Goal: Book appointment/travel/reservation

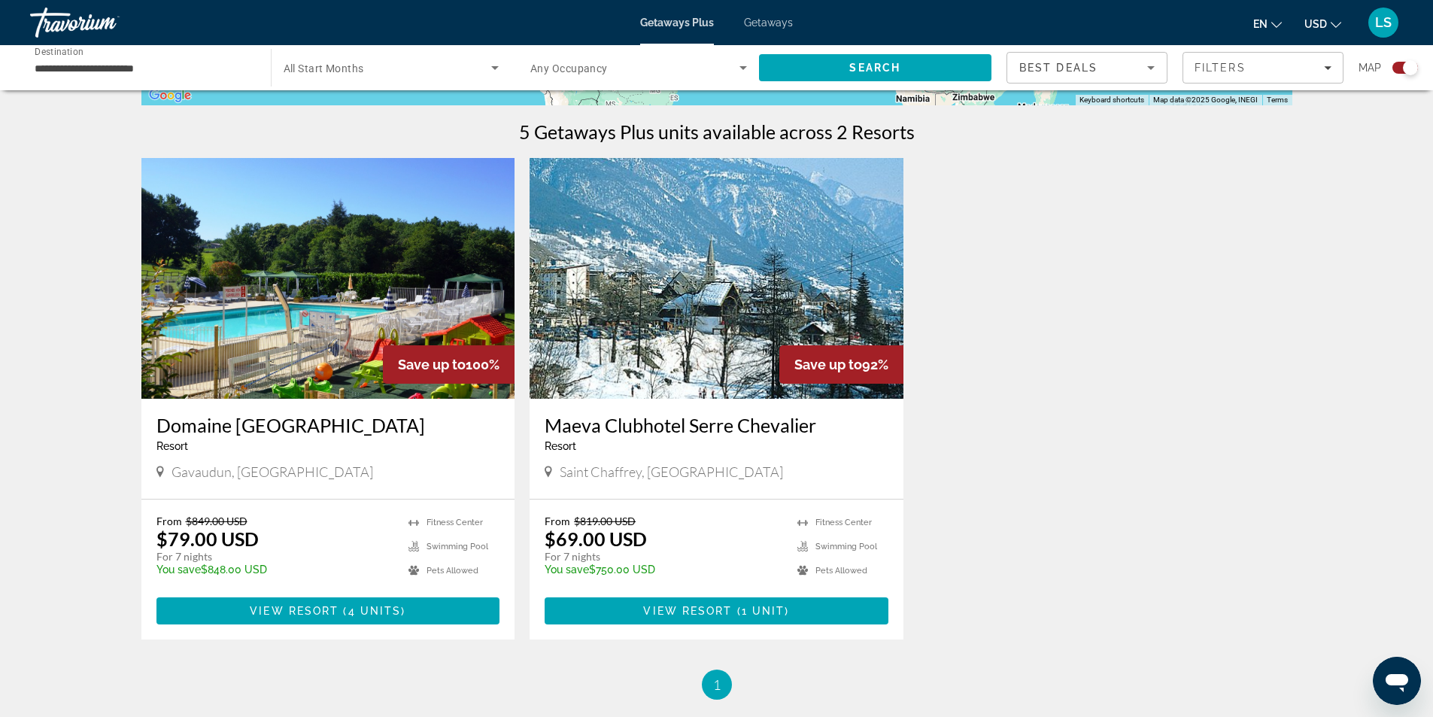
click at [710, 311] on img "Main content" at bounding box center [717, 278] width 374 height 241
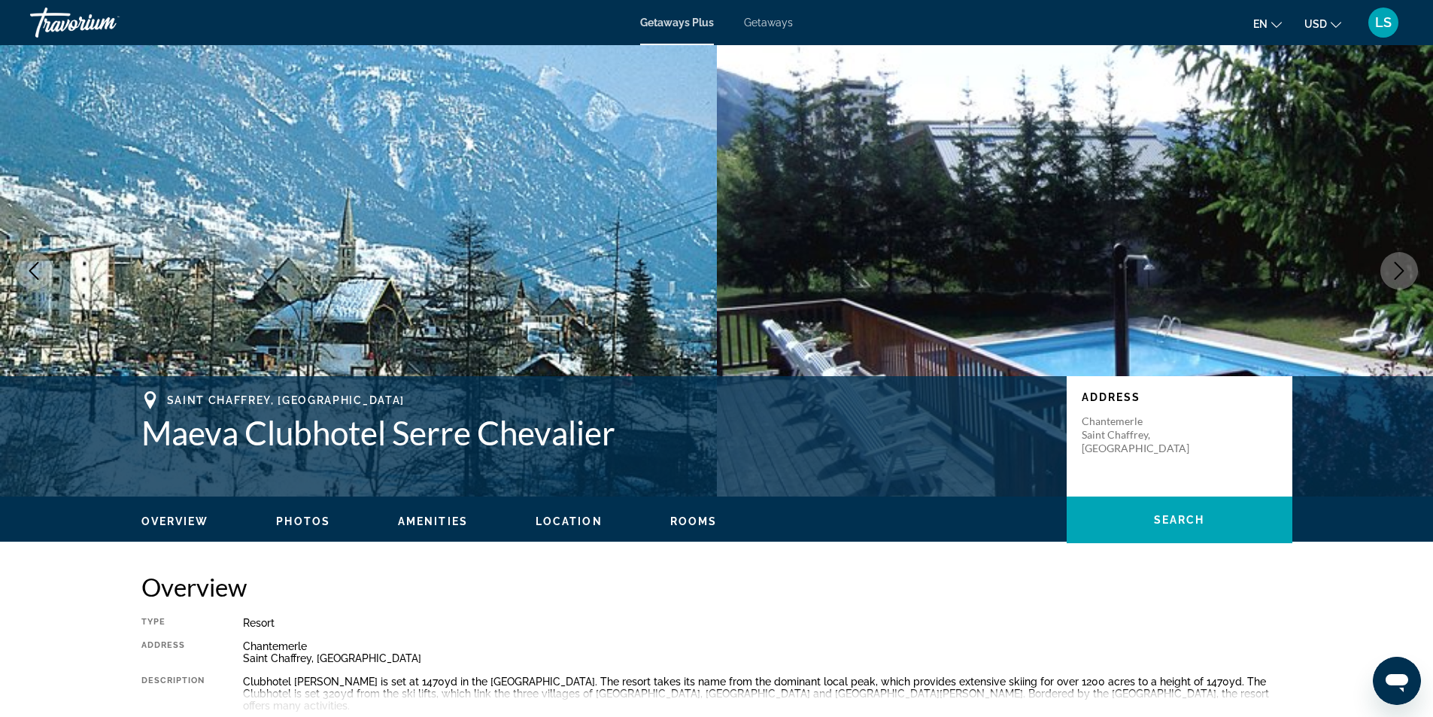
click at [786, 23] on span "Getaways" at bounding box center [768, 23] width 49 height 12
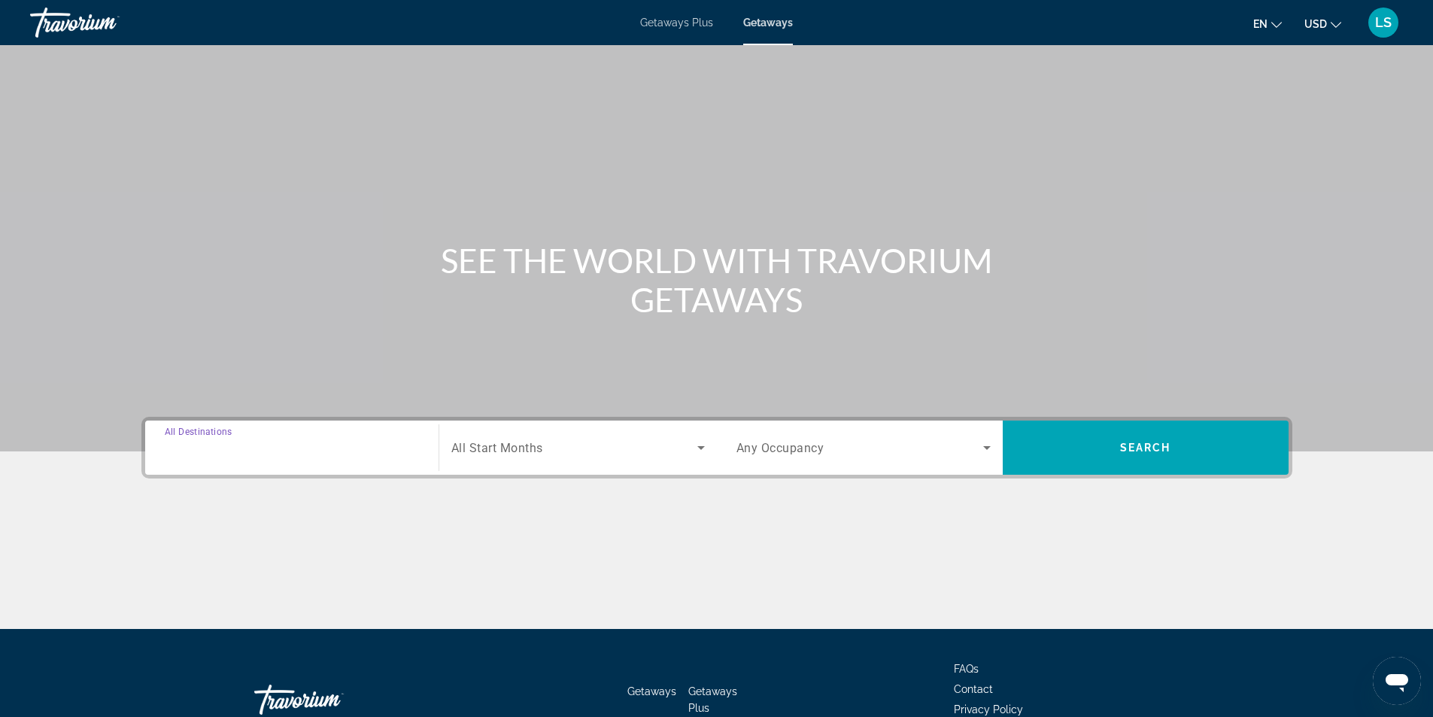
click at [254, 449] on input "Destination All Destinations" at bounding box center [292, 448] width 254 height 18
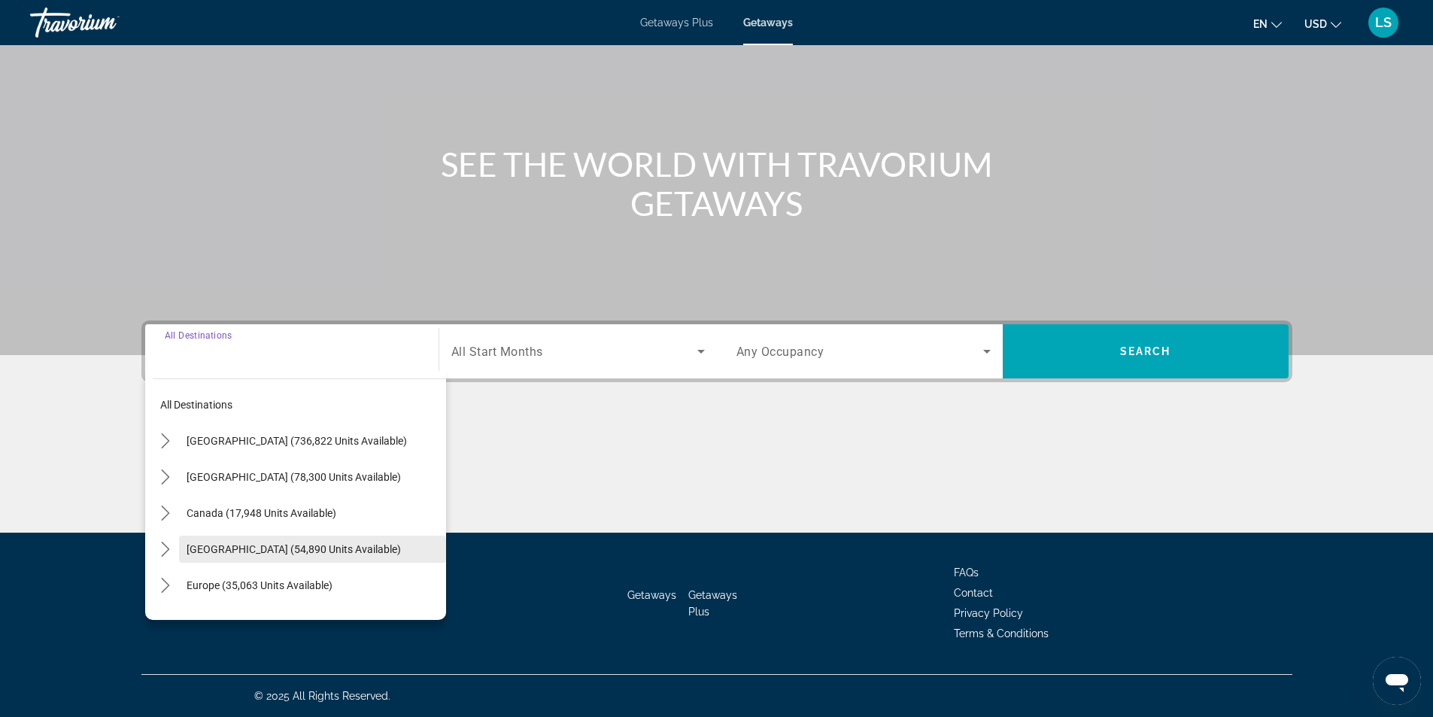
scroll to position [75, 0]
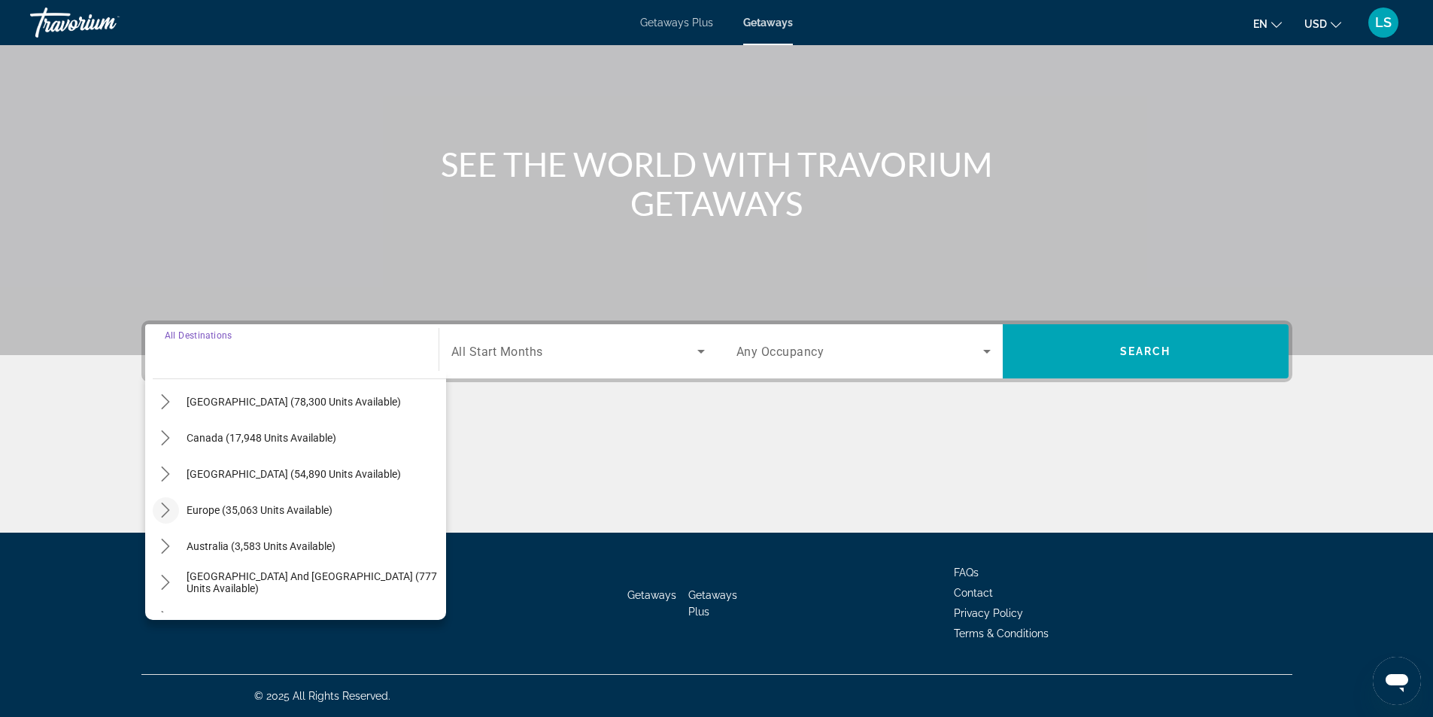
click at [170, 509] on icon "Toggle Europe (35,063 units available) submenu" at bounding box center [165, 510] width 15 height 15
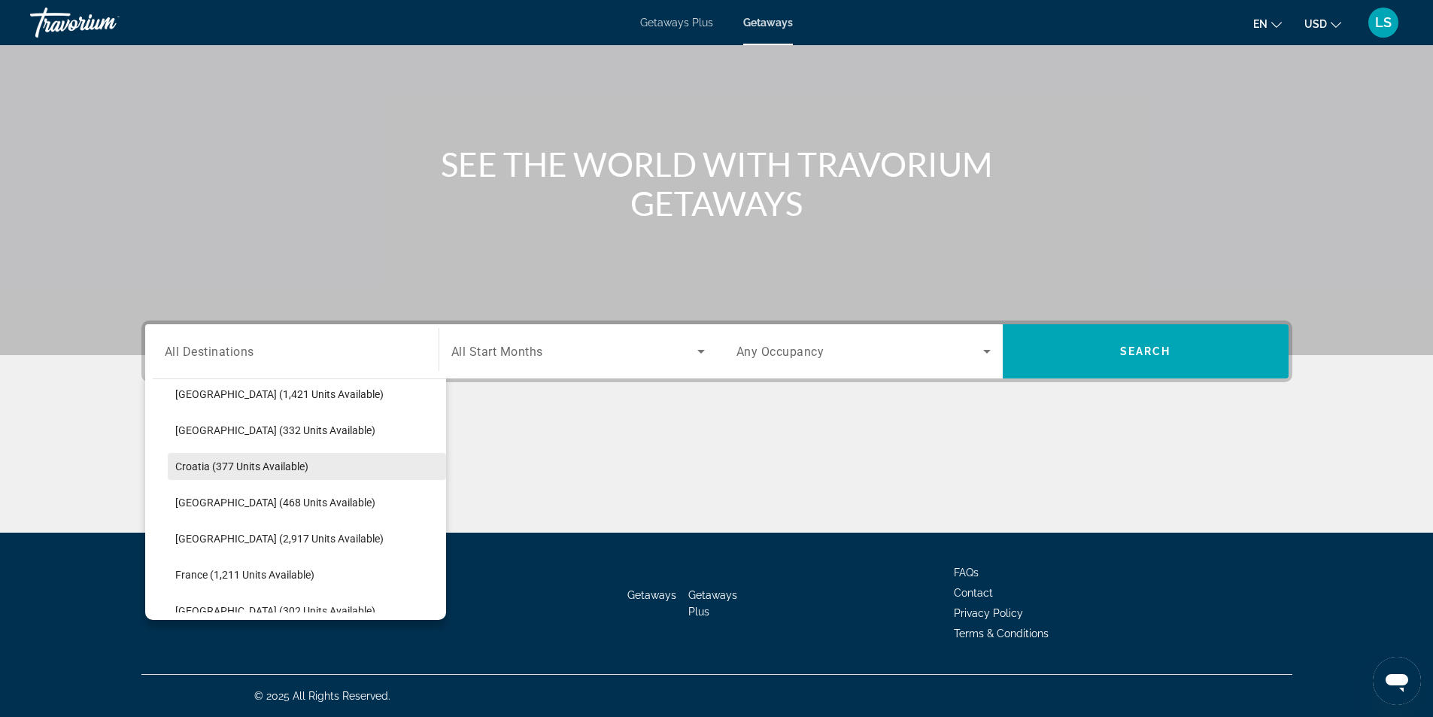
scroll to position [339, 0]
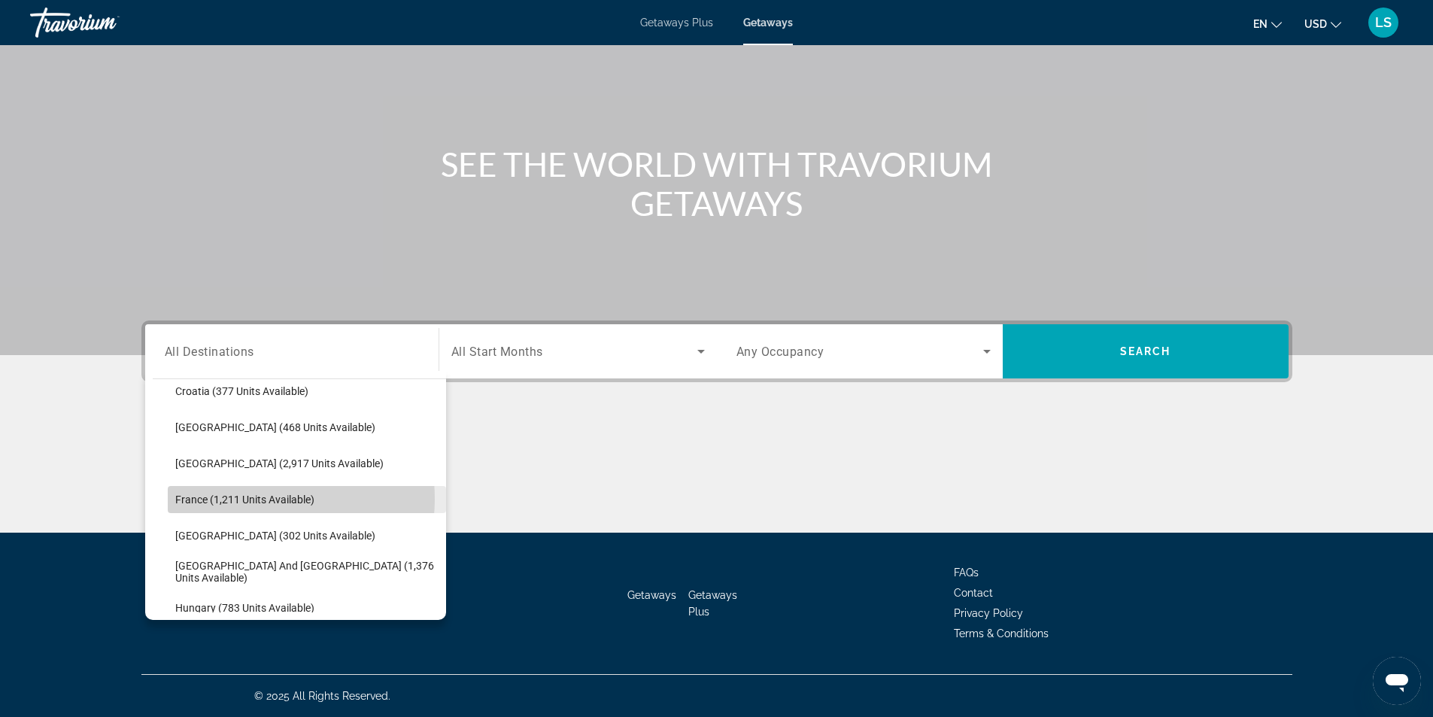
click at [248, 499] on span "France (1,211 units available)" at bounding box center [244, 500] width 139 height 12
type input "**********"
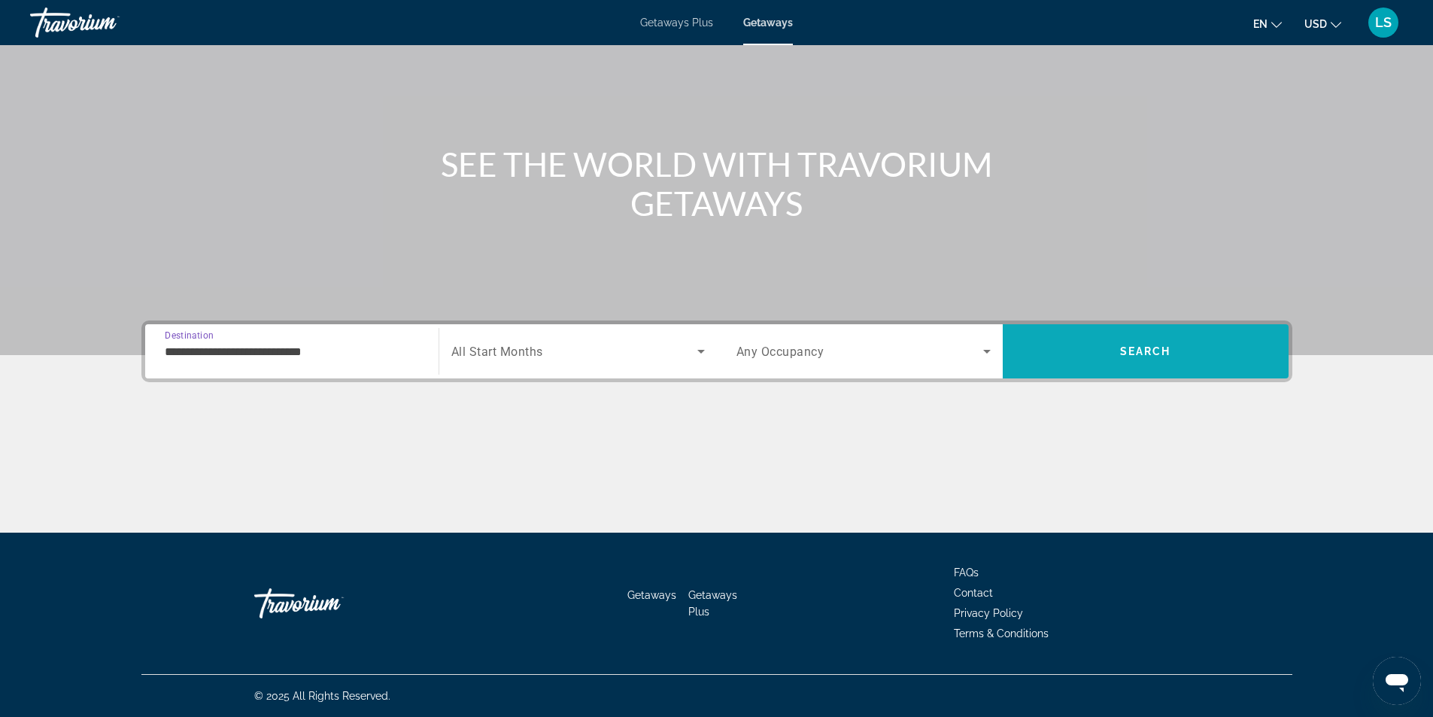
click at [1061, 358] on span "Search" at bounding box center [1146, 351] width 286 height 36
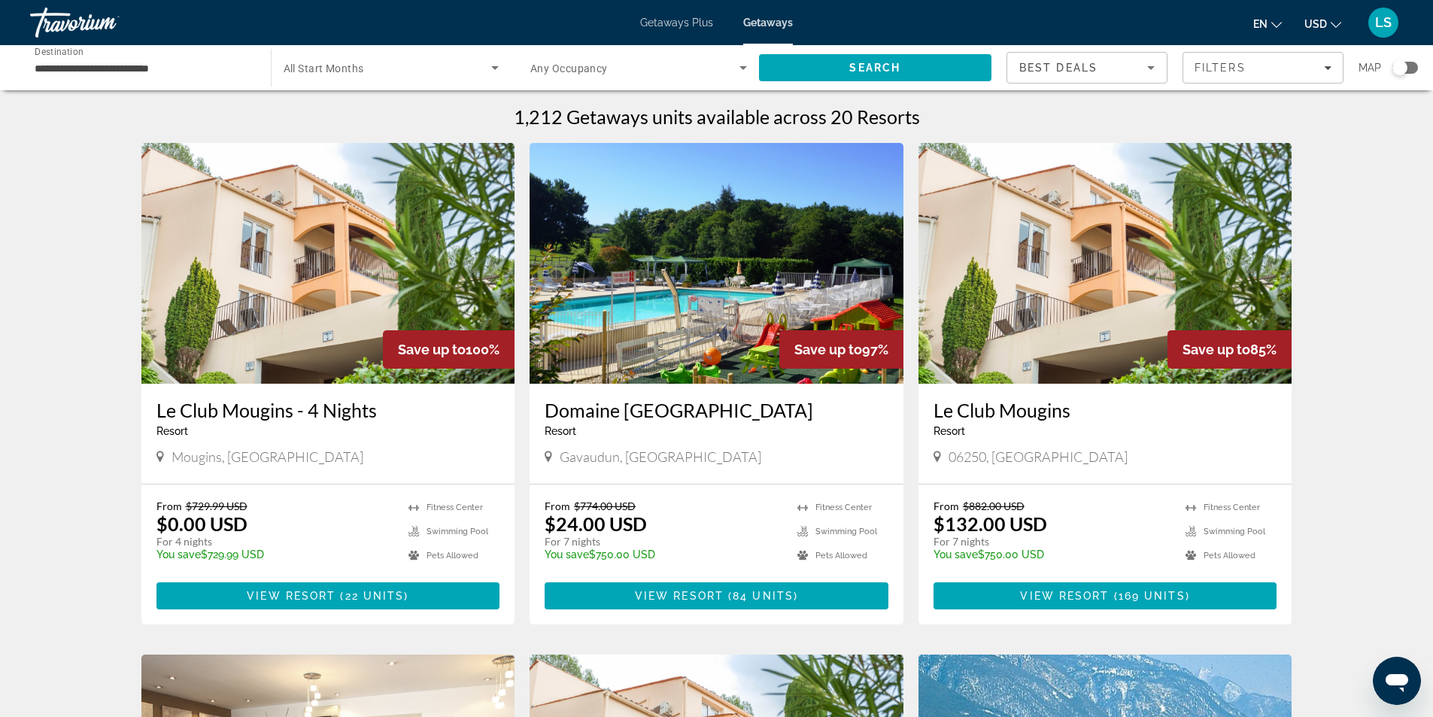
click at [1411, 67] on div "Search widget" at bounding box center [1406, 68] width 26 height 12
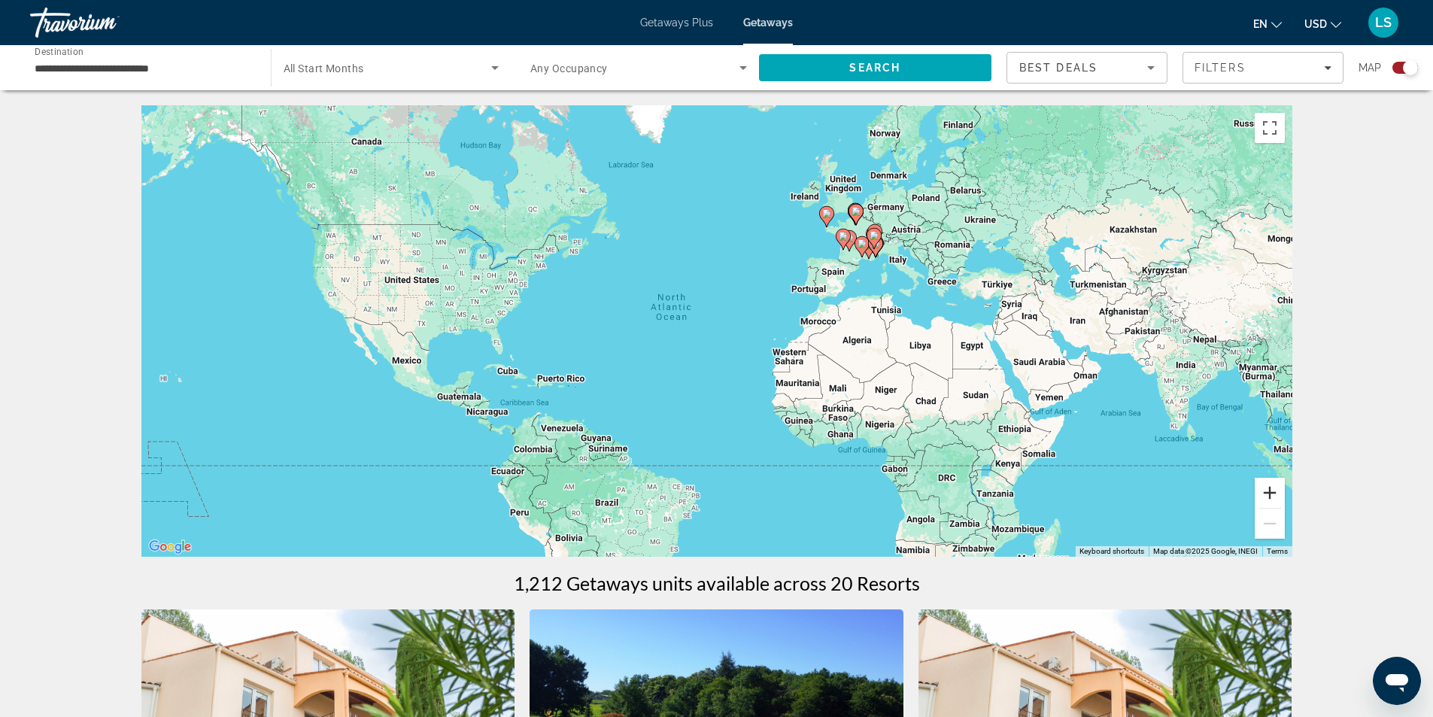
click at [1269, 494] on button "Zoom in" at bounding box center [1270, 493] width 30 height 30
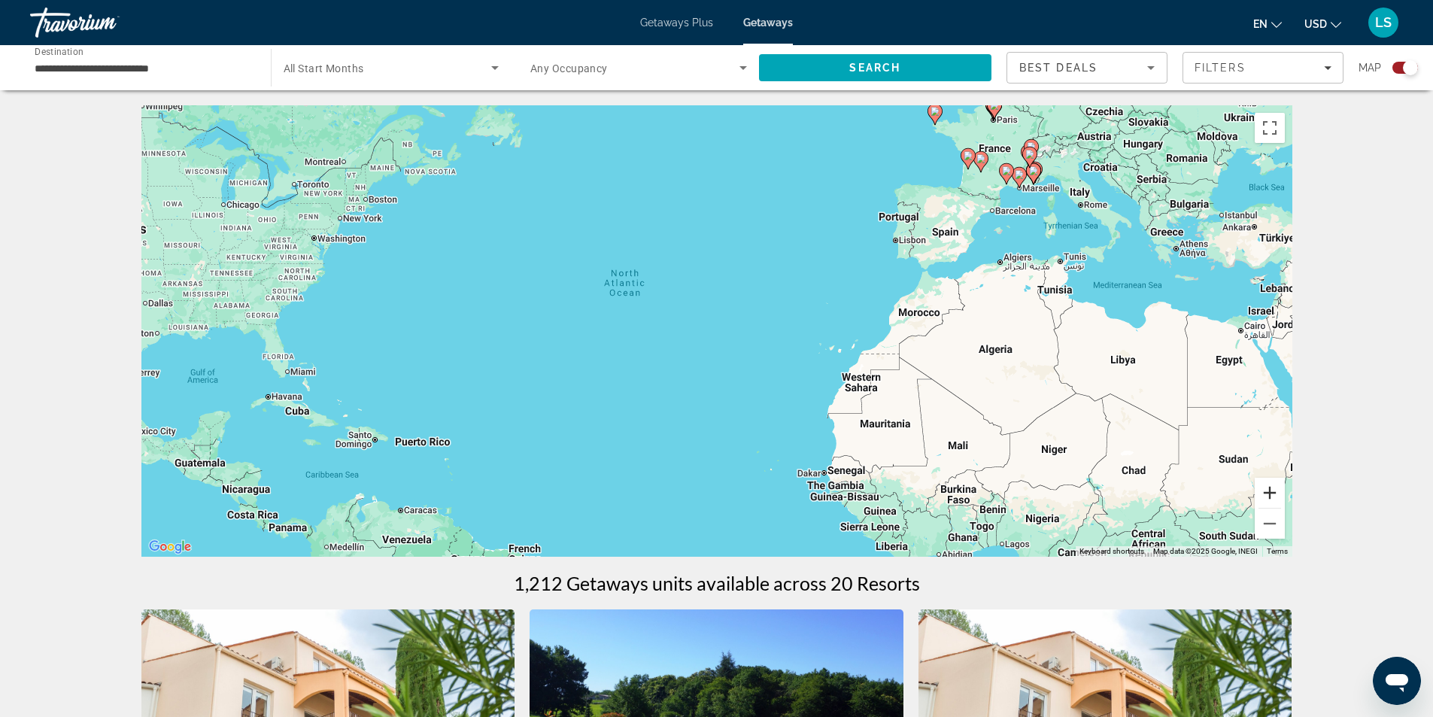
click at [1269, 494] on button "Zoom in" at bounding box center [1270, 493] width 30 height 30
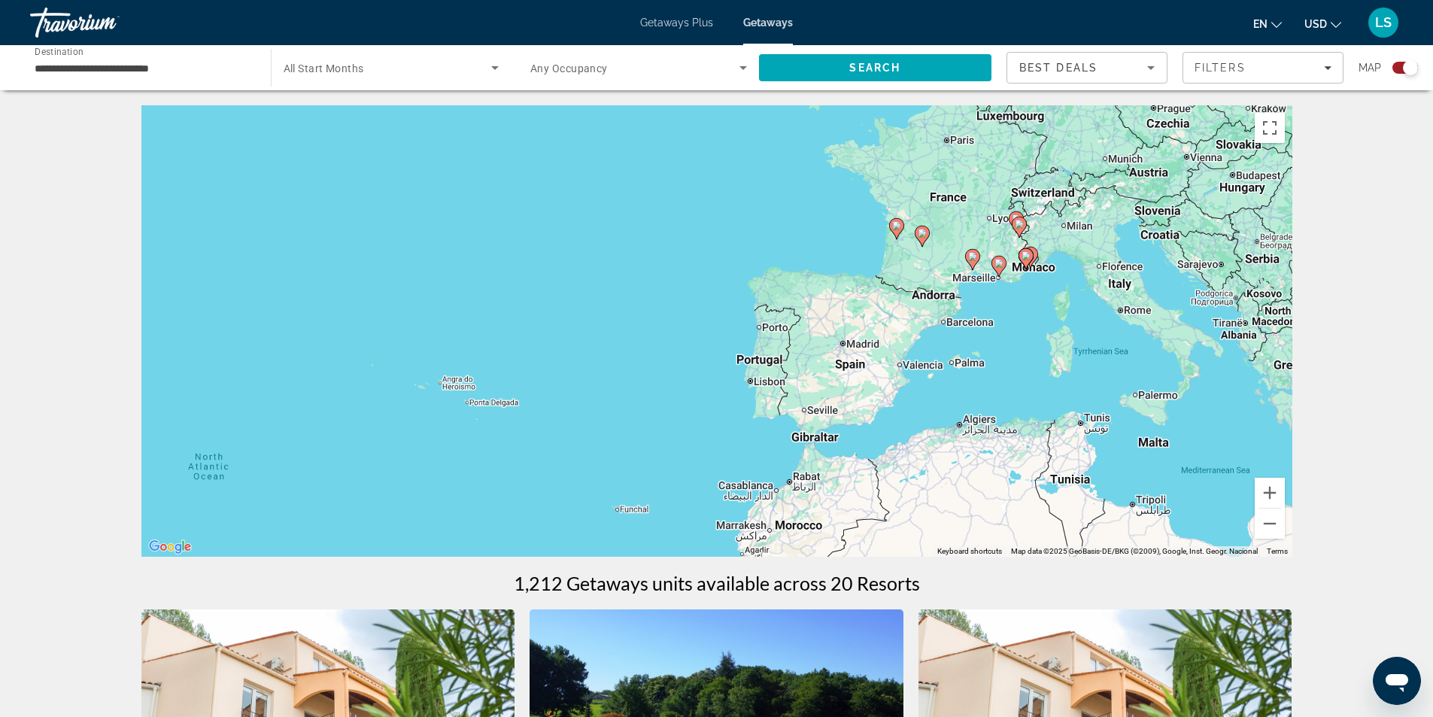
drag, startPoint x: 1042, startPoint y: 272, endPoint x: 786, endPoint y: 440, distance: 305.9
click at [786, 440] on div "To activate drag with keyboard, press Alt + Enter. Once in keyboard drag state,…" at bounding box center [716, 330] width 1151 height 451
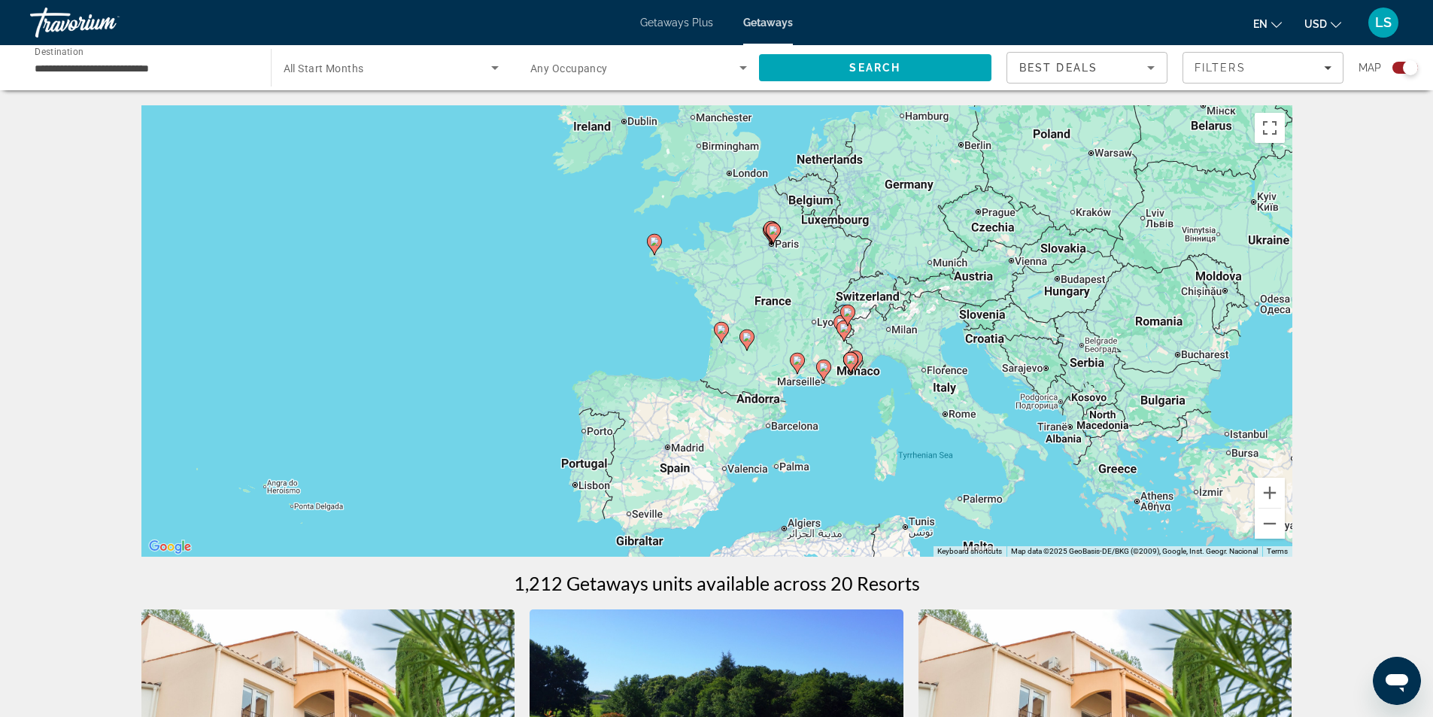
drag, startPoint x: 918, startPoint y: 293, endPoint x: 740, endPoint y: 400, distance: 207.9
click at [740, 400] on div "To activate drag with keyboard, press Alt + Enter. Once in keyboard drag state,…" at bounding box center [716, 330] width 1151 height 451
click at [1269, 489] on button "Zoom in" at bounding box center [1270, 493] width 30 height 30
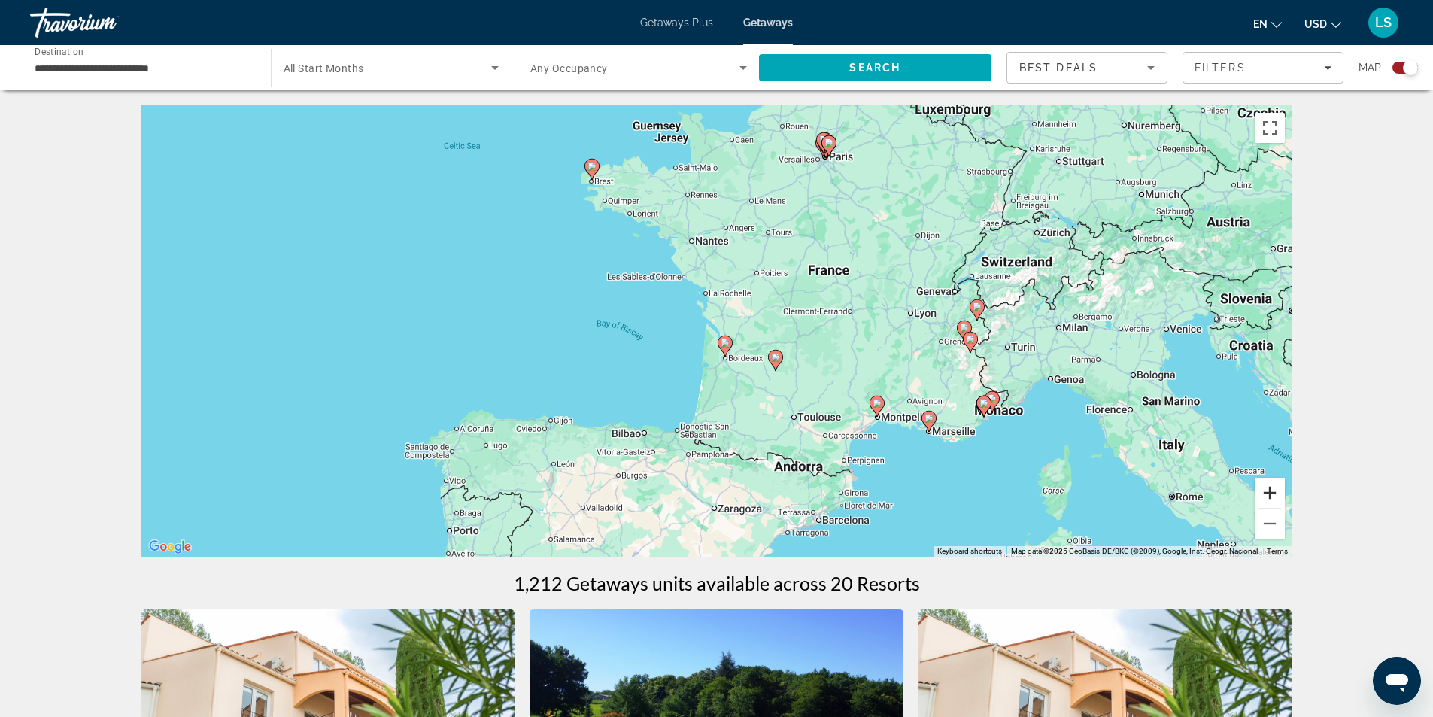
click at [1269, 489] on button "Zoom in" at bounding box center [1270, 493] width 30 height 30
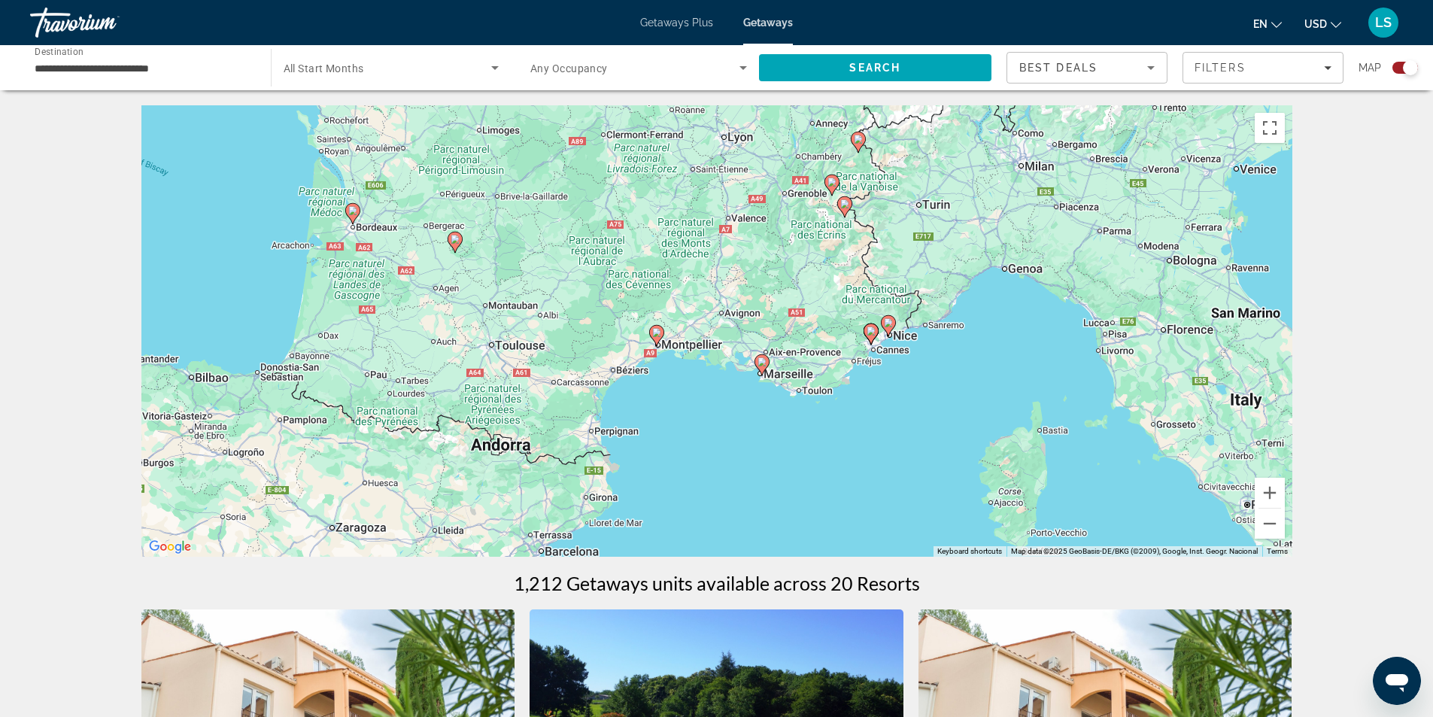
drag, startPoint x: 1013, startPoint y: 469, endPoint x: 629, endPoint y: 310, distance: 416.0
click at [629, 310] on div "To activate drag with keyboard, press Alt + Enter. Once in keyboard drag state,…" at bounding box center [716, 330] width 1151 height 451
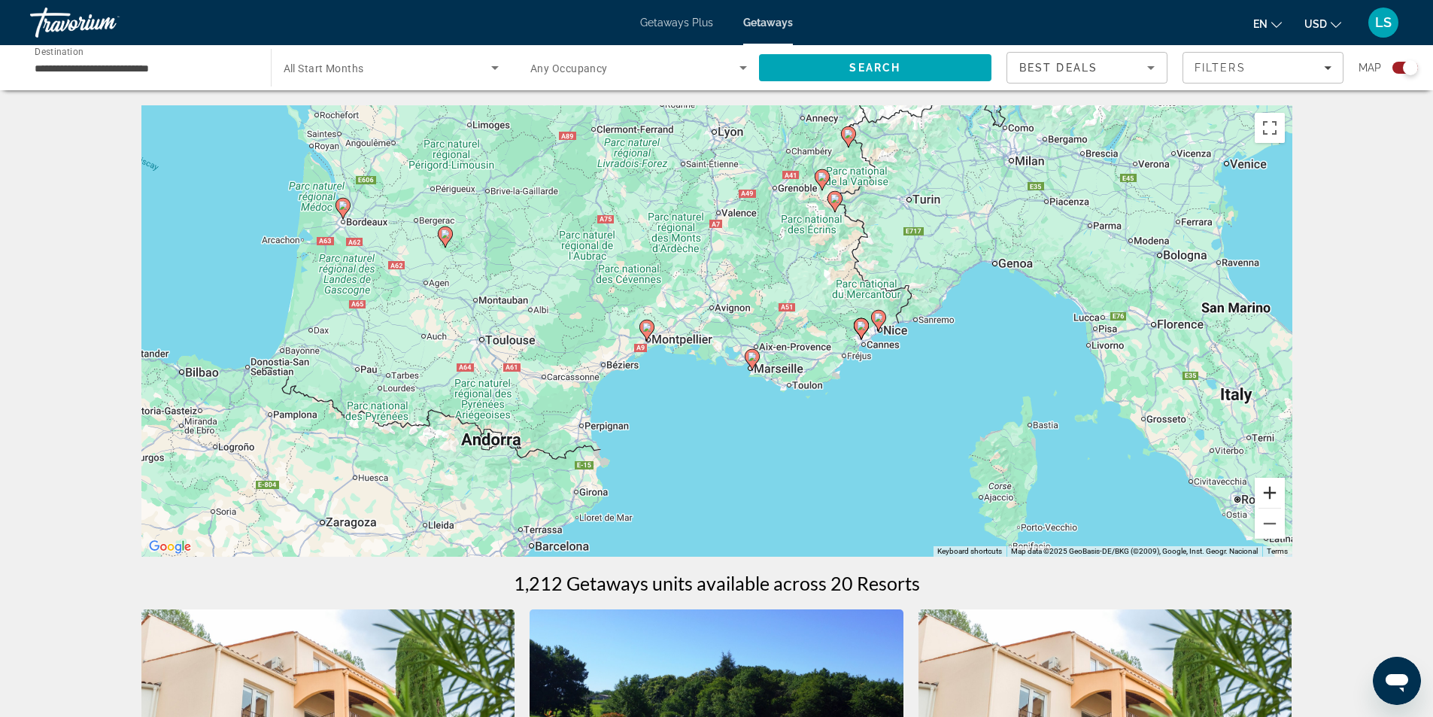
click at [1271, 488] on button "Zoom in" at bounding box center [1270, 493] width 30 height 30
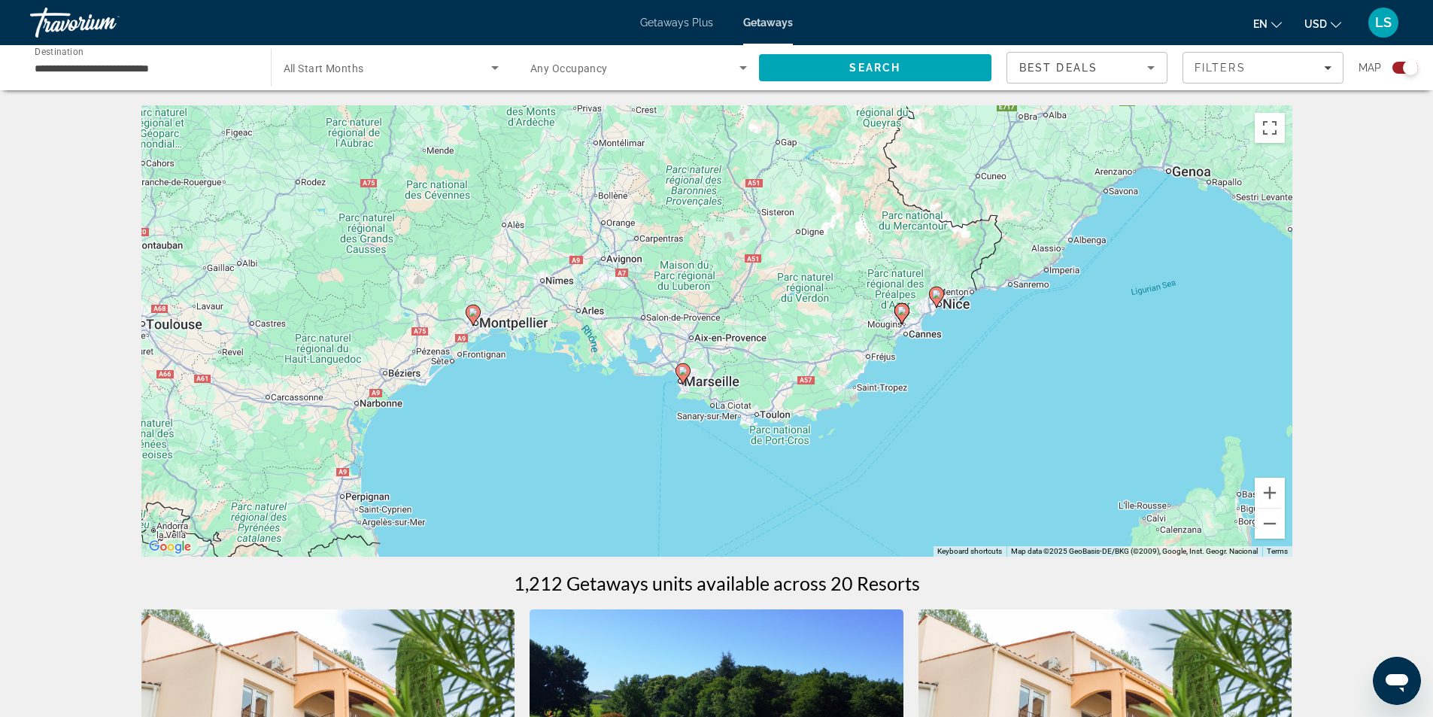
drag, startPoint x: 1112, startPoint y: 397, endPoint x: 1007, endPoint y: 372, distance: 108.4
click at [1007, 372] on div "To activate drag with keyboard, press Alt + Enter. Once in keyboard drag state,…" at bounding box center [716, 330] width 1151 height 451
click at [1266, 491] on button "Zoom in" at bounding box center [1270, 493] width 30 height 30
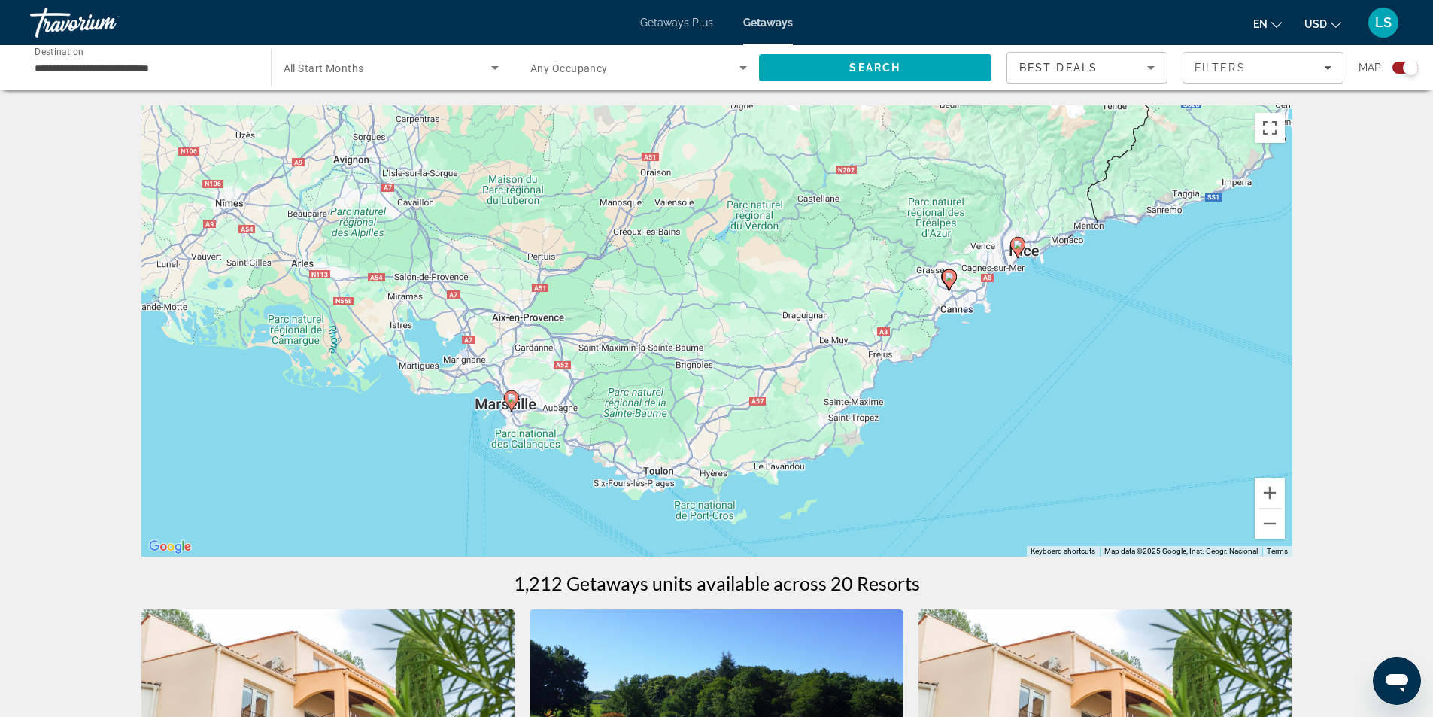
drag, startPoint x: 1107, startPoint y: 428, endPoint x: 959, endPoint y: 401, distance: 149.9
click at [959, 401] on div "To activate drag with keyboard, press Alt + Enter. Once in keyboard drag state,…" at bounding box center [716, 330] width 1151 height 451
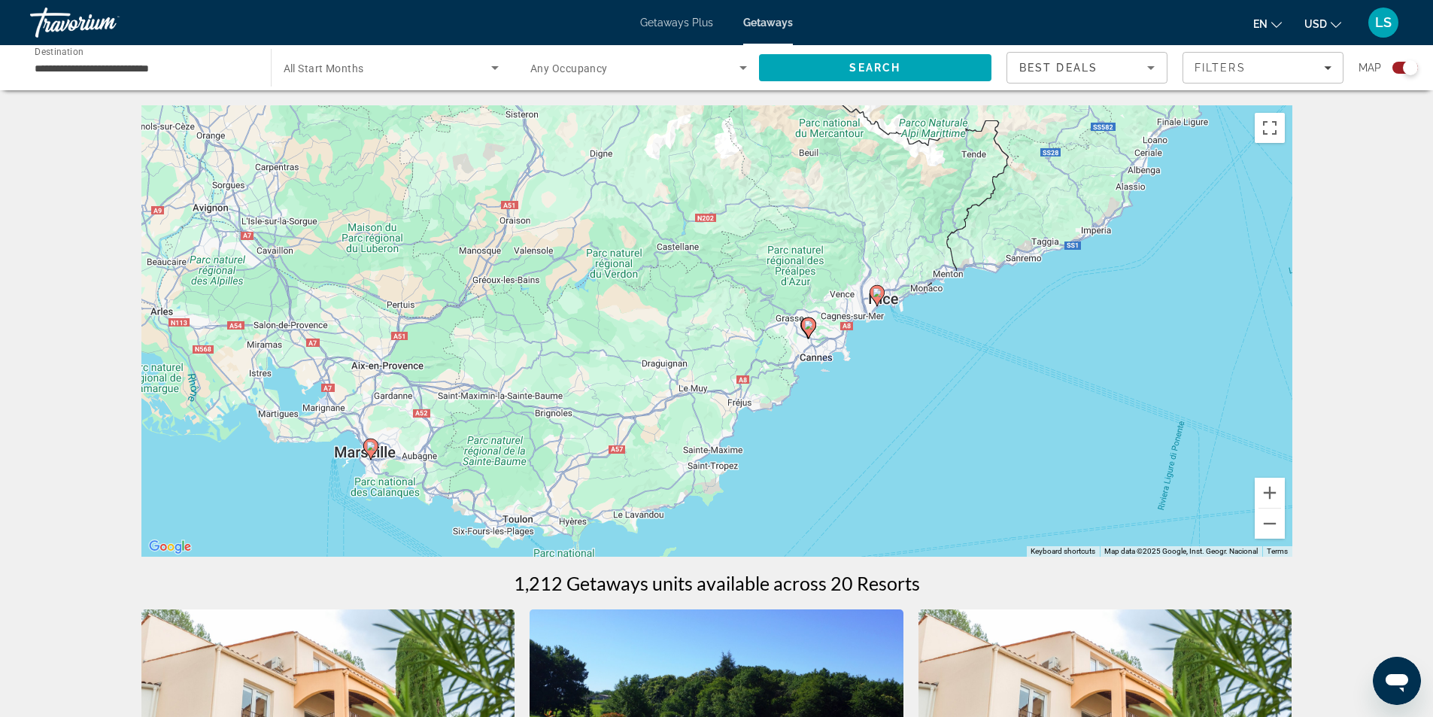
drag, startPoint x: 965, startPoint y: 320, endPoint x: 816, endPoint y: 375, distance: 158.8
click at [816, 375] on div "To activate drag with keyboard, press Alt + Enter. Once in keyboard drag state,…" at bounding box center [716, 330] width 1151 height 451
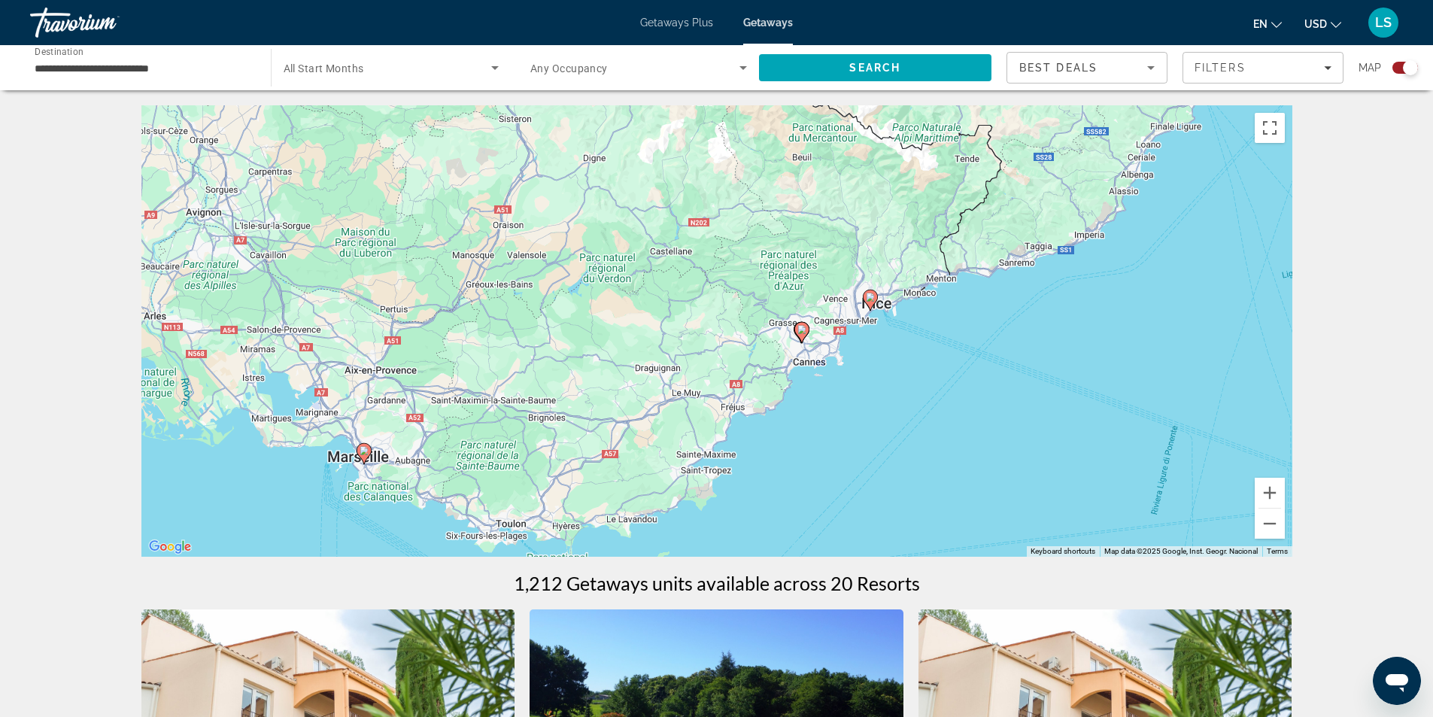
click at [870, 297] on image "Main content" at bounding box center [870, 297] width 9 height 9
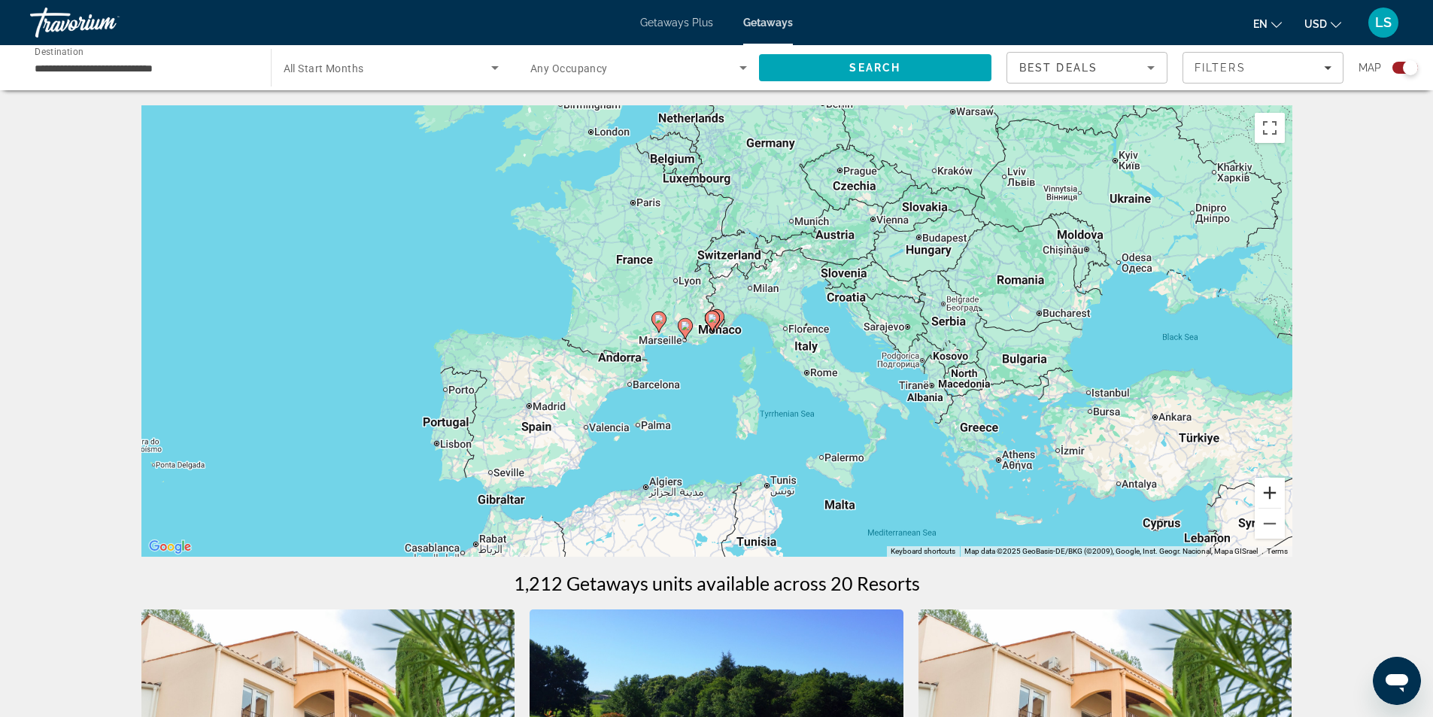
click at [1267, 488] on button "Zoom in" at bounding box center [1270, 493] width 30 height 30
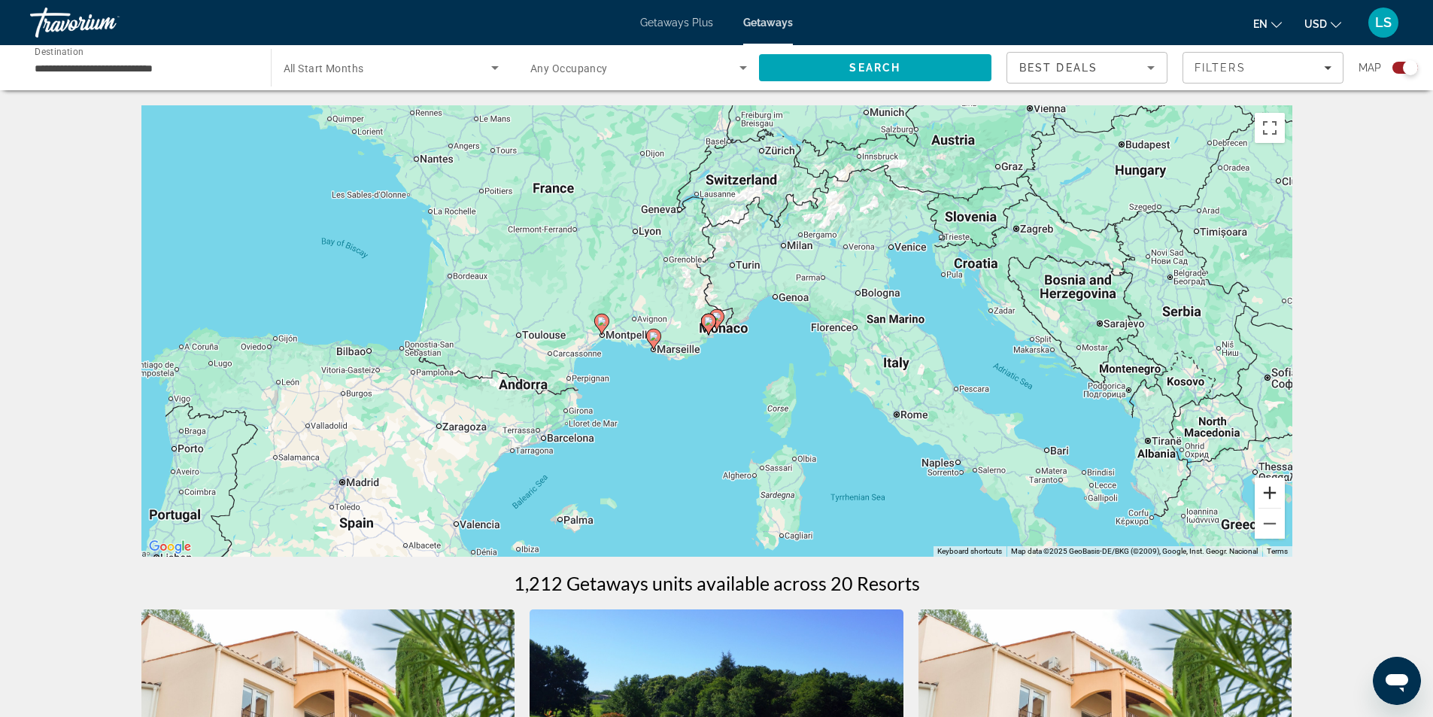
click at [1267, 488] on button "Zoom in" at bounding box center [1270, 493] width 30 height 30
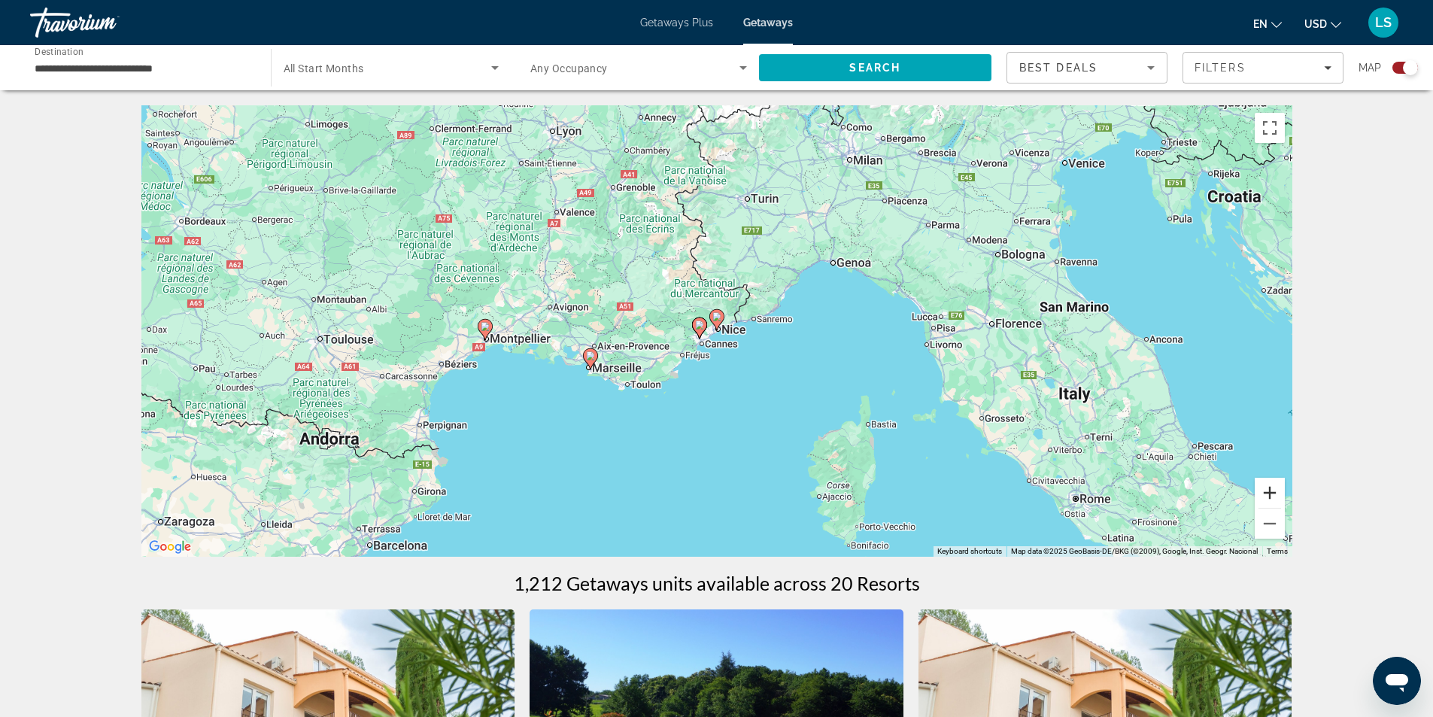
click at [1267, 488] on button "Zoom in" at bounding box center [1270, 493] width 30 height 30
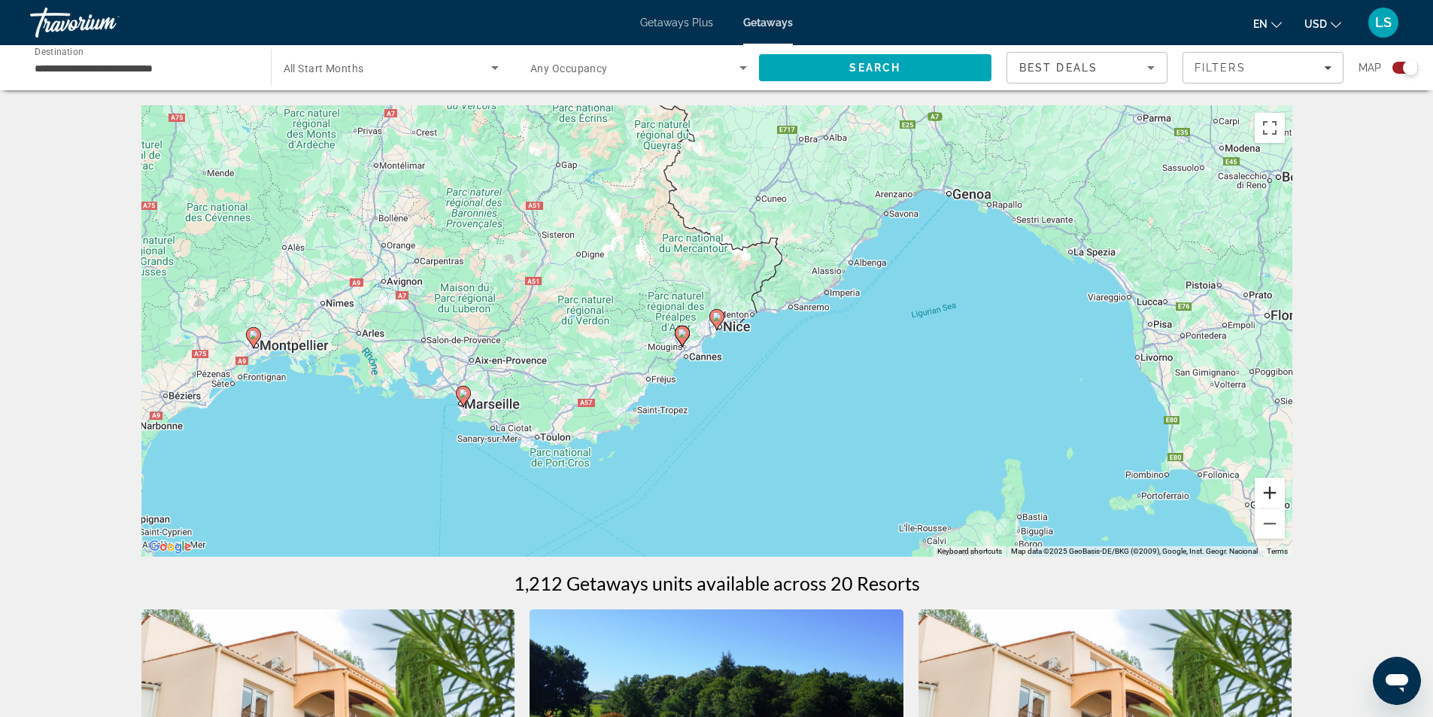
click at [1267, 488] on button "Zoom in" at bounding box center [1270, 493] width 30 height 30
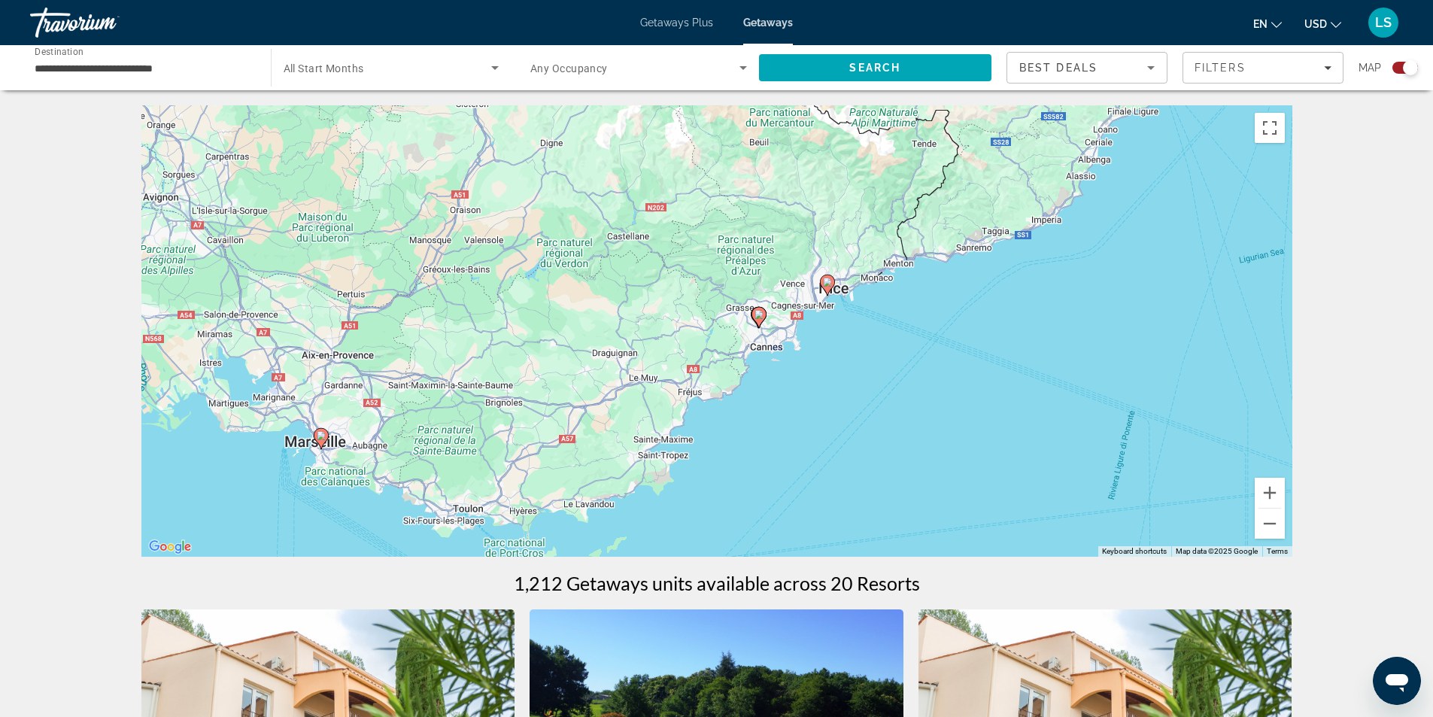
drag, startPoint x: 690, startPoint y: 409, endPoint x: 802, endPoint y: 374, distance: 117.6
click at [802, 374] on div "To activate drag with keyboard, press Alt + Enter. Once in keyboard drag state,…" at bounding box center [716, 330] width 1151 height 451
click at [828, 284] on image "Main content" at bounding box center [827, 282] width 9 height 9
type input "**********"
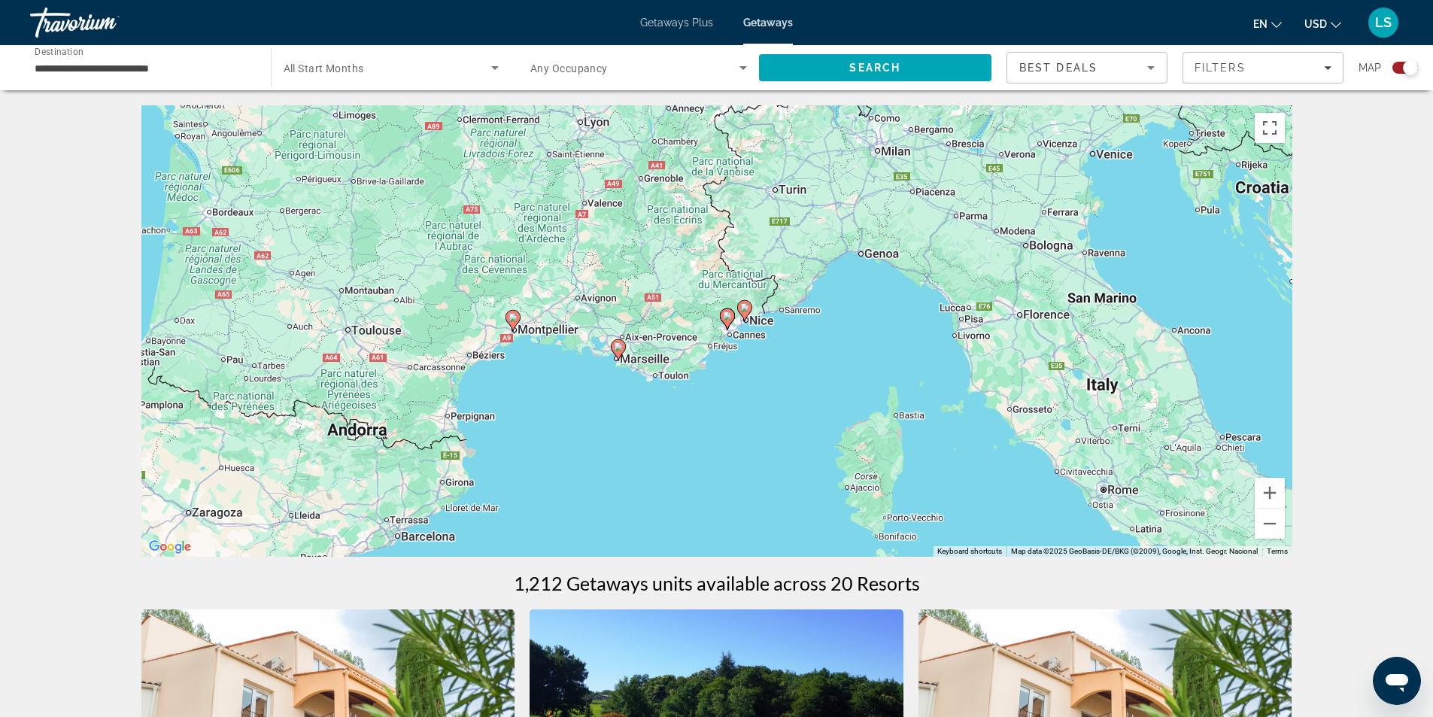
click at [743, 307] on image "Main content" at bounding box center [744, 307] width 9 height 9
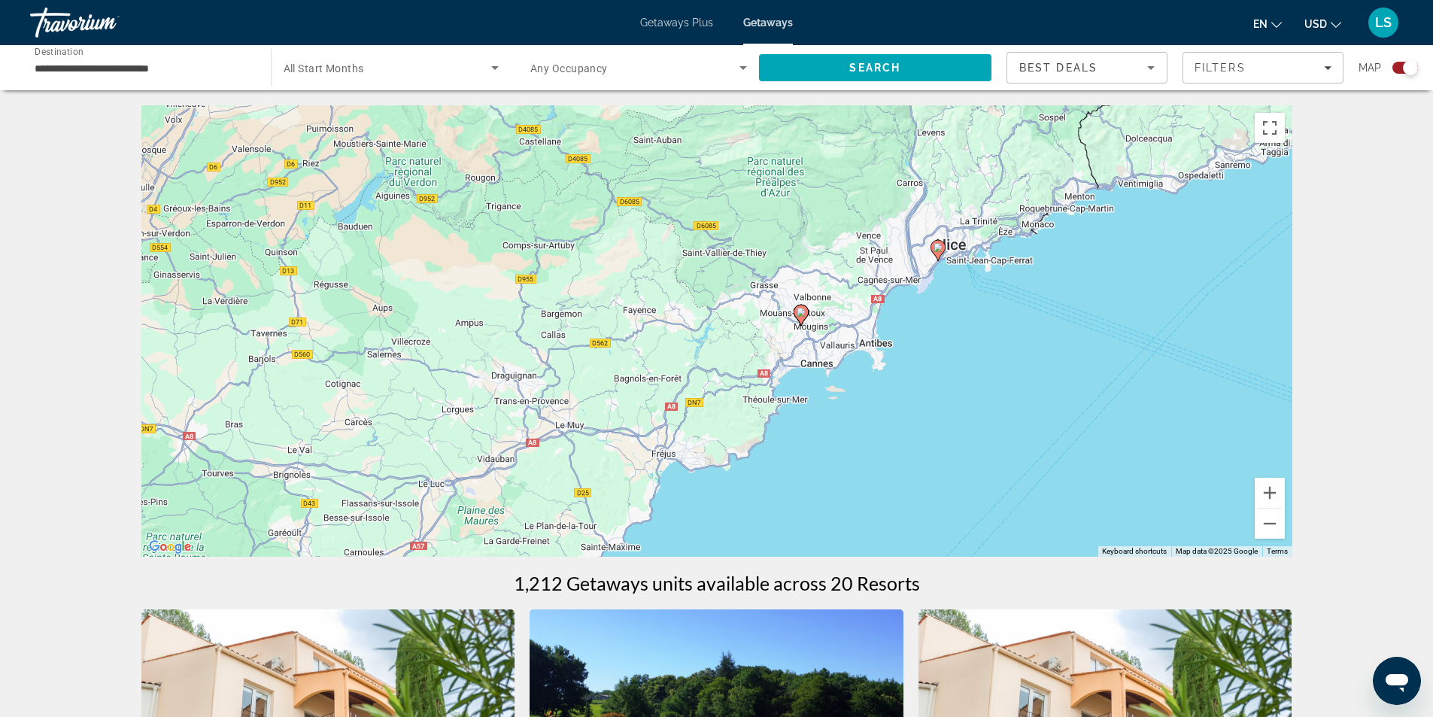
click at [939, 249] on image "Main content" at bounding box center [938, 247] width 9 height 9
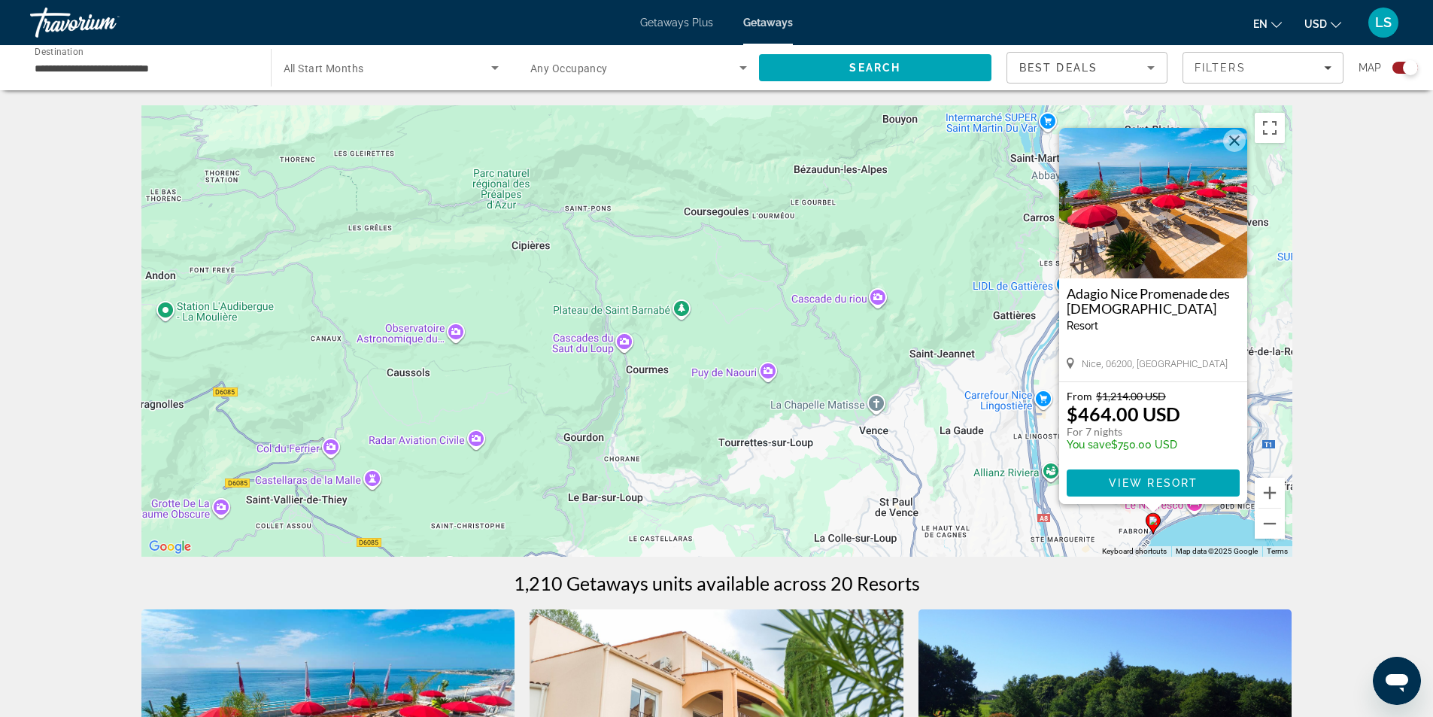
click at [1155, 216] on img "Main content" at bounding box center [1153, 203] width 188 height 150
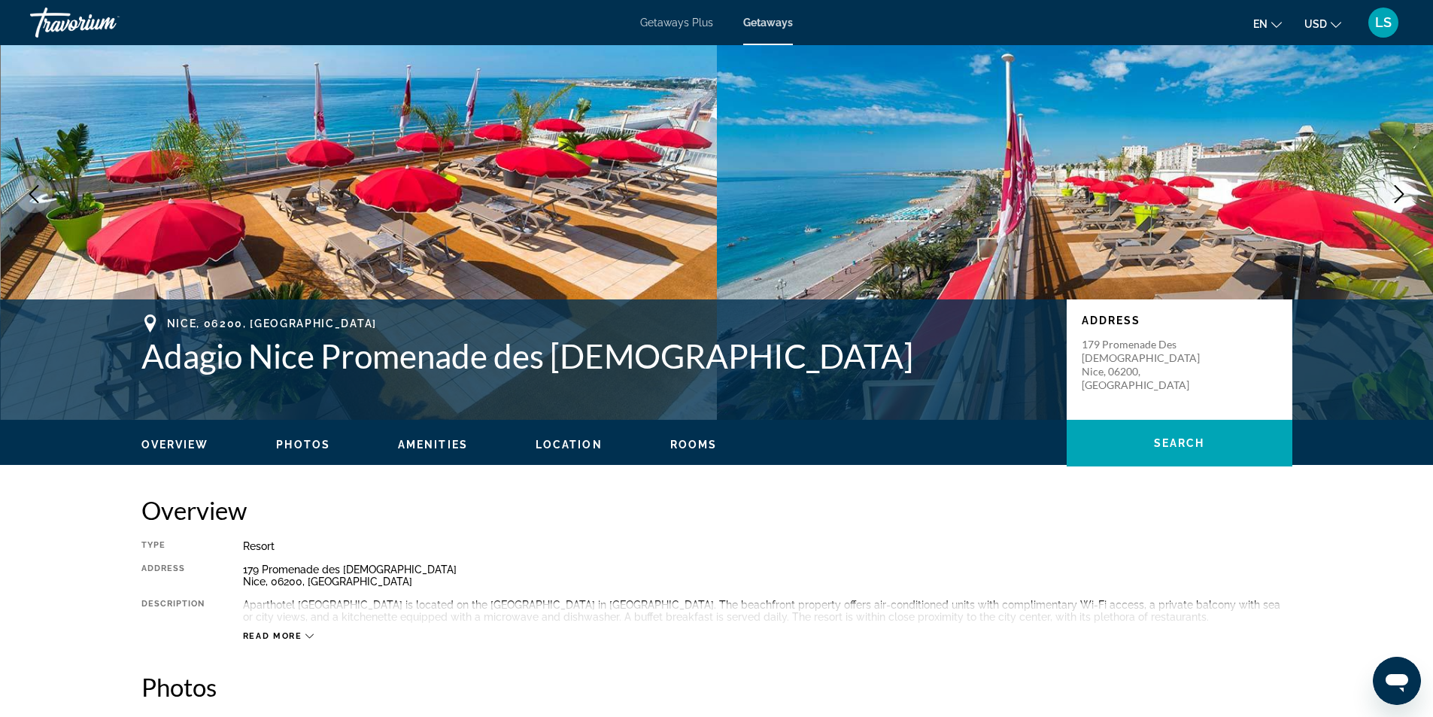
scroll to position [75, 0]
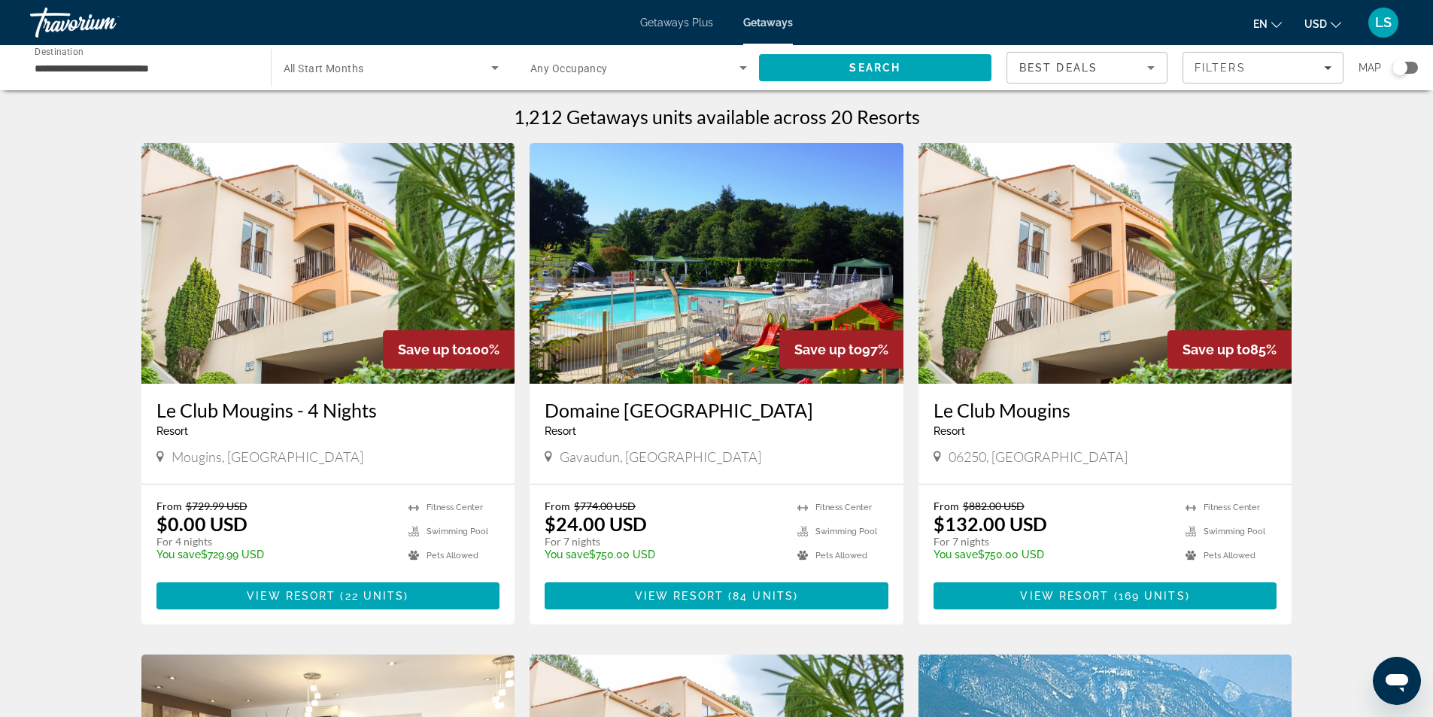
click at [1405, 65] on div "Search widget" at bounding box center [1400, 67] width 15 height 15
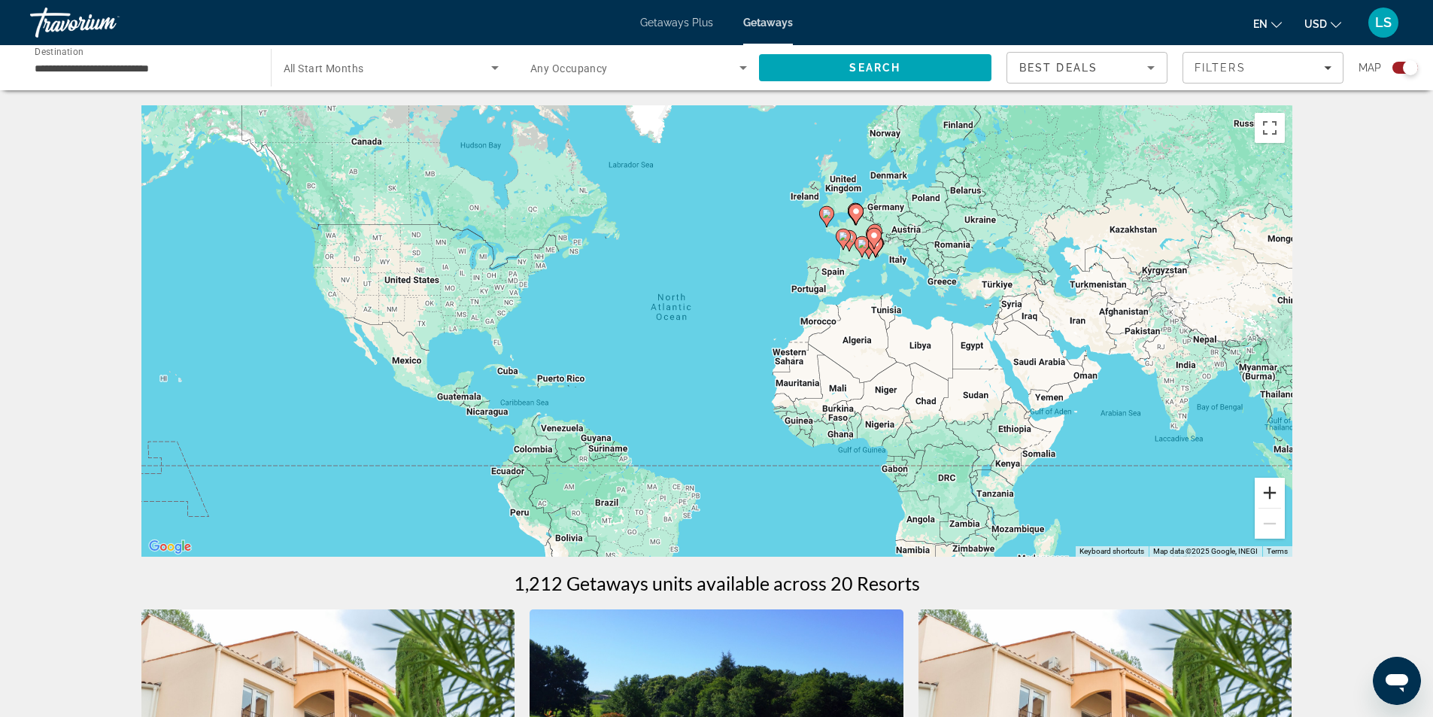
click at [1271, 488] on button "Zoom in" at bounding box center [1270, 493] width 30 height 30
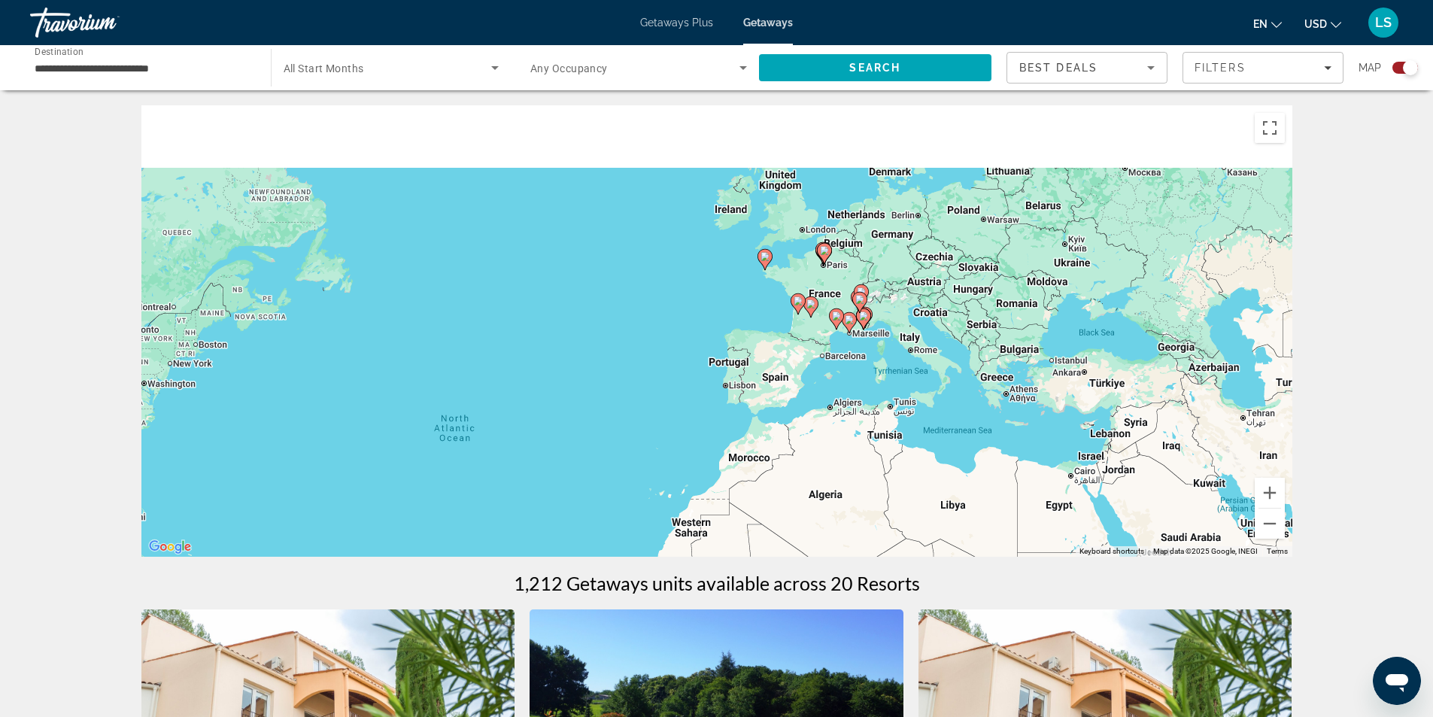
drag, startPoint x: 1092, startPoint y: 257, endPoint x: 915, endPoint y: 420, distance: 240.7
click at [915, 420] on div "To activate drag with keyboard, press Alt + Enter. Once in keyboard drag state,…" at bounding box center [716, 330] width 1151 height 451
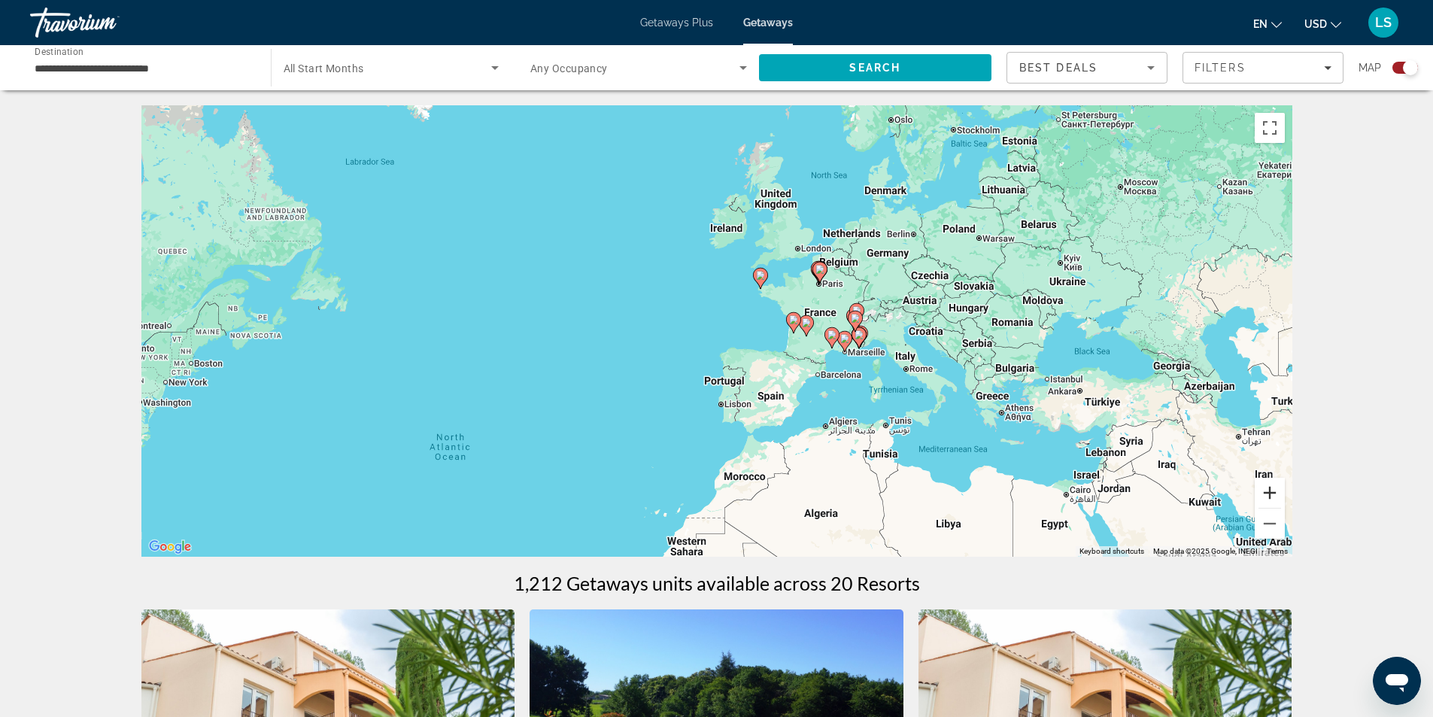
click at [1270, 492] on button "Zoom in" at bounding box center [1270, 493] width 30 height 30
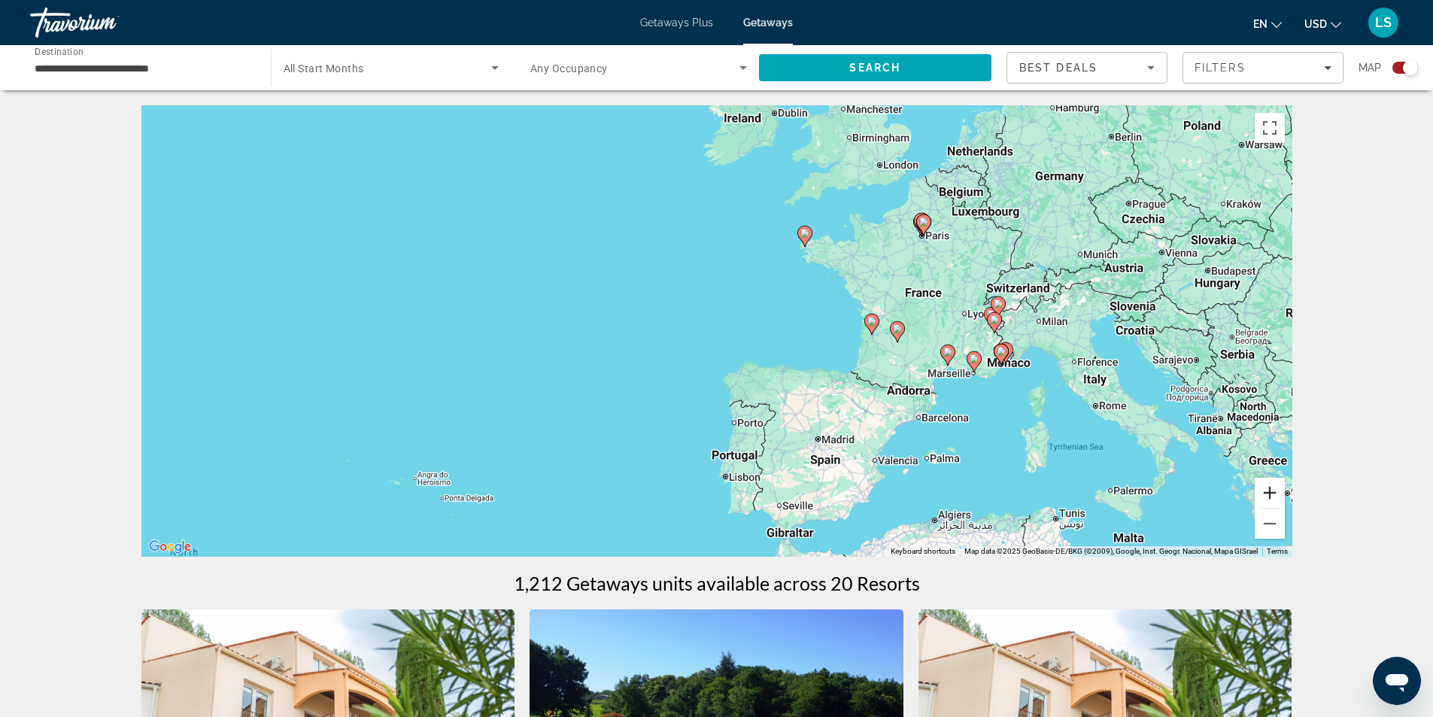
click at [1270, 492] on button "Zoom in" at bounding box center [1270, 493] width 30 height 30
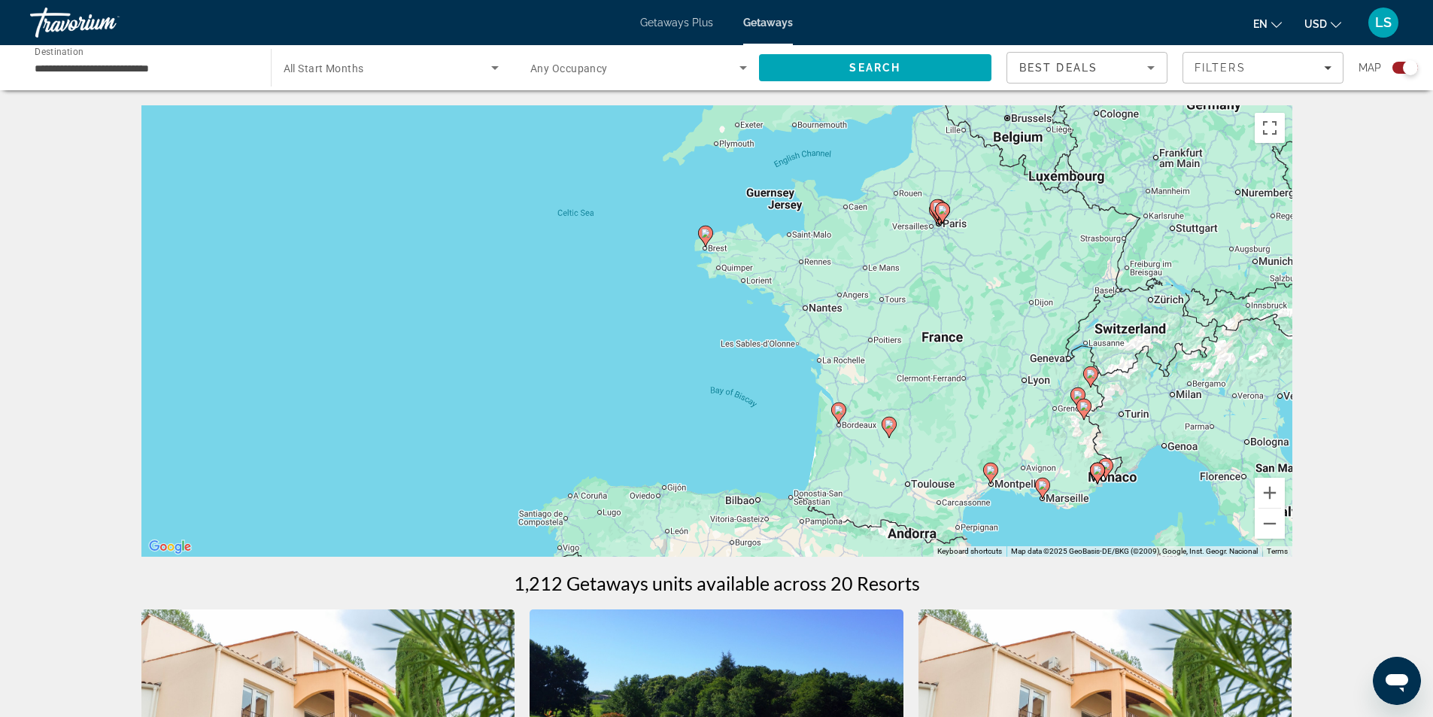
drag, startPoint x: 1143, startPoint y: 272, endPoint x: 953, endPoint y: 359, distance: 209.4
click at [953, 359] on div "To activate drag with keyboard, press Alt + Enter. Once in keyboard drag state,…" at bounding box center [716, 330] width 1151 height 451
click at [1272, 495] on button "Zoom in" at bounding box center [1270, 493] width 30 height 30
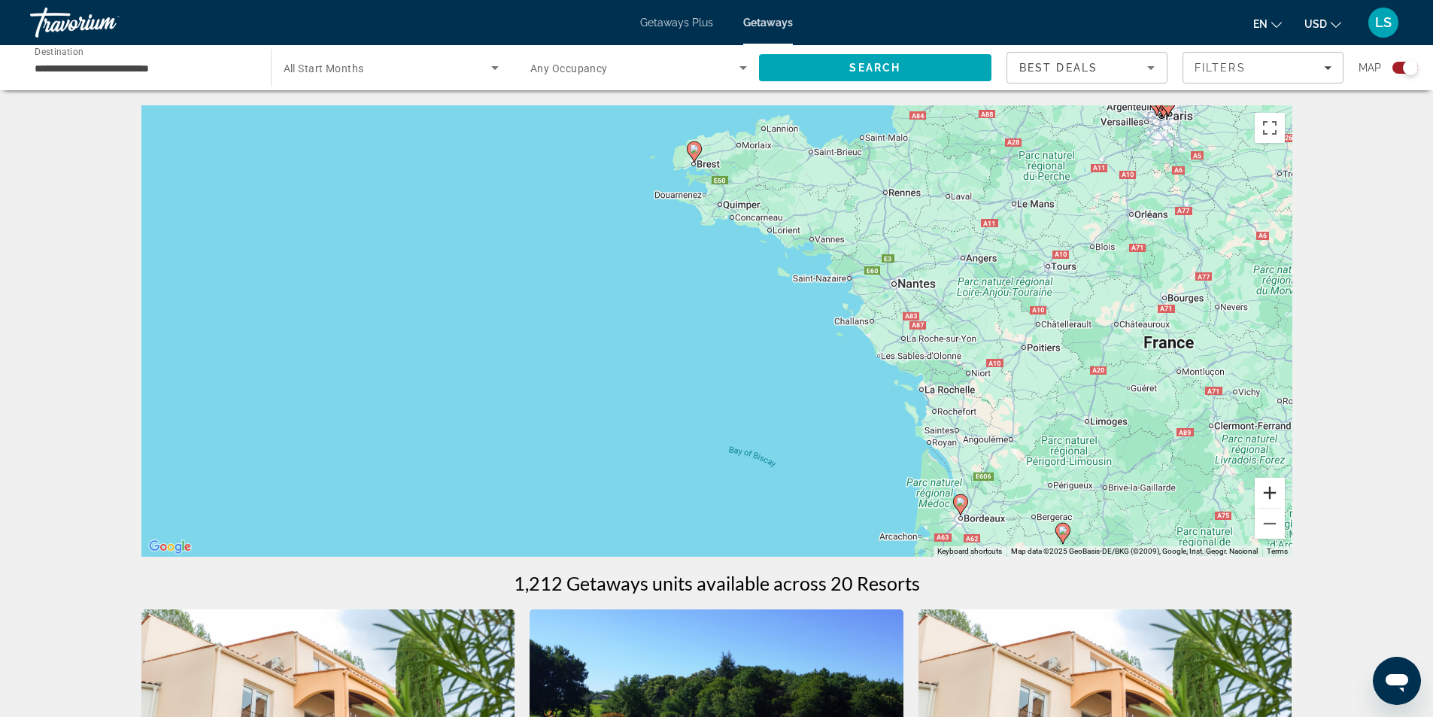
click at [1272, 495] on button "Zoom in" at bounding box center [1270, 493] width 30 height 30
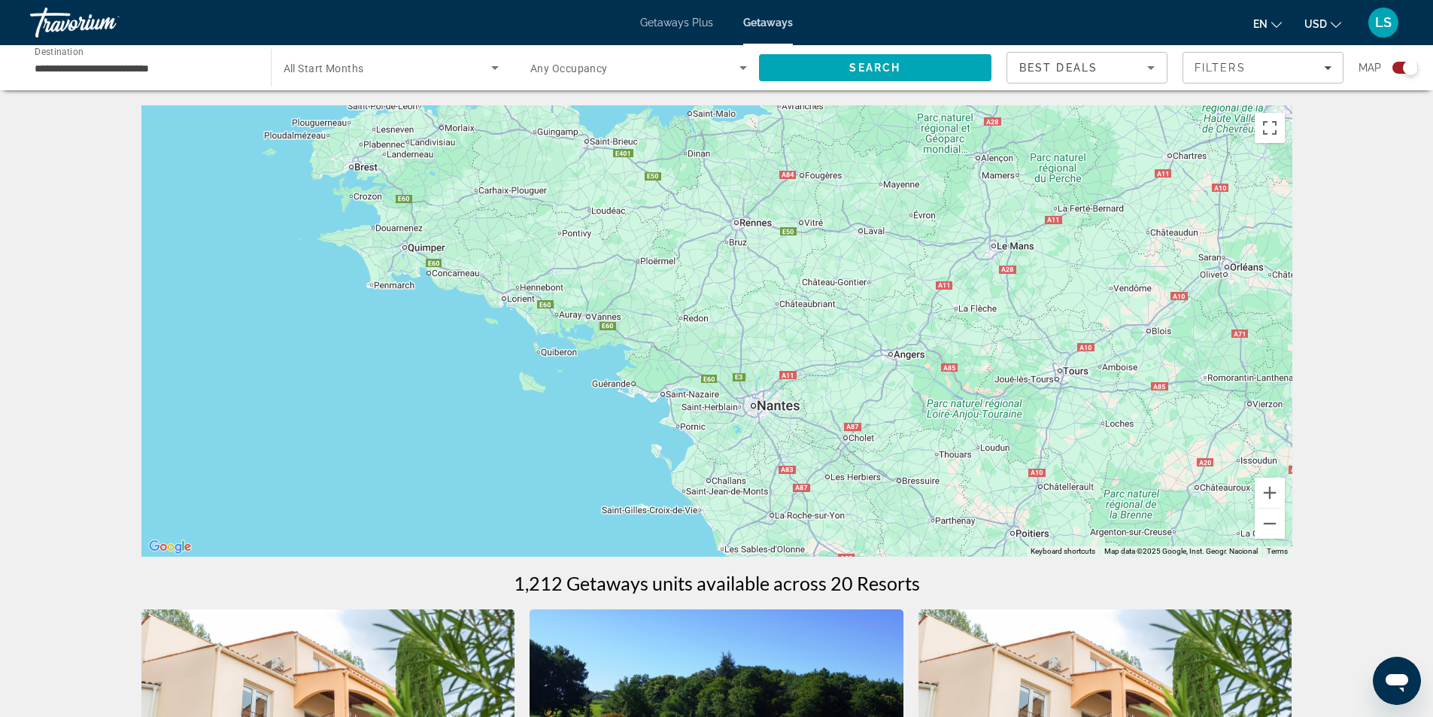
drag, startPoint x: 950, startPoint y: 363, endPoint x: 825, endPoint y: 435, distance: 144.3
click at [825, 435] on div "Main content" at bounding box center [716, 330] width 1151 height 451
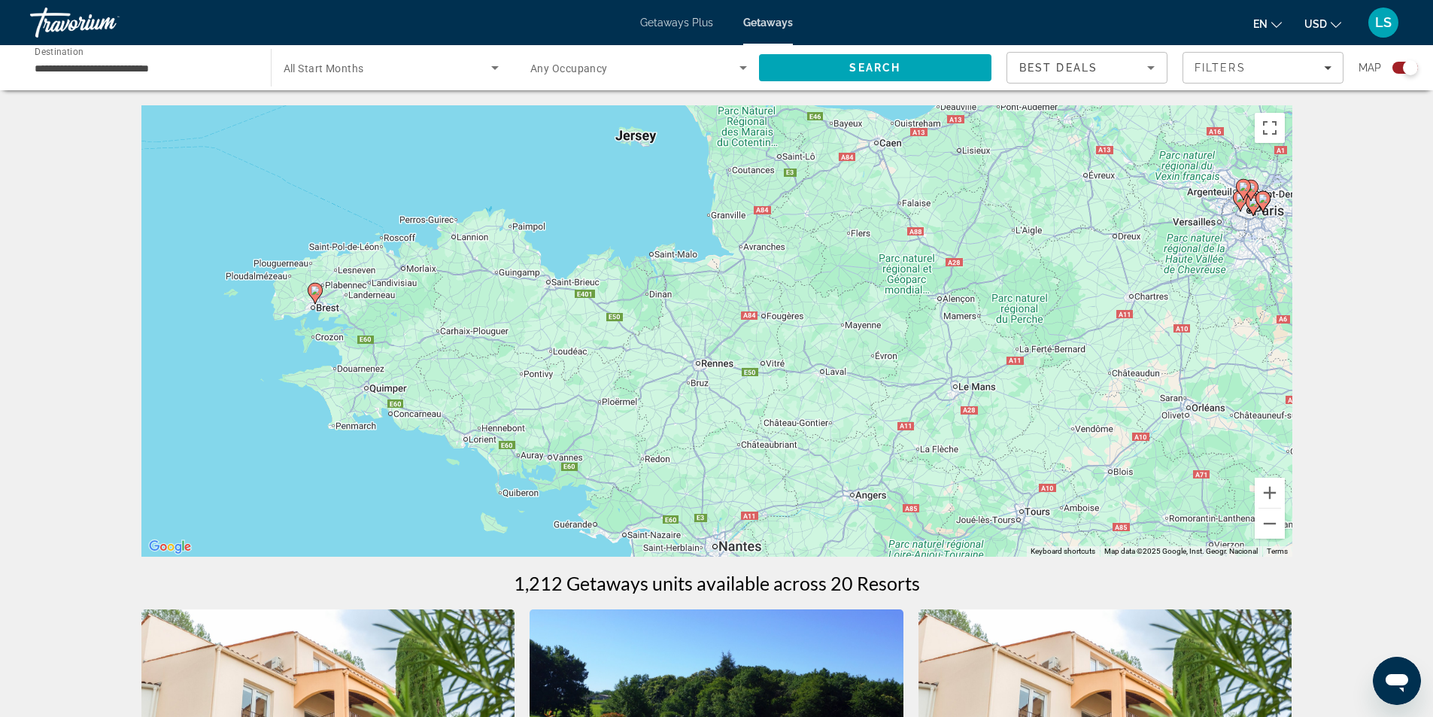
drag, startPoint x: 860, startPoint y: 354, endPoint x: 837, endPoint y: 438, distance: 86.5
click at [837, 438] on div "To activate drag with keyboard, press Alt + Enter. Once in keyboard drag state,…" at bounding box center [716, 330] width 1151 height 451
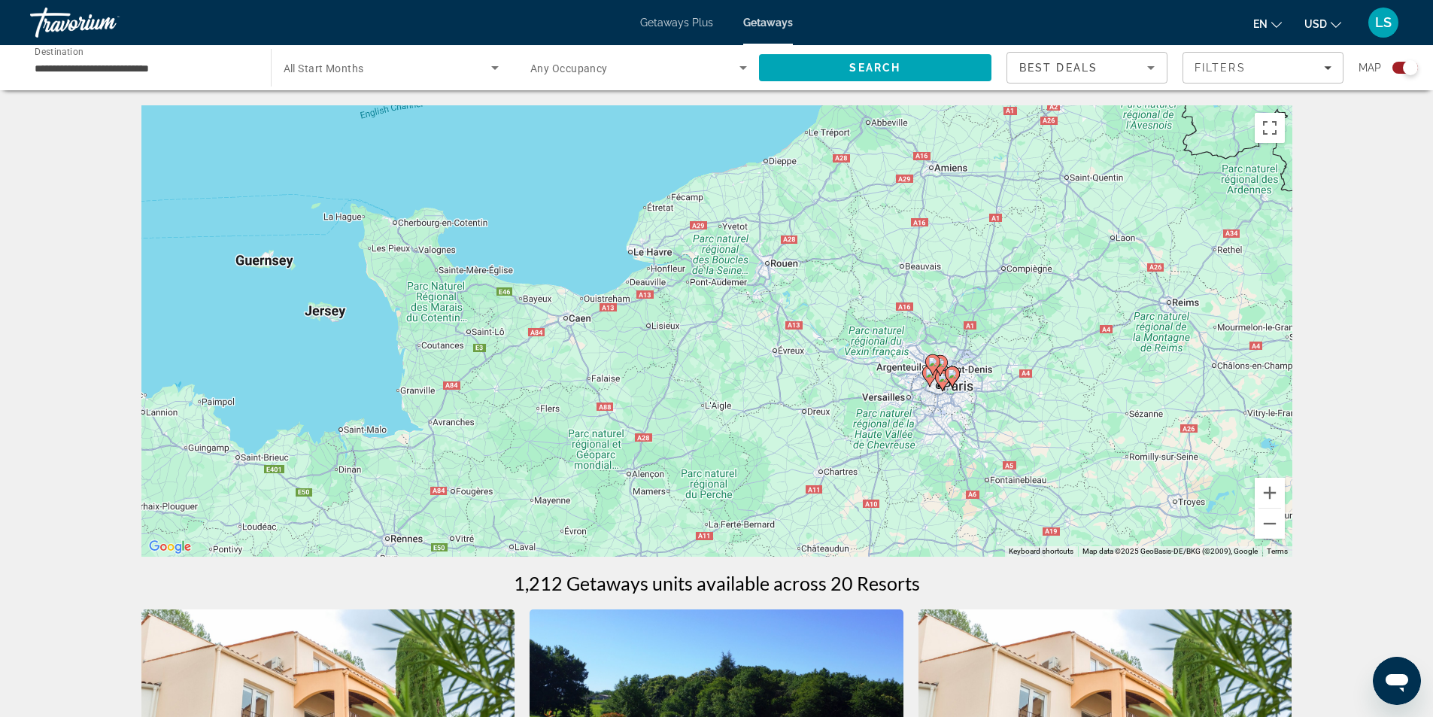
drag, startPoint x: 1068, startPoint y: 342, endPoint x: 851, endPoint y: 416, distance: 228.9
click at [851, 416] on div "To activate drag with keyboard, press Alt + Enter. Once in keyboard drag state,…" at bounding box center [716, 330] width 1151 height 451
click at [1269, 488] on button "Zoom in" at bounding box center [1270, 493] width 30 height 30
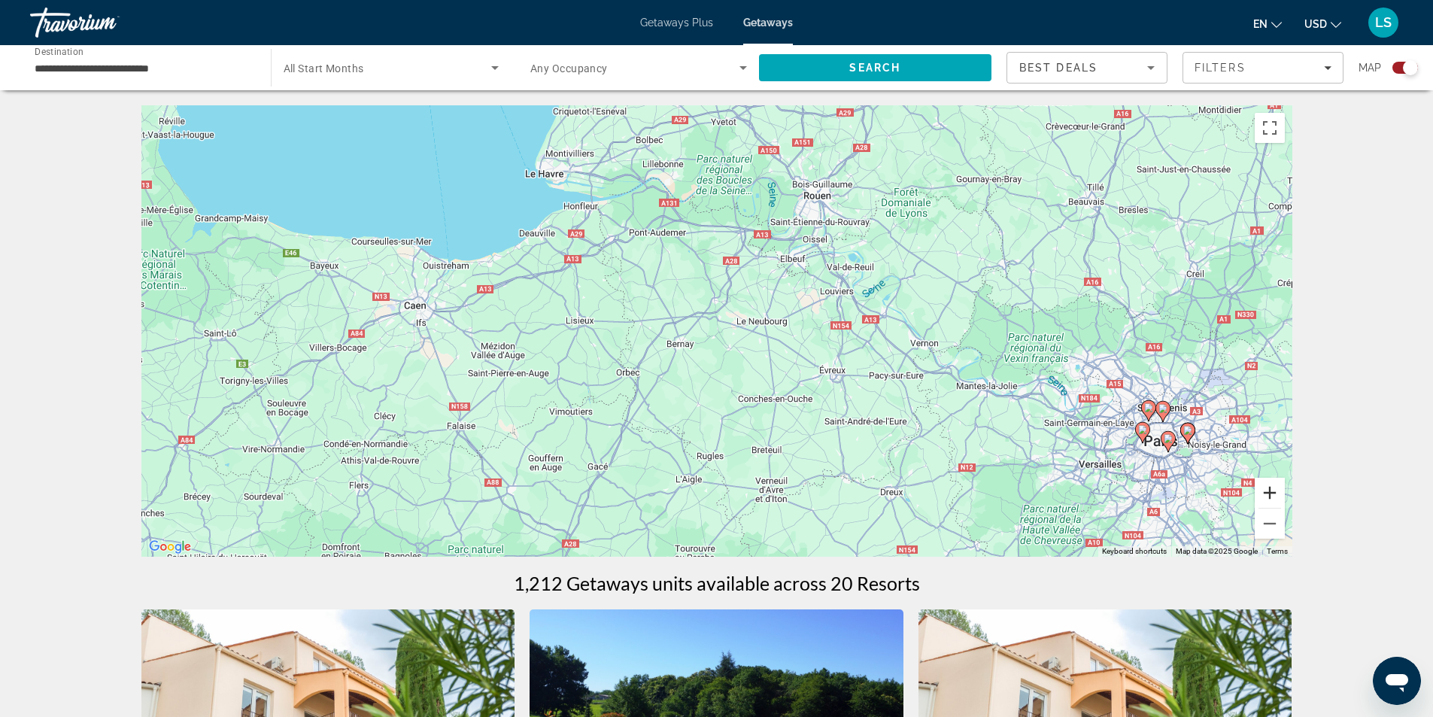
click at [1269, 488] on button "Zoom in" at bounding box center [1270, 493] width 30 height 30
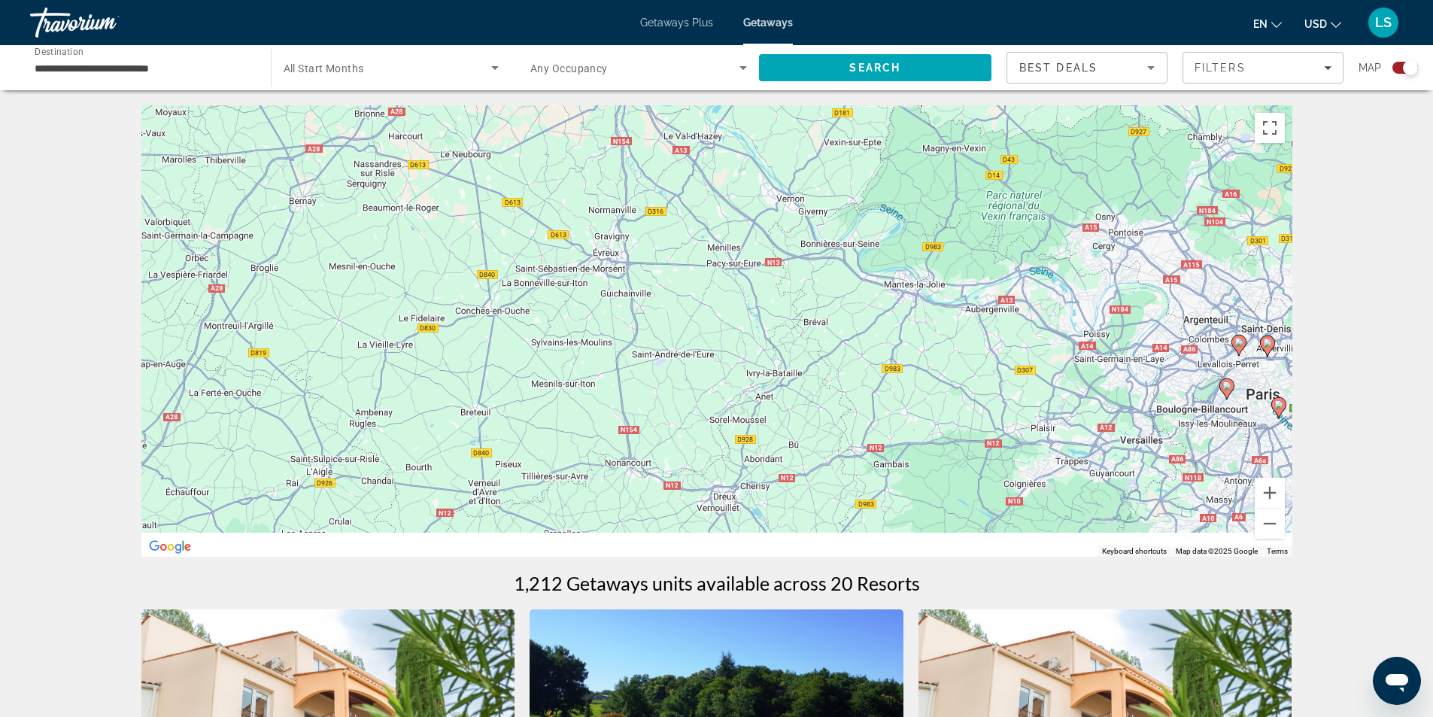
drag, startPoint x: 1174, startPoint y: 445, endPoint x: 773, endPoint y: 278, distance: 434.4
click at [773, 278] on div "To activate drag with keyboard, press Alt + Enter. Once in keyboard drag state,…" at bounding box center [716, 330] width 1151 height 451
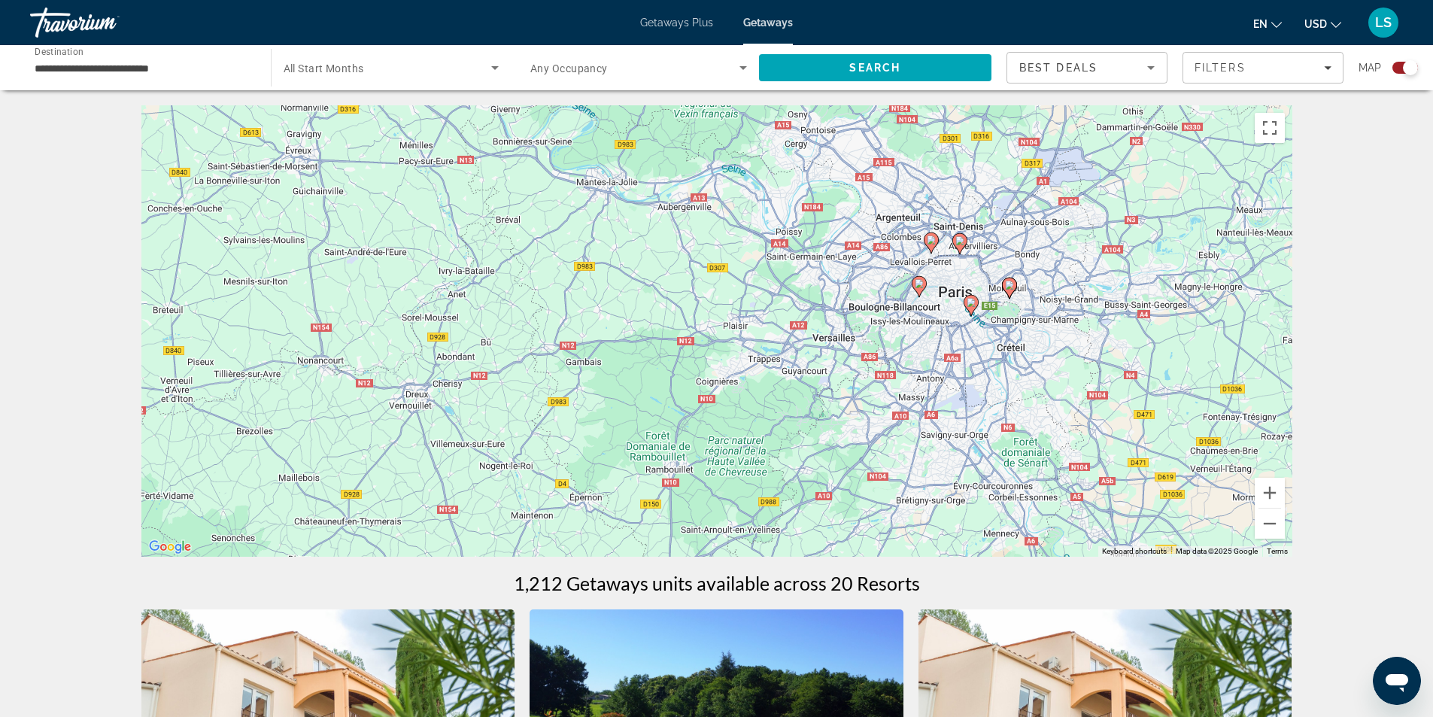
drag, startPoint x: 981, startPoint y: 384, endPoint x: 729, endPoint y: 288, distance: 269.8
click at [729, 288] on div "To activate drag with keyboard, press Alt + Enter. Once in keyboard drag state,…" at bounding box center [716, 330] width 1151 height 451
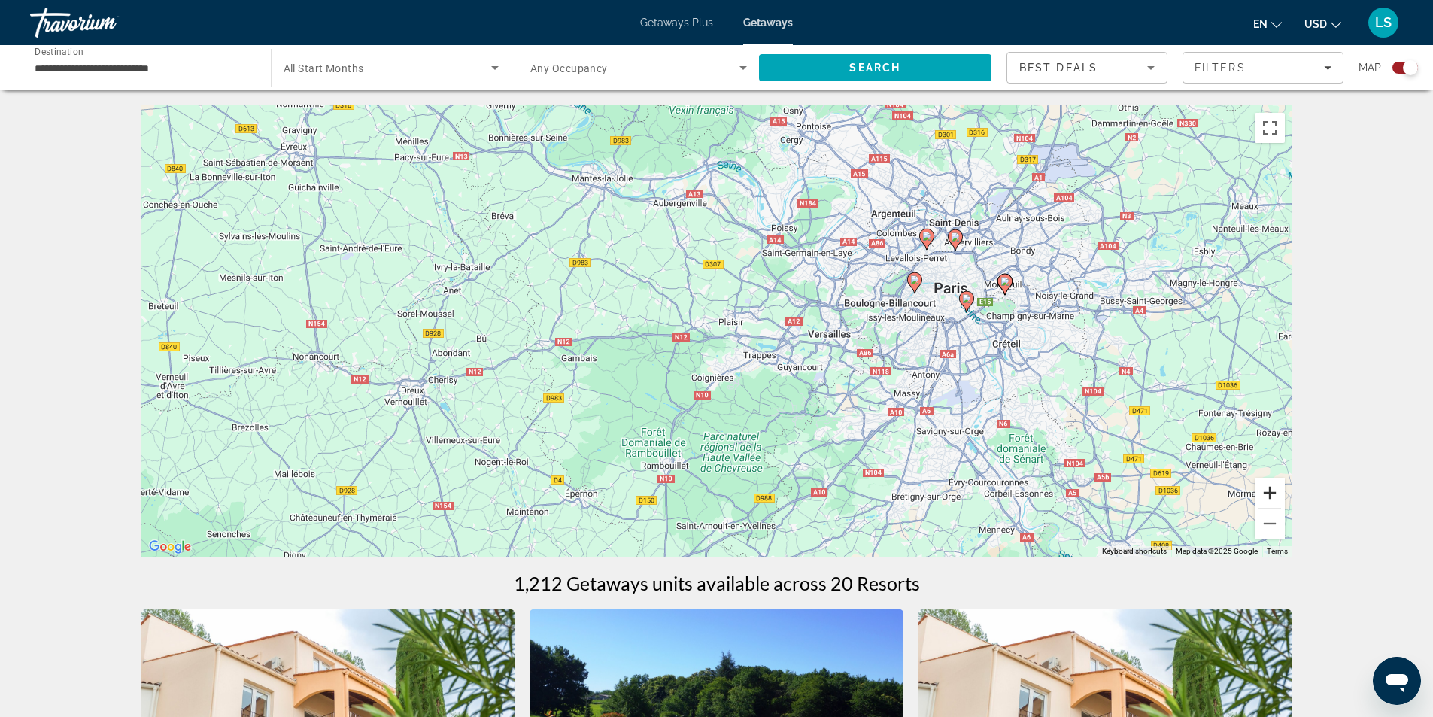
click at [1270, 491] on button "Zoom in" at bounding box center [1270, 493] width 30 height 30
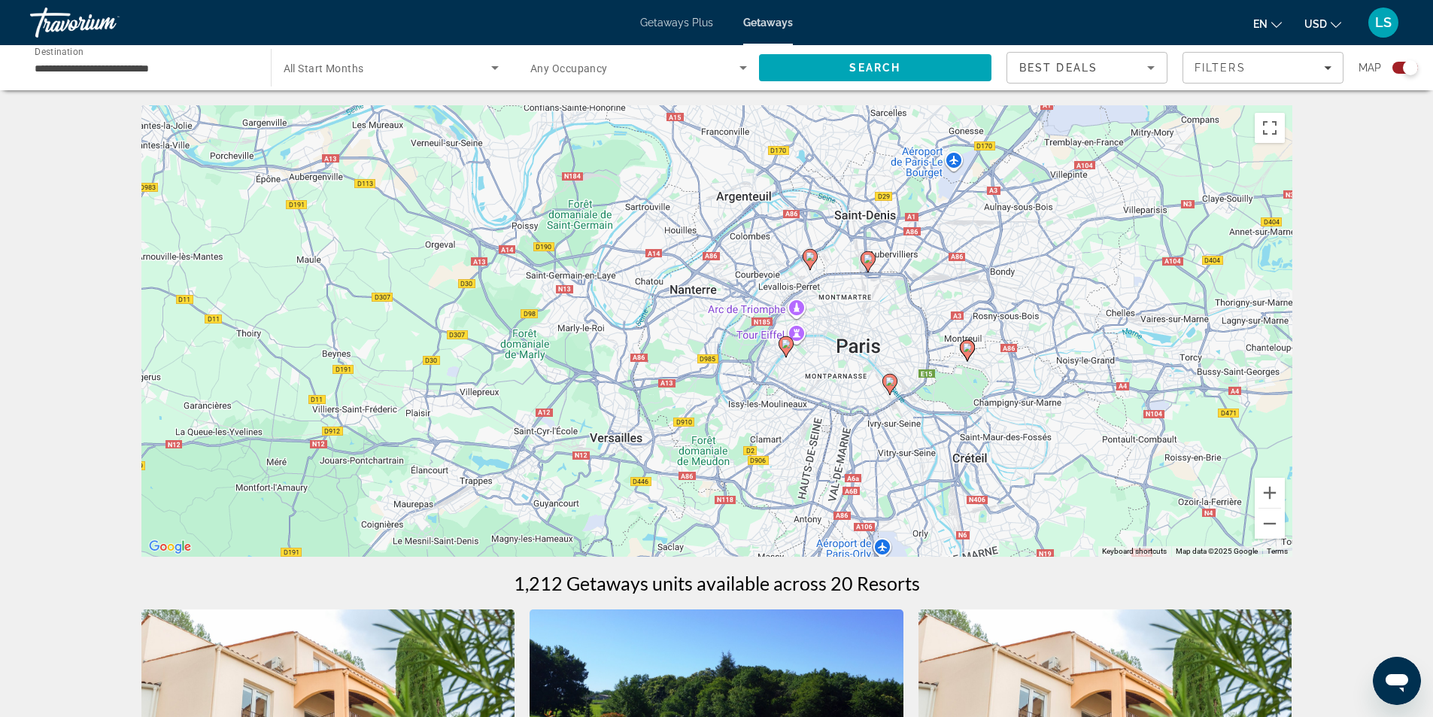
drag, startPoint x: 1107, startPoint y: 368, endPoint x: 779, endPoint y: 469, distance: 342.5
click at [779, 469] on div "To activate drag with keyboard, press Alt + Enter. Once in keyboard drag state,…" at bounding box center [716, 330] width 1151 height 451
click at [788, 344] on image "Main content" at bounding box center [786, 343] width 9 height 9
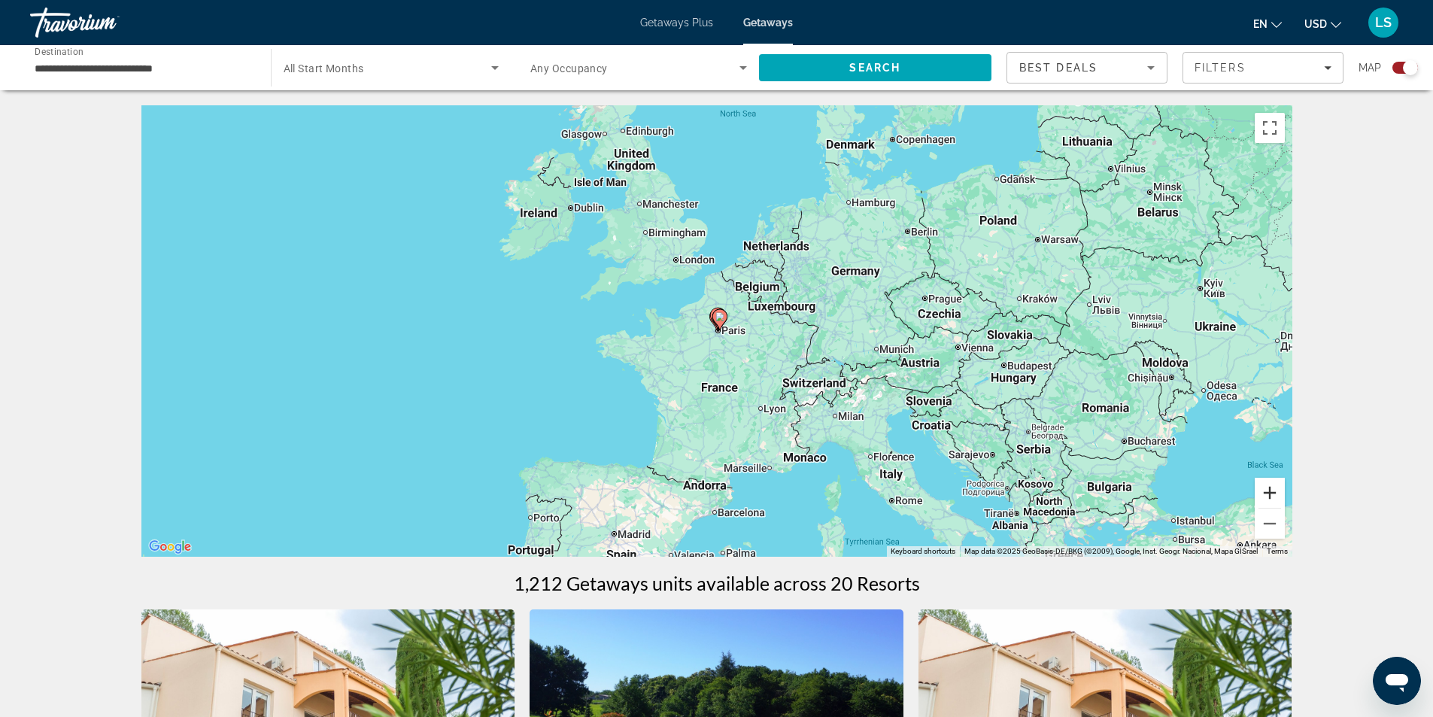
click at [1269, 489] on button "Zoom in" at bounding box center [1270, 493] width 30 height 30
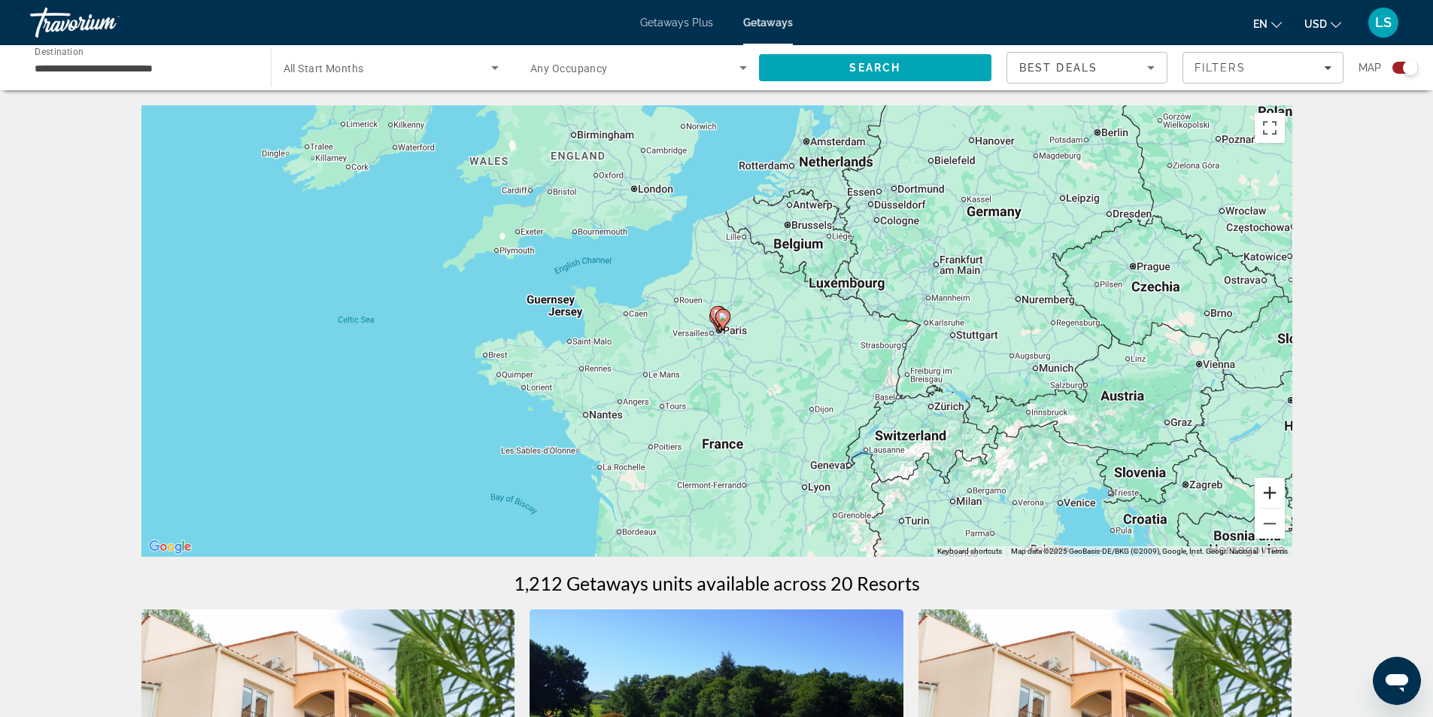
click at [1269, 489] on button "Zoom in" at bounding box center [1270, 493] width 30 height 30
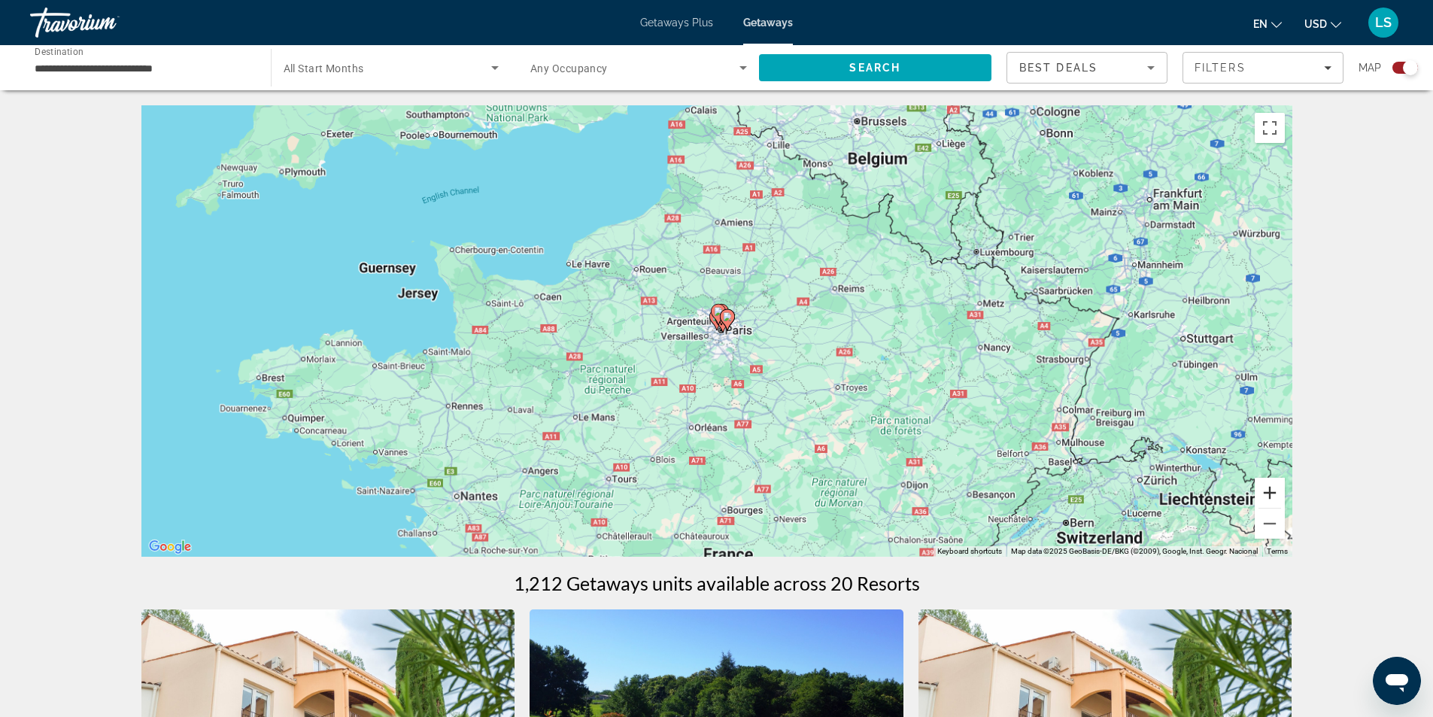
click at [1269, 489] on button "Zoom in" at bounding box center [1270, 493] width 30 height 30
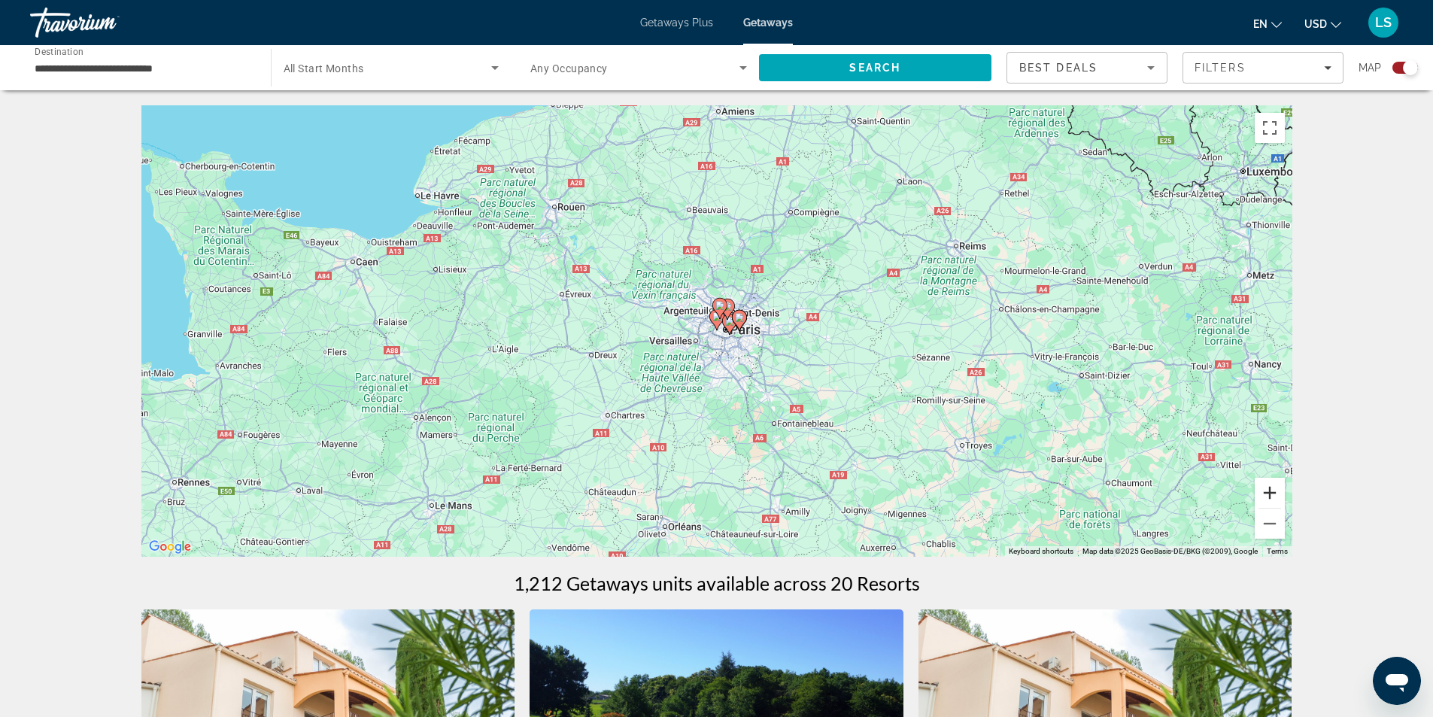
click at [1269, 489] on button "Zoom in" at bounding box center [1270, 493] width 30 height 30
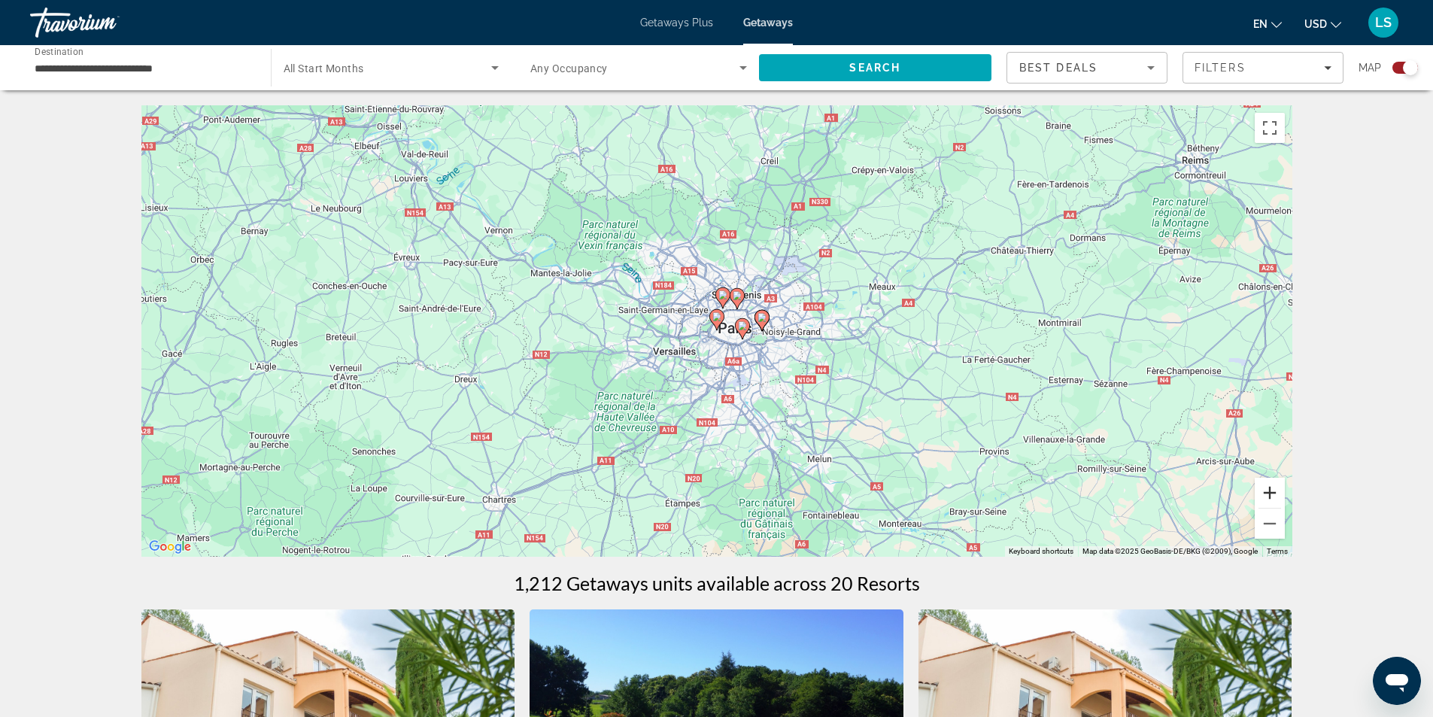
click at [1269, 489] on button "Zoom in" at bounding box center [1270, 493] width 30 height 30
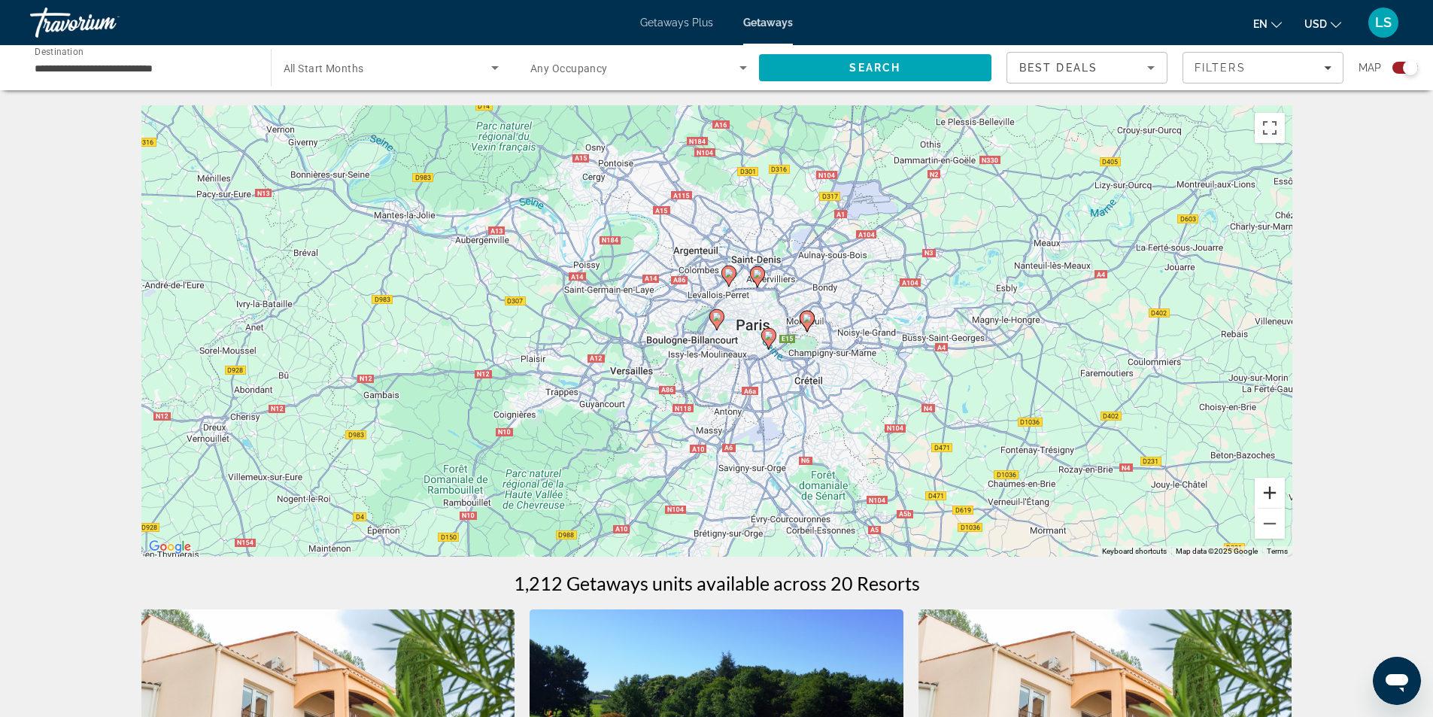
click at [1269, 489] on button "Zoom in" at bounding box center [1270, 493] width 30 height 30
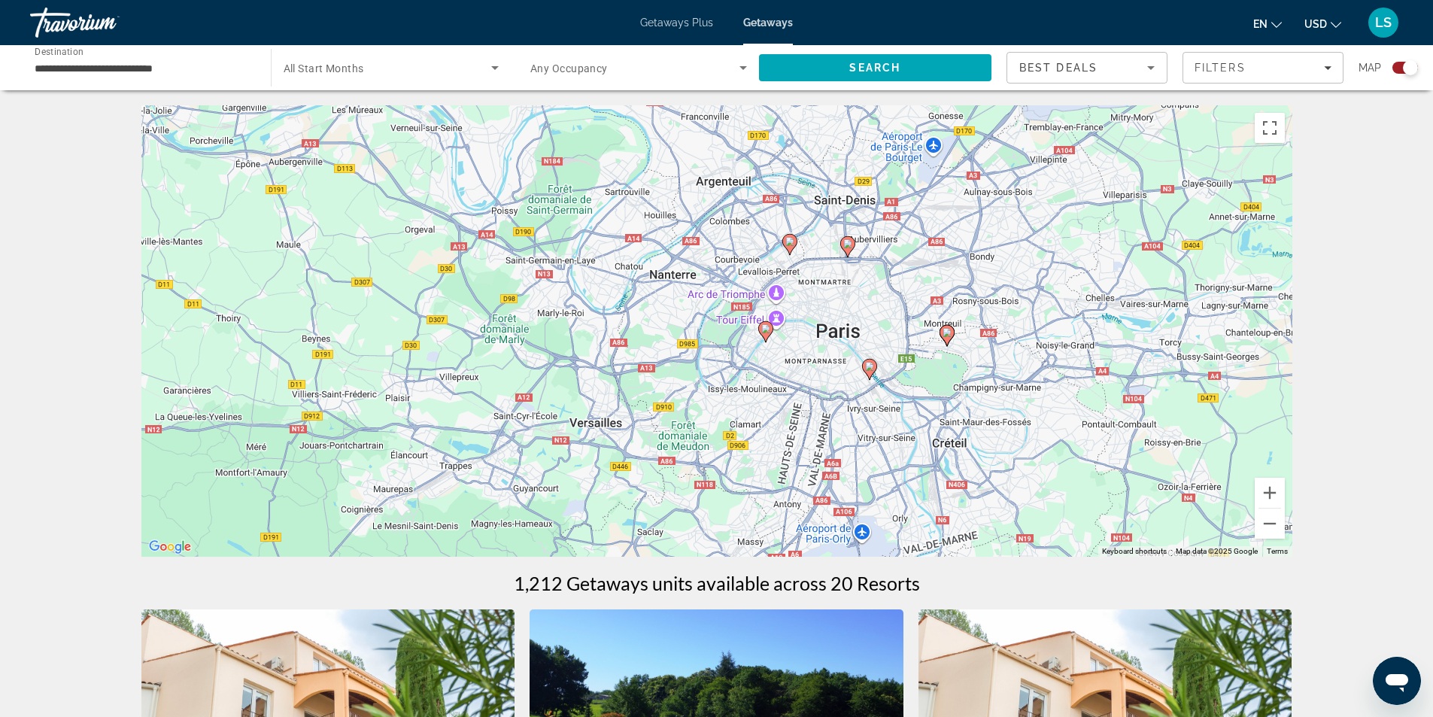
drag, startPoint x: 567, startPoint y: 372, endPoint x: 619, endPoint y: 385, distance: 54.2
click at [619, 385] on div "To activate drag with keyboard, press Alt + Enter. Once in keyboard drag state,…" at bounding box center [716, 330] width 1151 height 451
click at [767, 326] on image "Main content" at bounding box center [766, 328] width 9 height 9
type input "**********"
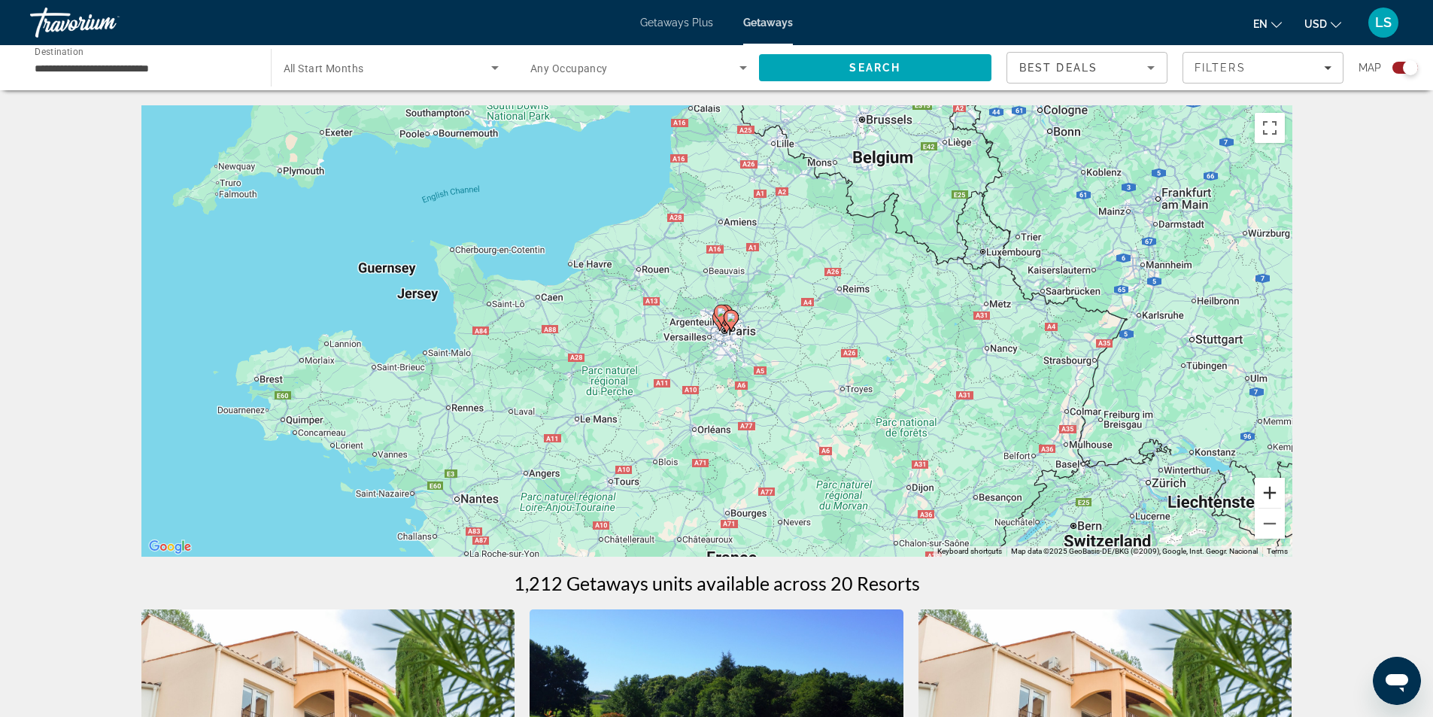
click at [1271, 485] on button "Zoom in" at bounding box center [1270, 493] width 30 height 30
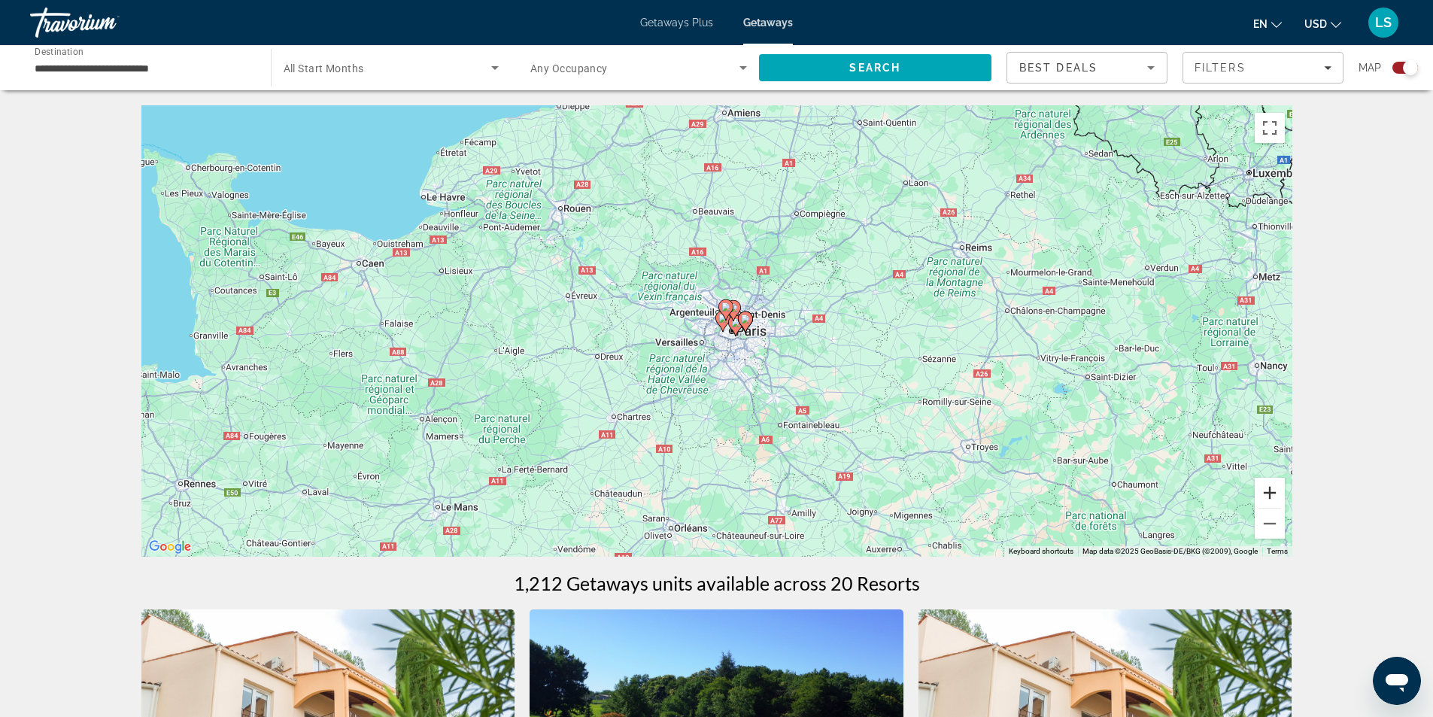
click at [1271, 485] on button "Zoom in" at bounding box center [1270, 493] width 30 height 30
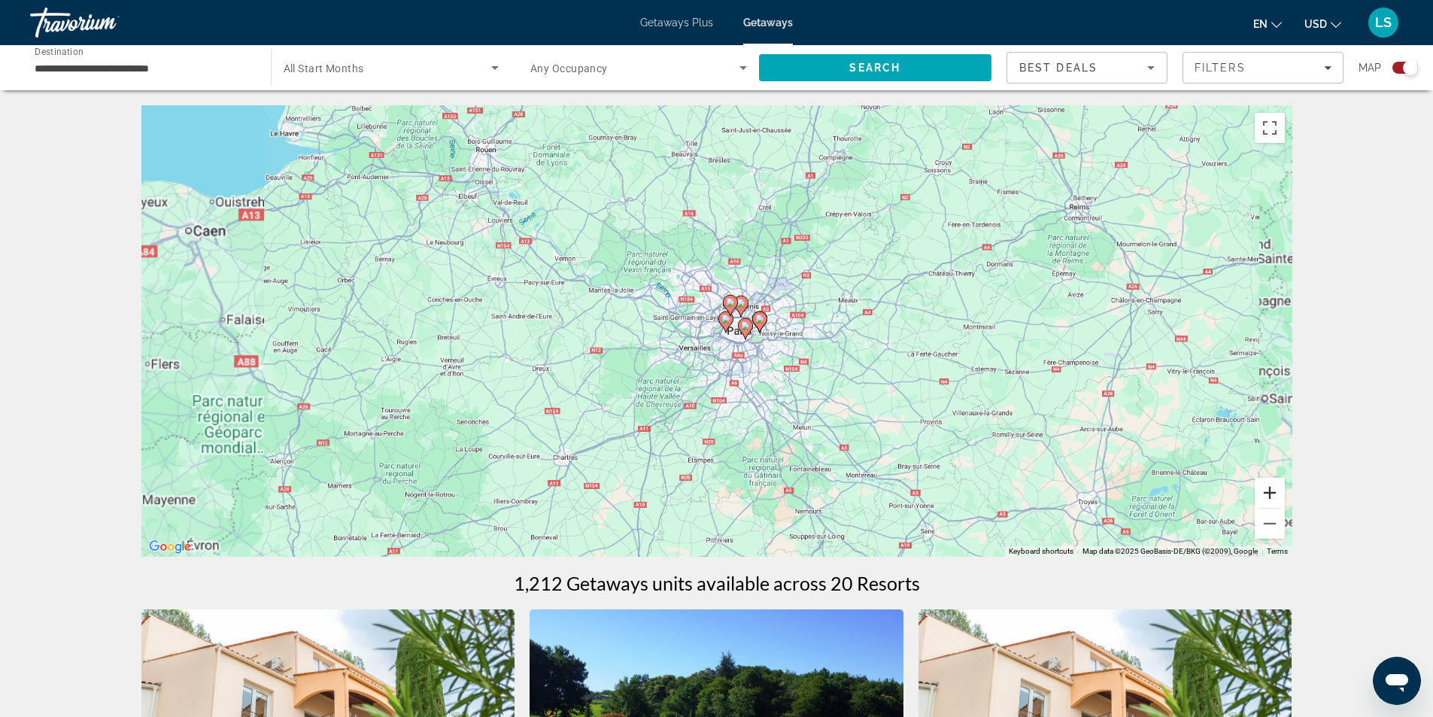
click at [1271, 485] on button "Zoom in" at bounding box center [1270, 493] width 30 height 30
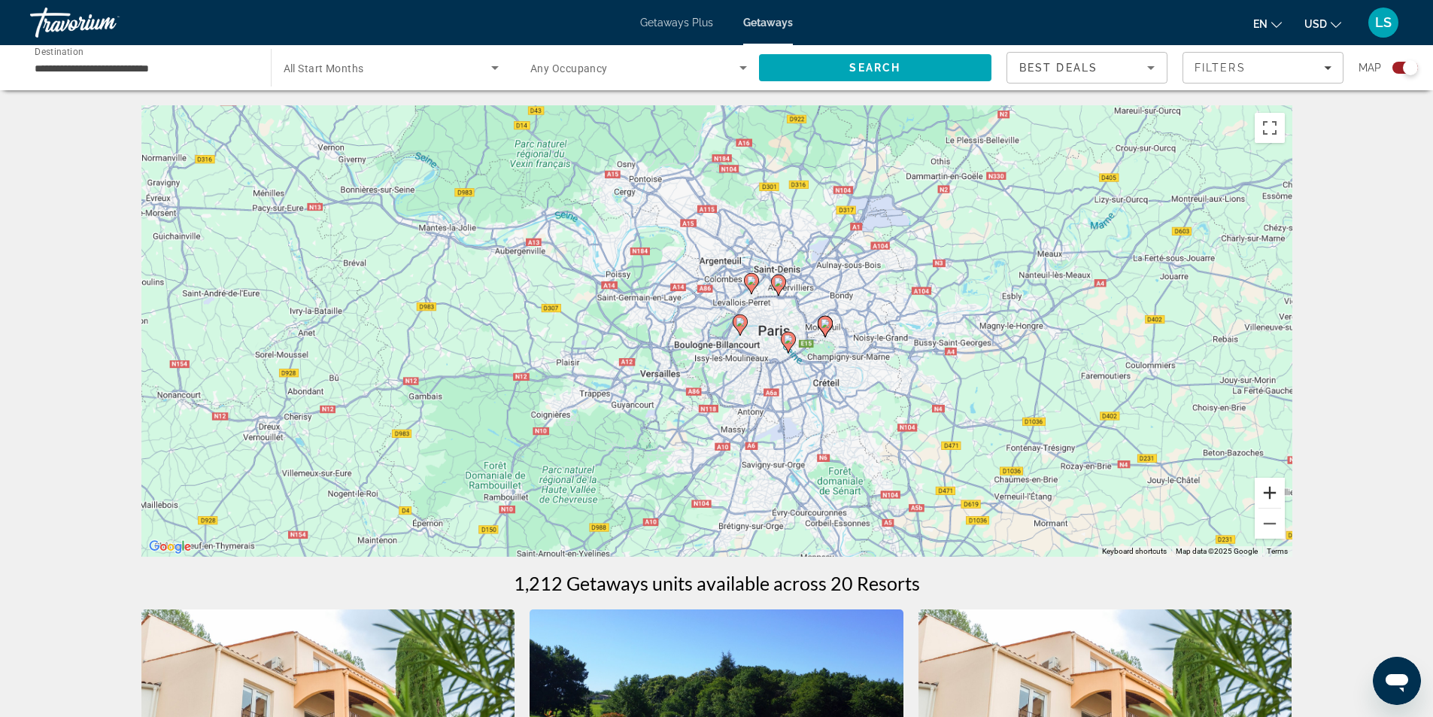
click at [1271, 485] on button "Zoom in" at bounding box center [1270, 493] width 30 height 30
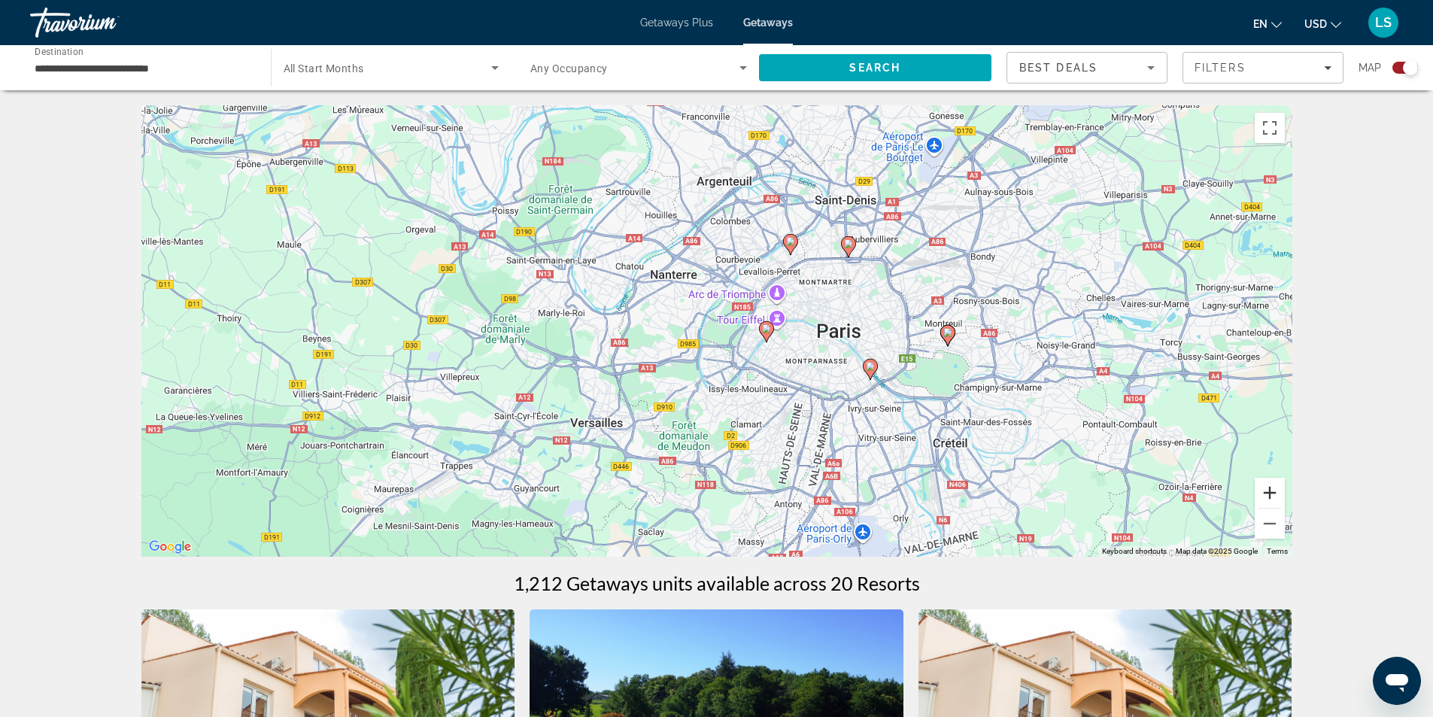
click at [1271, 485] on button "Zoom in" at bounding box center [1270, 493] width 30 height 30
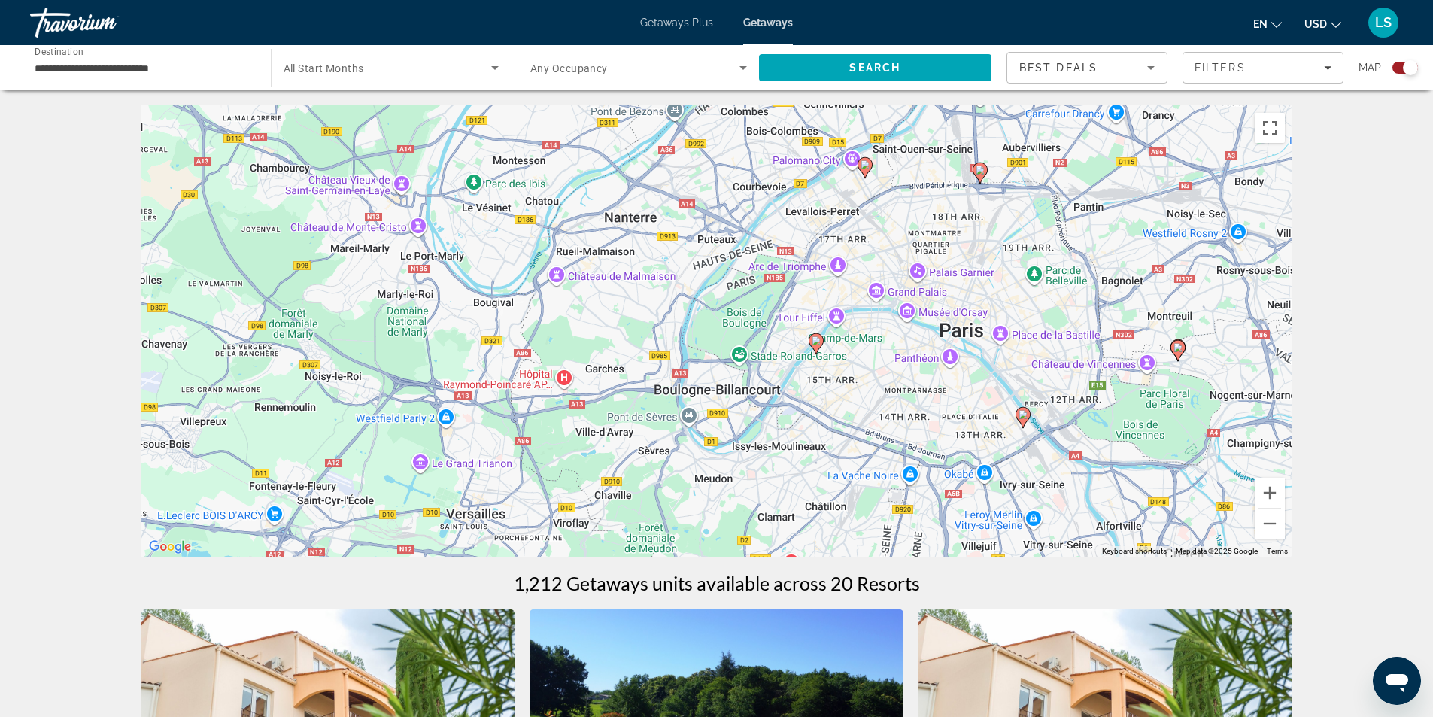
click at [815, 343] on image "Main content" at bounding box center [816, 340] width 9 height 9
click at [815, 340] on image "Main content" at bounding box center [816, 341] width 9 height 9
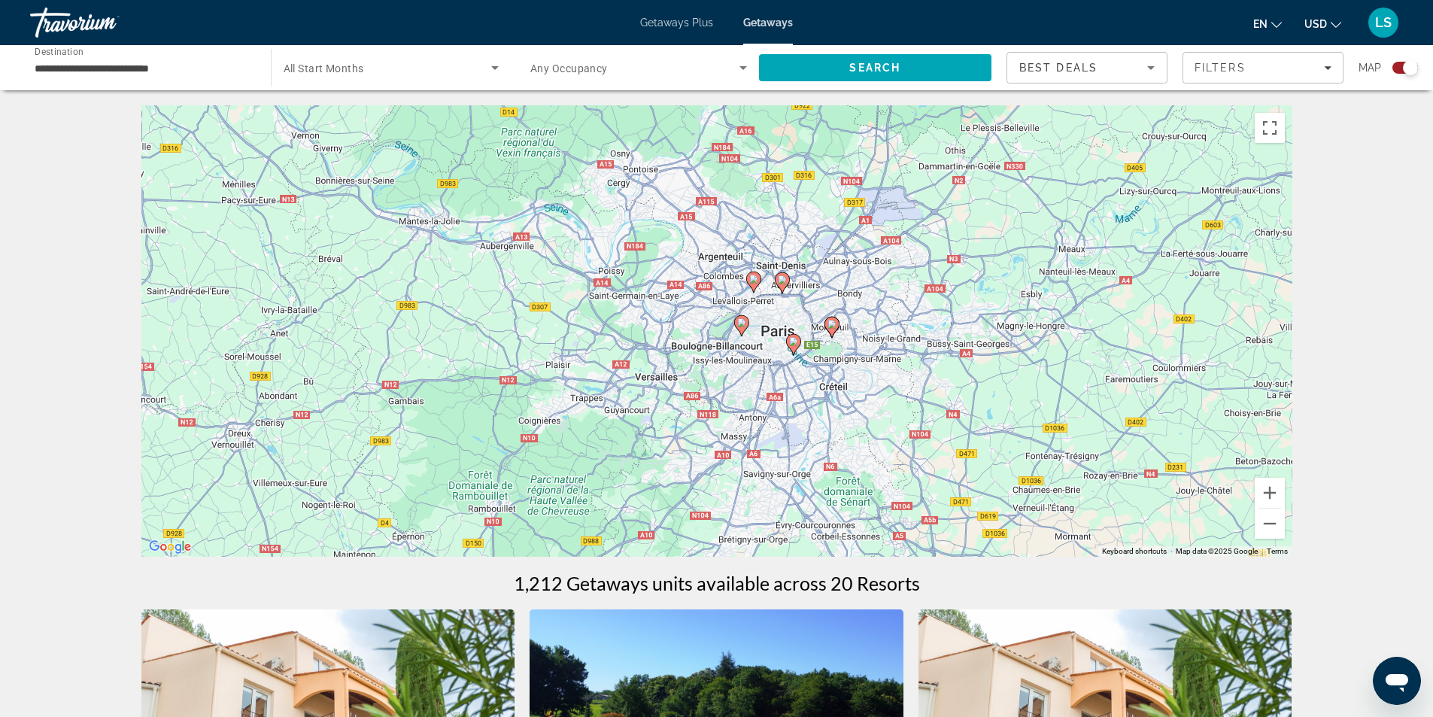
click at [740, 321] on image "Main content" at bounding box center [741, 322] width 9 height 9
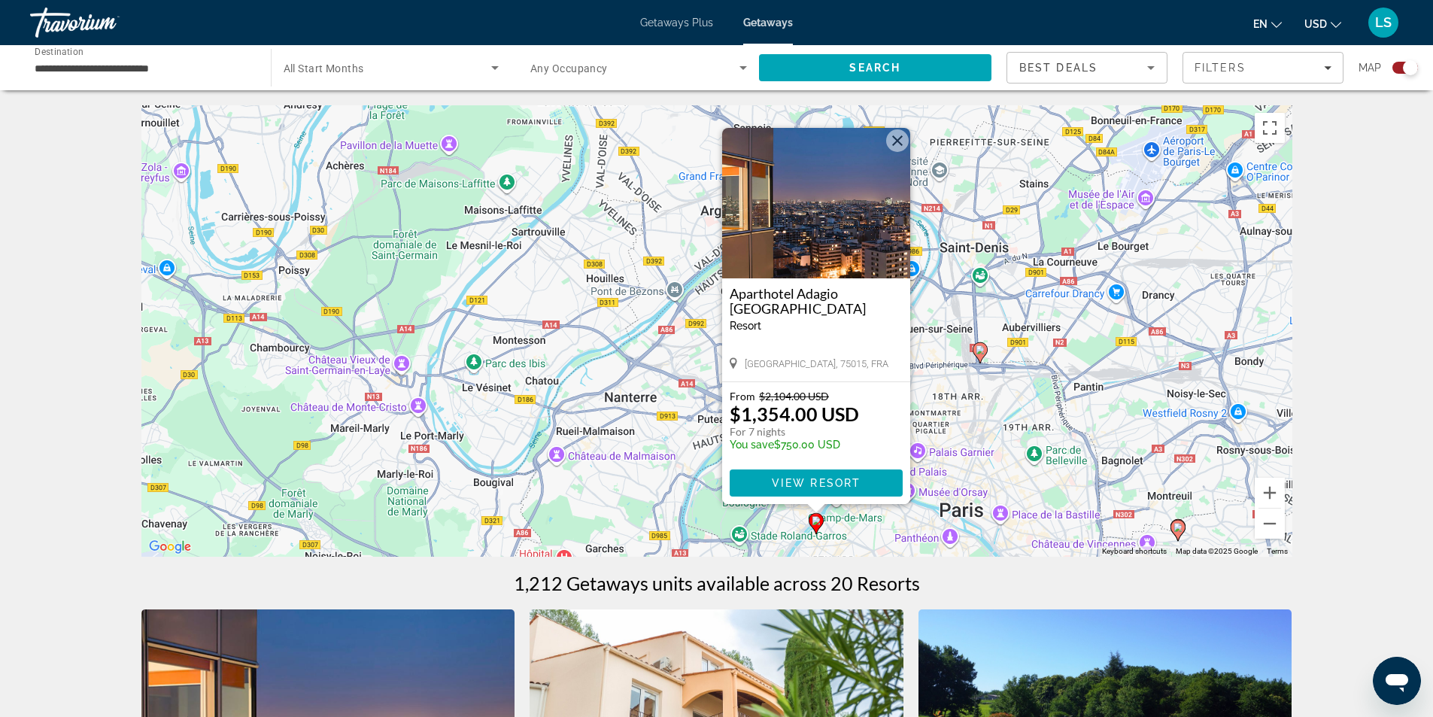
click at [829, 230] on img "Main content" at bounding box center [816, 203] width 188 height 150
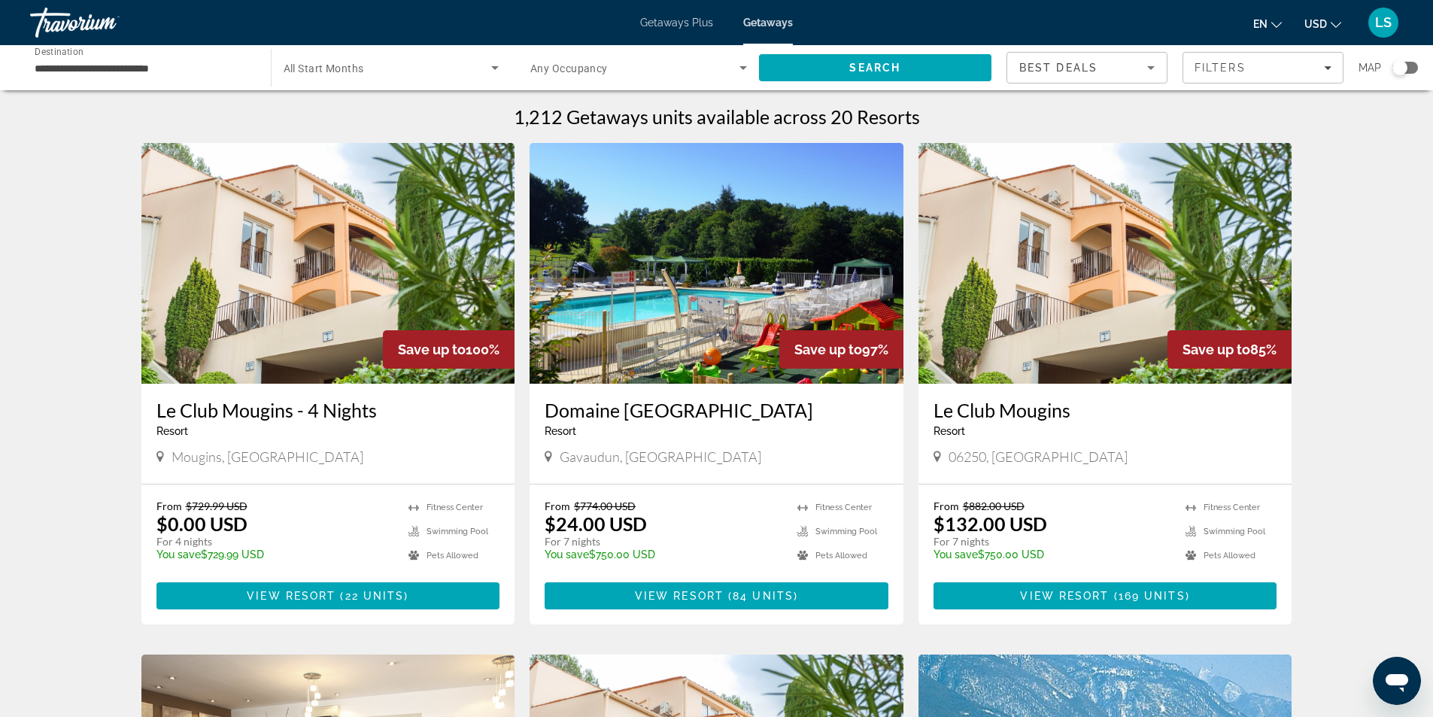
click at [1405, 68] on div "Search widget" at bounding box center [1400, 67] width 15 height 15
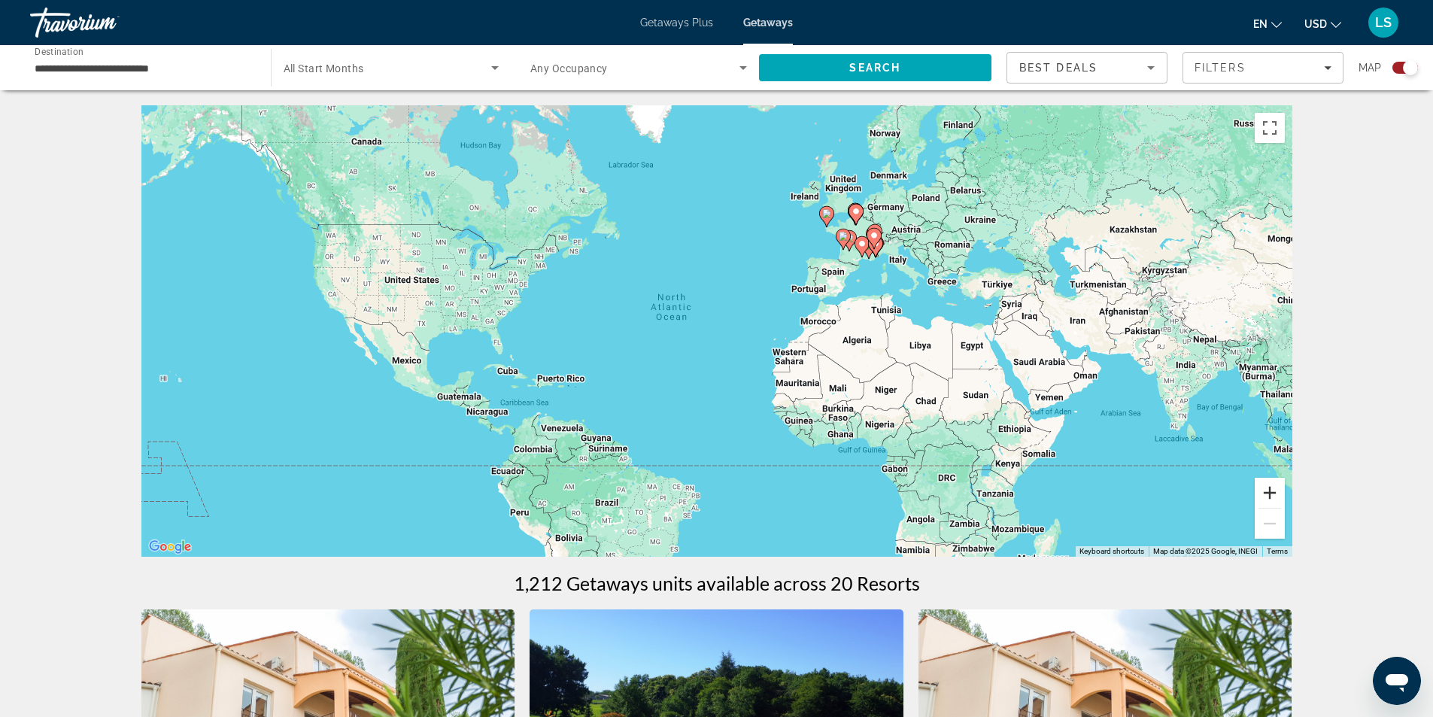
click at [1274, 485] on button "Zoom in" at bounding box center [1270, 493] width 30 height 30
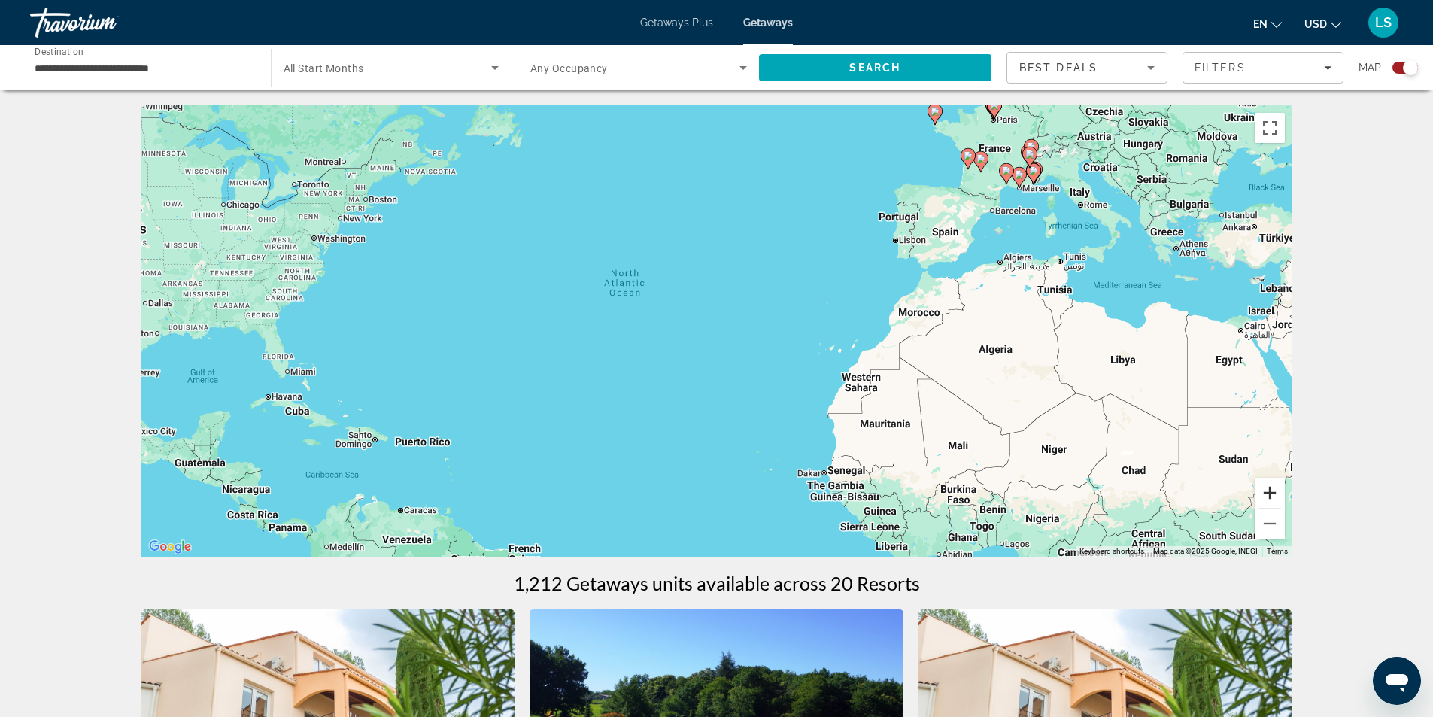
click at [1274, 485] on button "Zoom in" at bounding box center [1270, 493] width 30 height 30
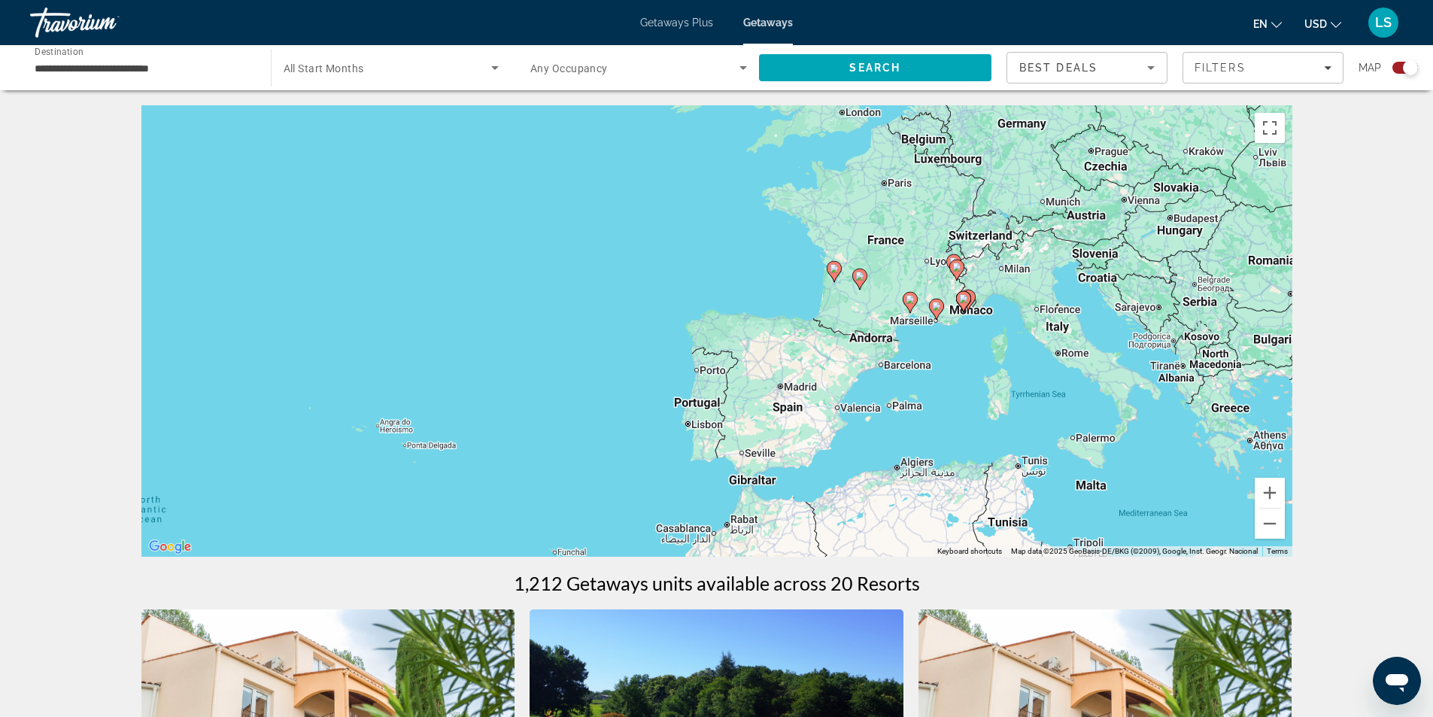
drag, startPoint x: 1106, startPoint y: 234, endPoint x: 709, endPoint y: 518, distance: 488.6
click at [709, 518] on div "To activate drag with keyboard, press Alt + Enter. Once in keyboard drag state,…" at bounding box center [716, 330] width 1151 height 451
click at [1272, 494] on button "Zoom in" at bounding box center [1270, 493] width 30 height 30
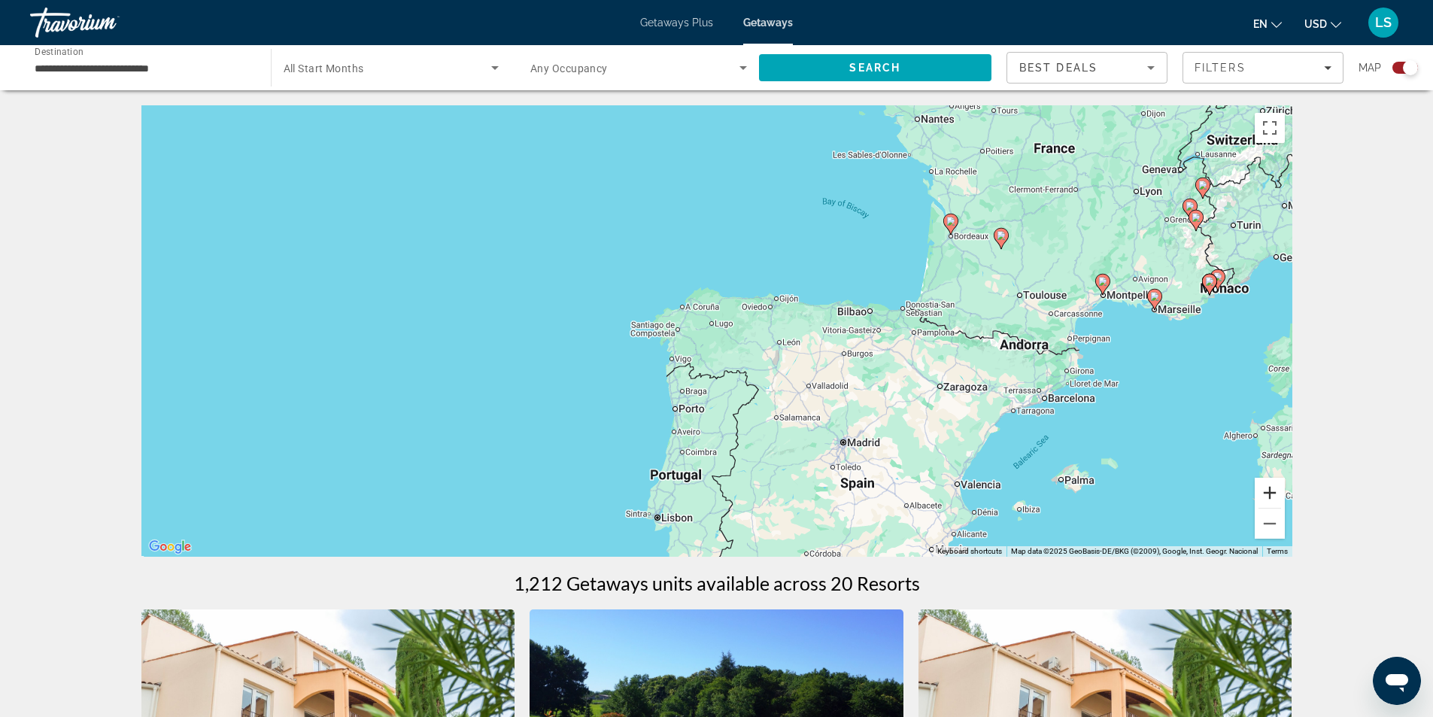
click at [1272, 494] on button "Zoom in" at bounding box center [1270, 493] width 30 height 30
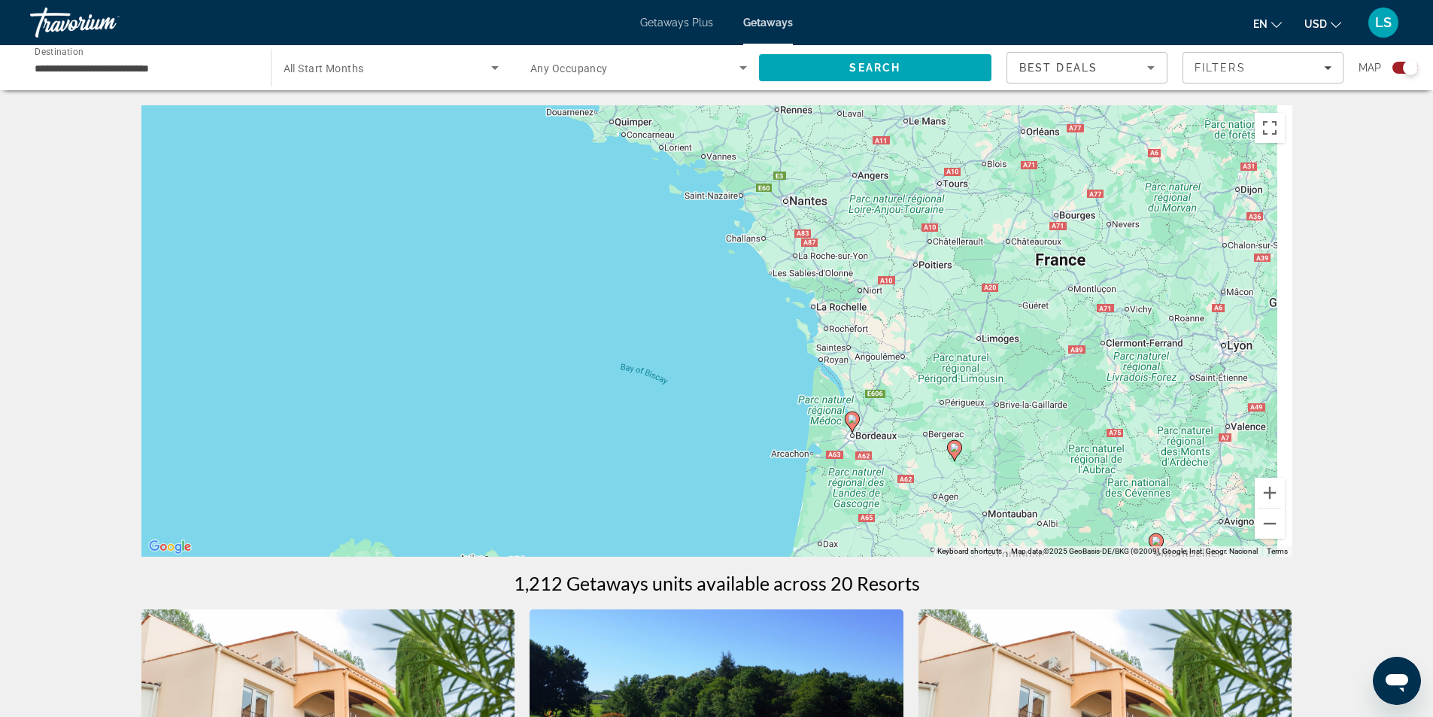
drag, startPoint x: 1094, startPoint y: 251, endPoint x: 740, endPoint y: 552, distance: 464.4
click at [740, 552] on div "To activate drag with keyboard, press Alt + Enter. Once in keyboard drag state,…" at bounding box center [716, 330] width 1151 height 451
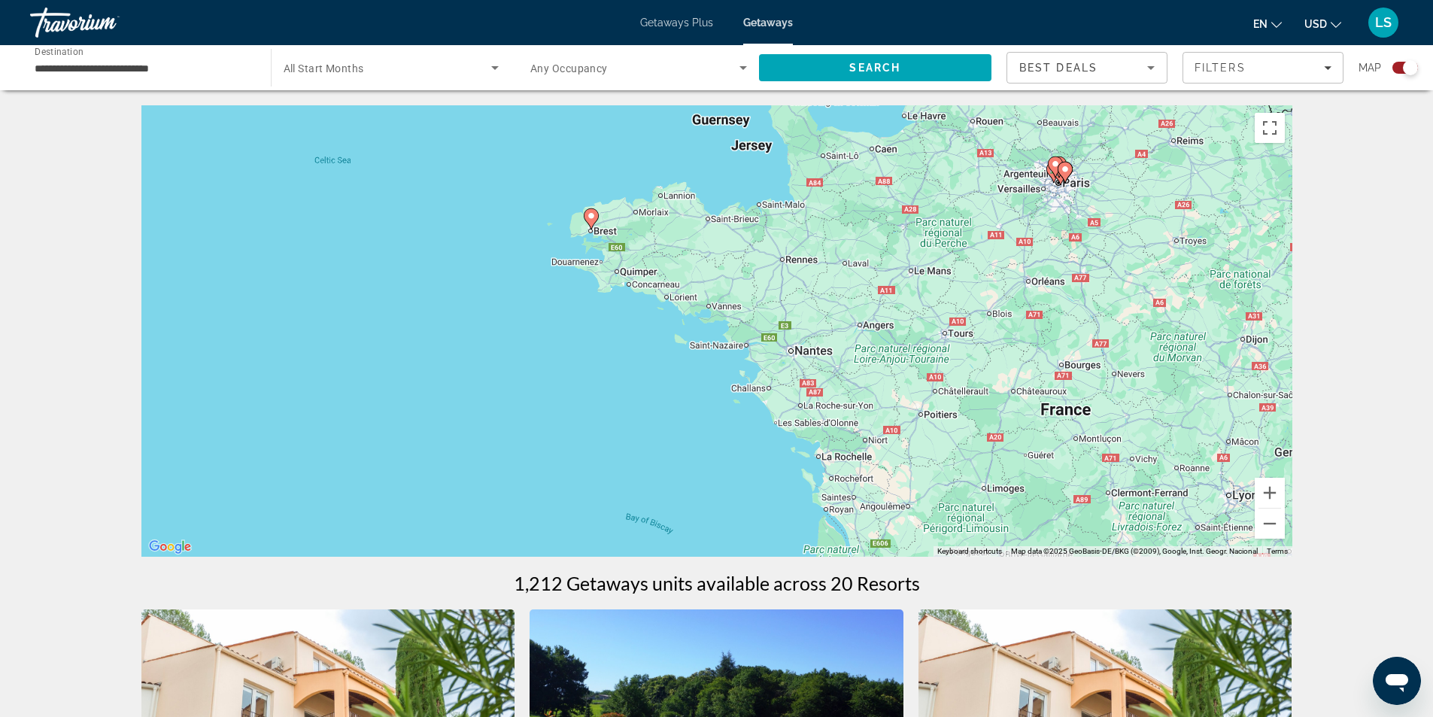
drag, startPoint x: 852, startPoint y: 272, endPoint x: 892, endPoint y: 415, distance: 148.4
click at [892, 415] on div "To activate drag with keyboard, press Alt + Enter. Once in keyboard drag state,…" at bounding box center [716, 330] width 1151 height 451
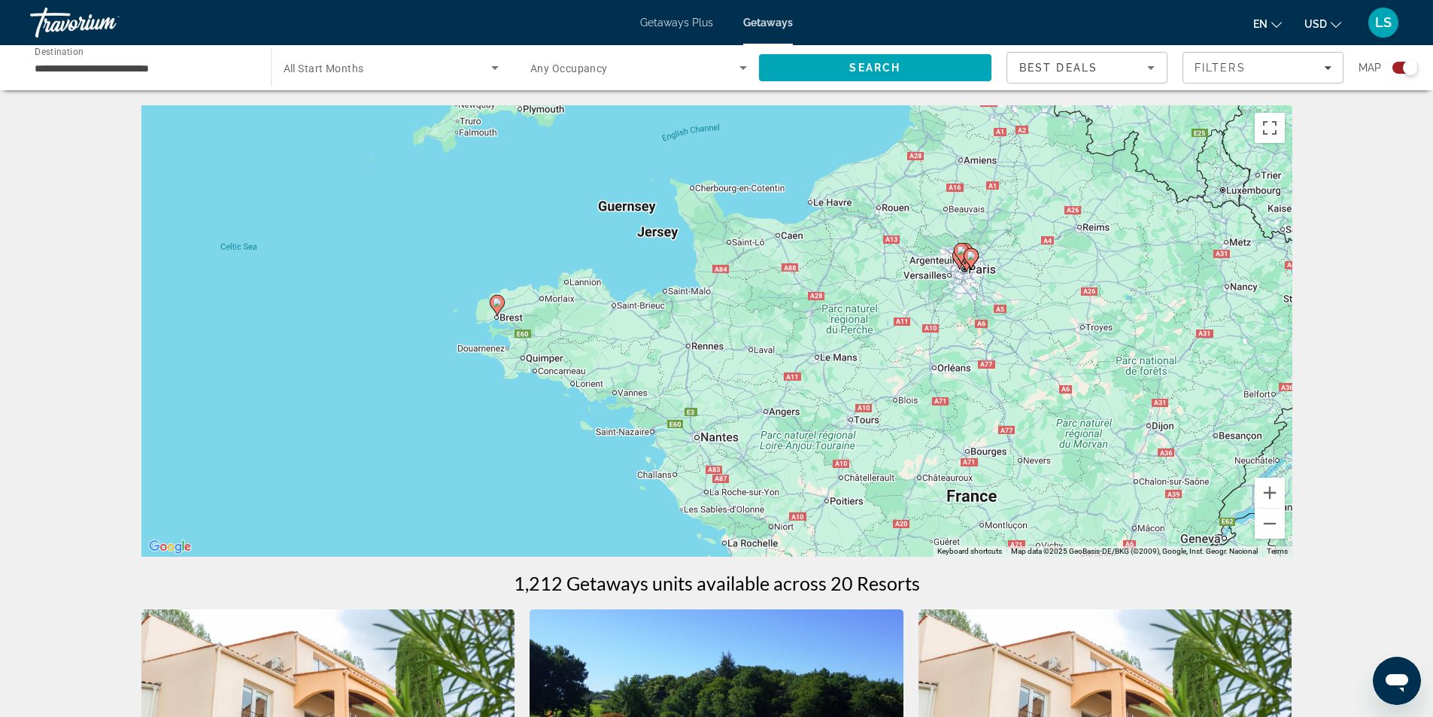
drag, startPoint x: 719, startPoint y: 275, endPoint x: 622, endPoint y: 351, distance: 123.3
click at [622, 351] on div "To activate drag with keyboard, press Alt + Enter. Once in keyboard drag state,…" at bounding box center [716, 330] width 1151 height 451
click at [1272, 491] on button "Zoom in" at bounding box center [1270, 493] width 30 height 30
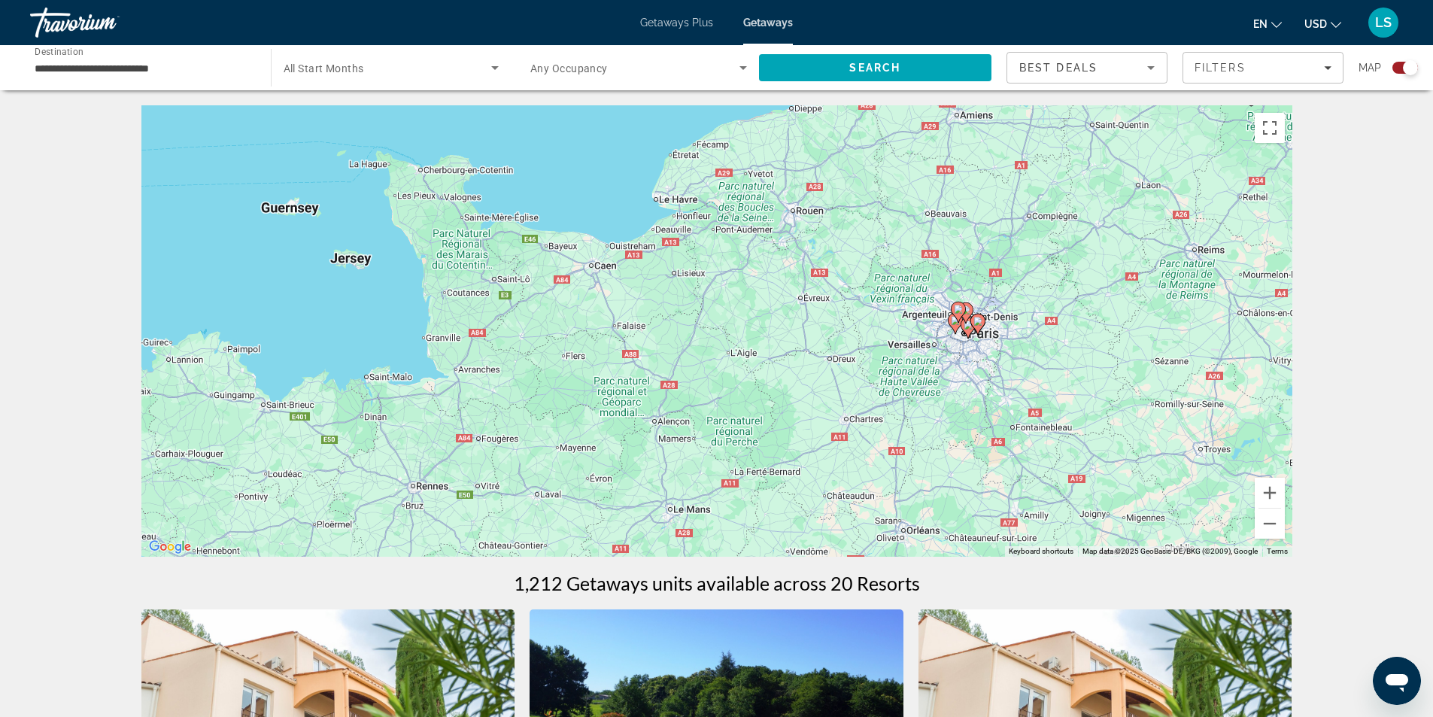
drag, startPoint x: 1121, startPoint y: 360, endPoint x: 864, endPoint y: 495, distance: 290.8
click at [864, 495] on div "To activate drag with keyboard, press Alt + Enter. Once in keyboard drag state,…" at bounding box center [716, 330] width 1151 height 451
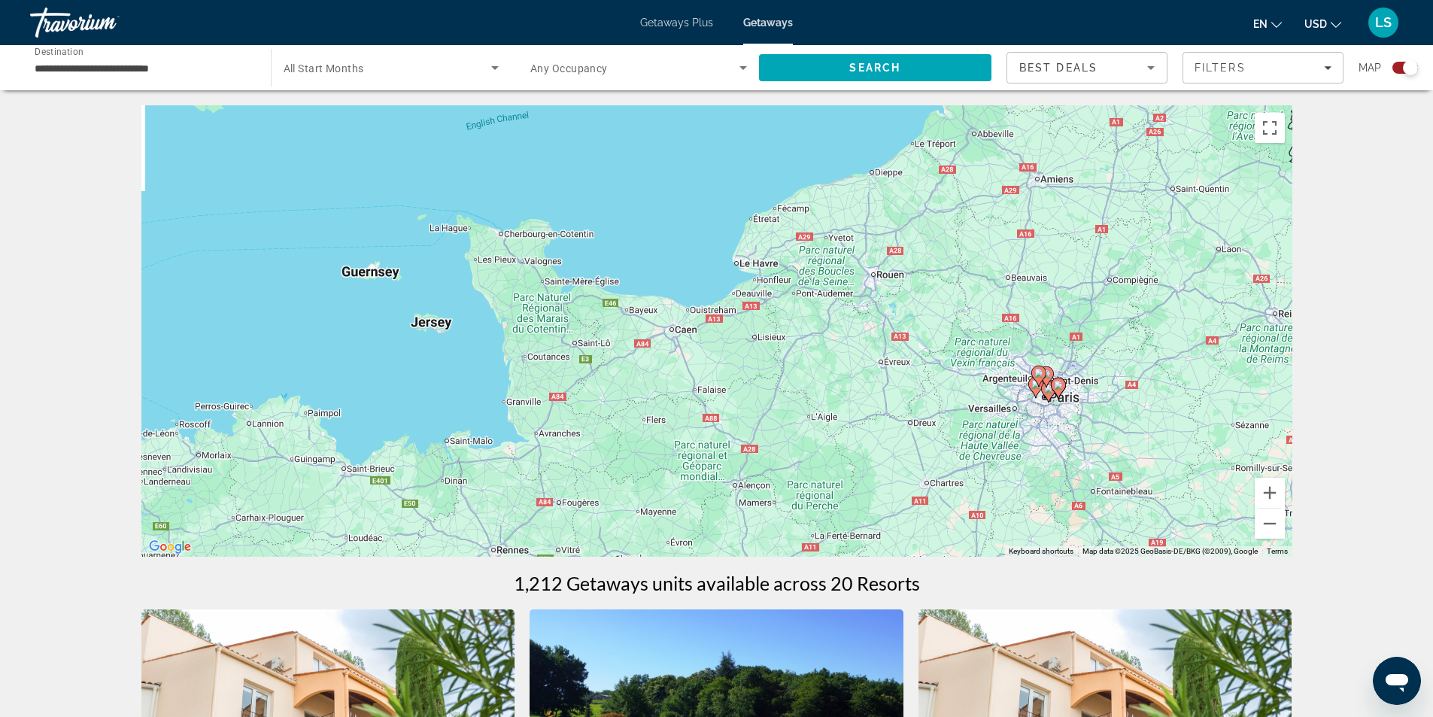
drag, startPoint x: 703, startPoint y: 370, endPoint x: 792, endPoint y: 444, distance: 115.4
click at [792, 444] on div "To activate drag with keyboard, press Alt + Enter. Once in keyboard drag state,…" at bounding box center [716, 330] width 1151 height 451
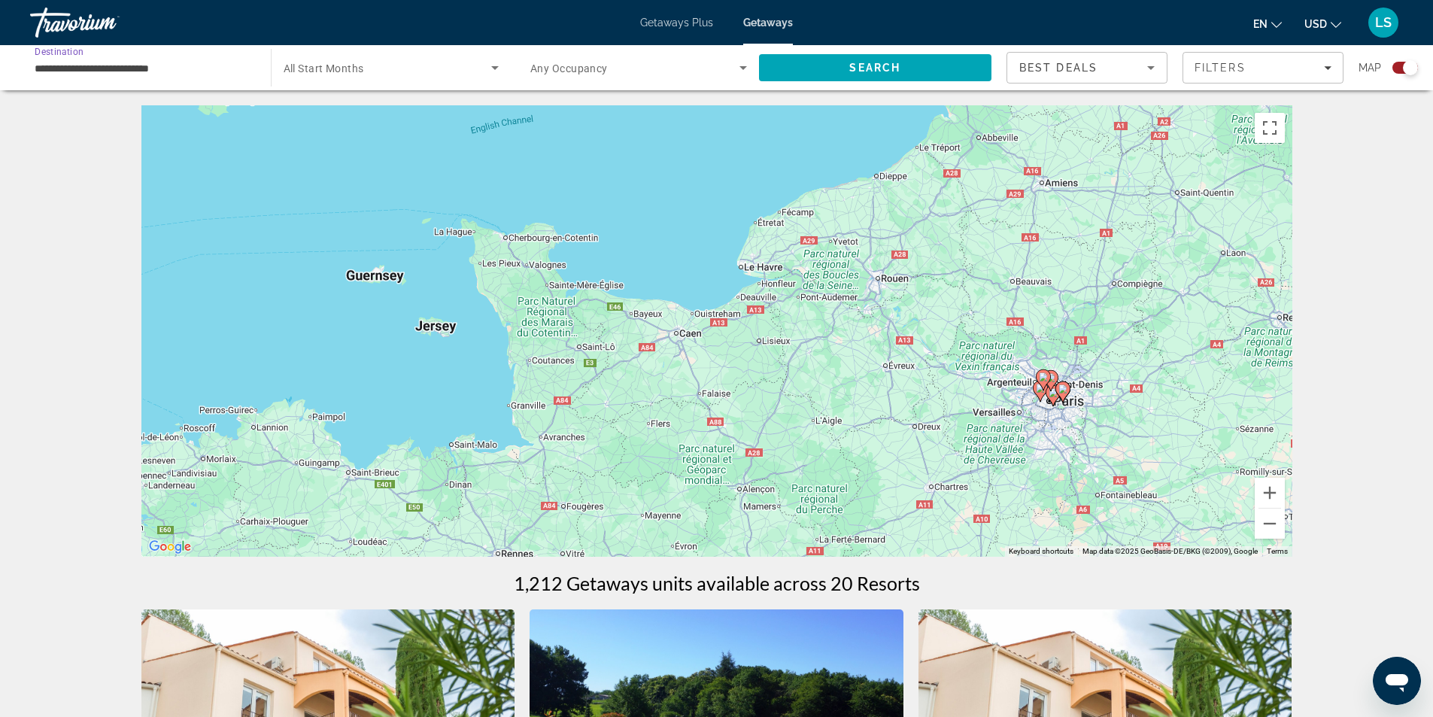
click at [96, 63] on input "**********" at bounding box center [143, 68] width 217 height 18
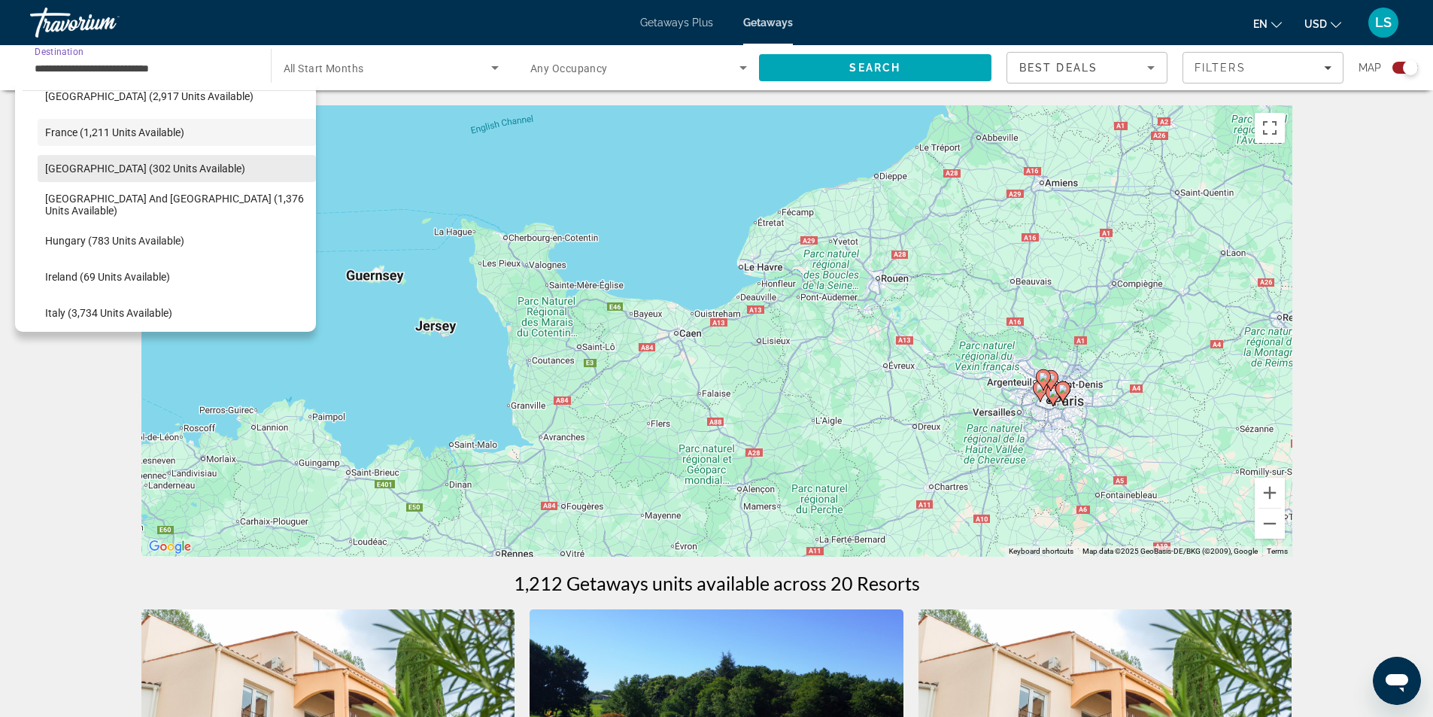
scroll to position [493, 0]
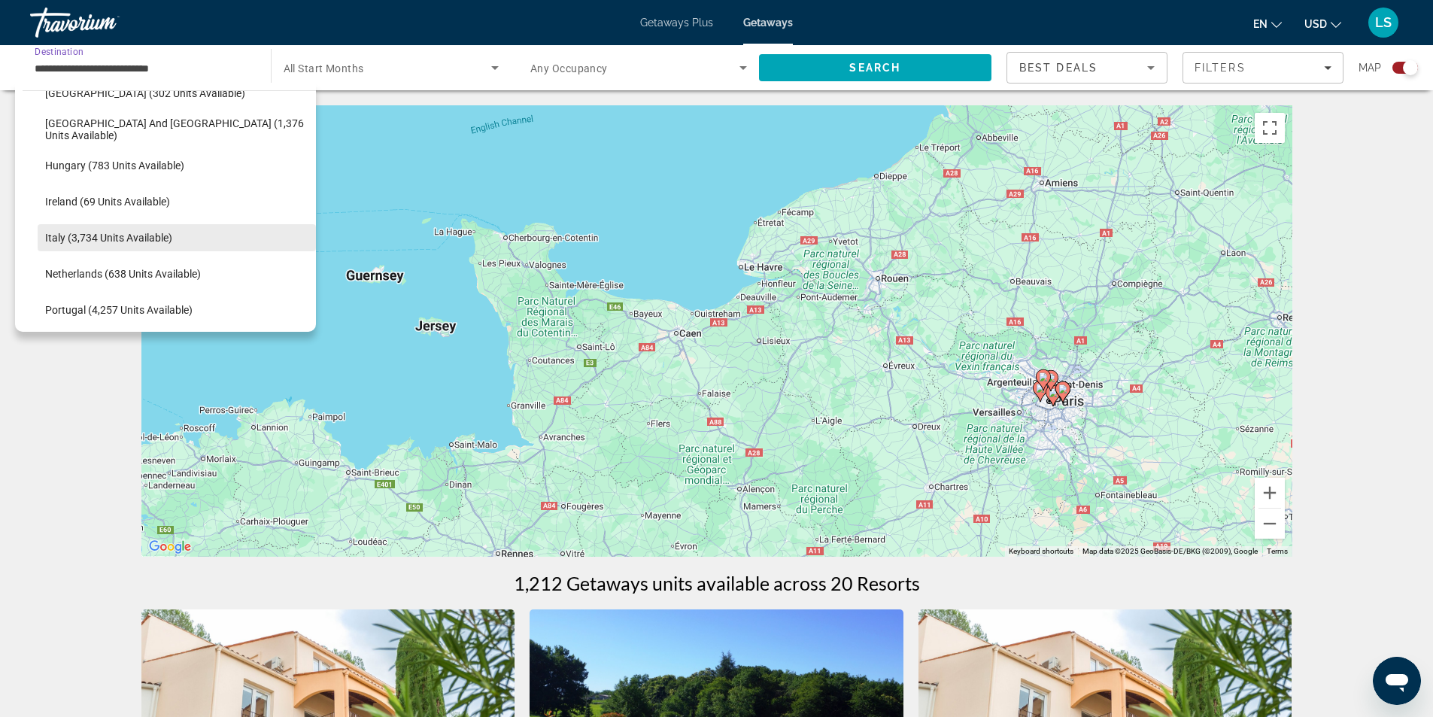
click at [69, 237] on span "Italy (3,734 units available)" at bounding box center [108, 238] width 127 height 12
type input "**********"
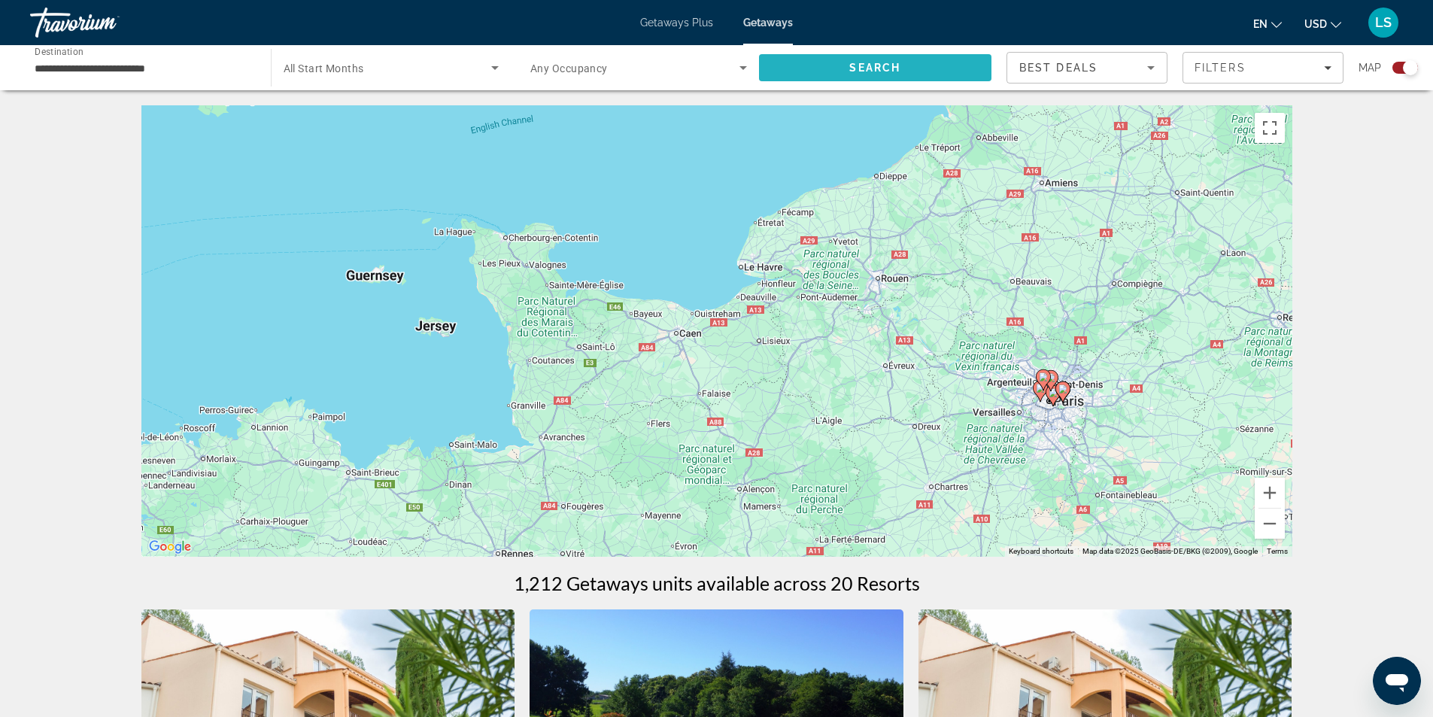
click at [849, 65] on span "Search" at bounding box center [874, 68] width 51 height 12
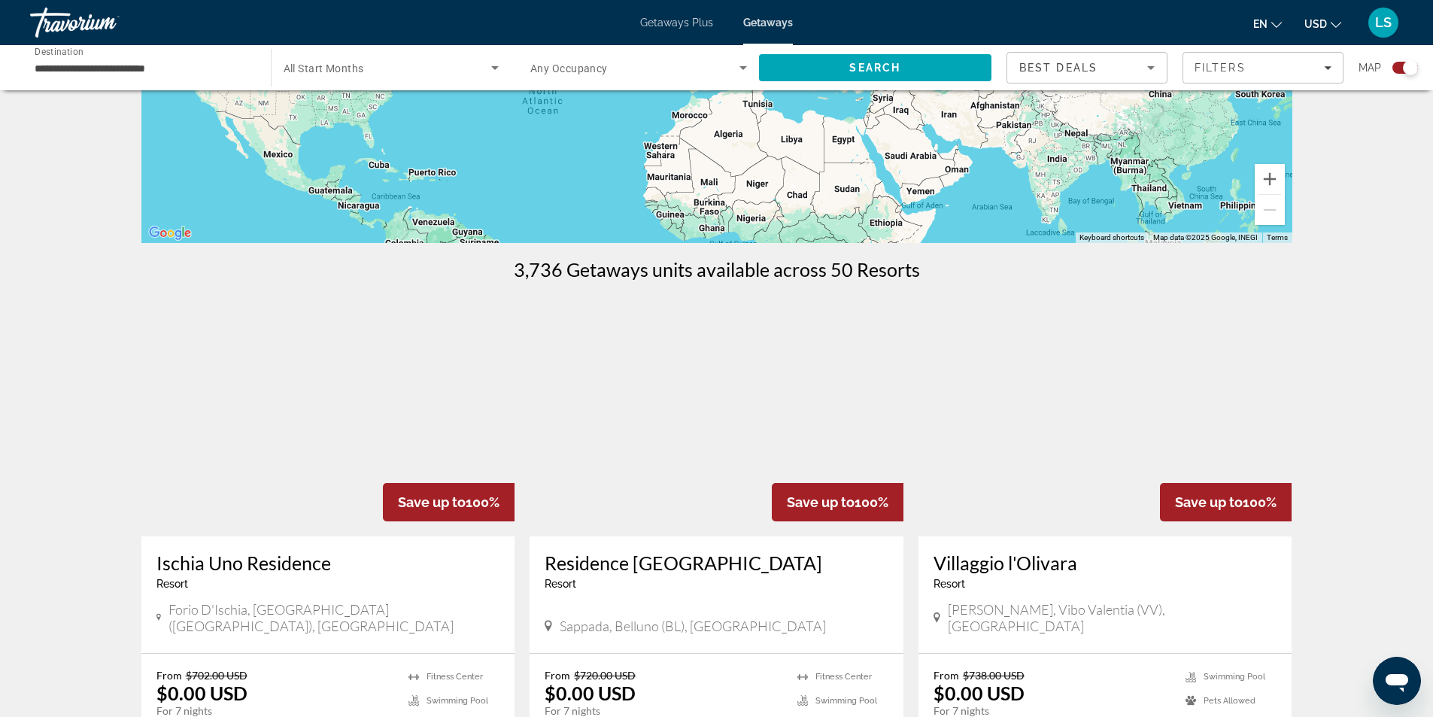
scroll to position [150, 0]
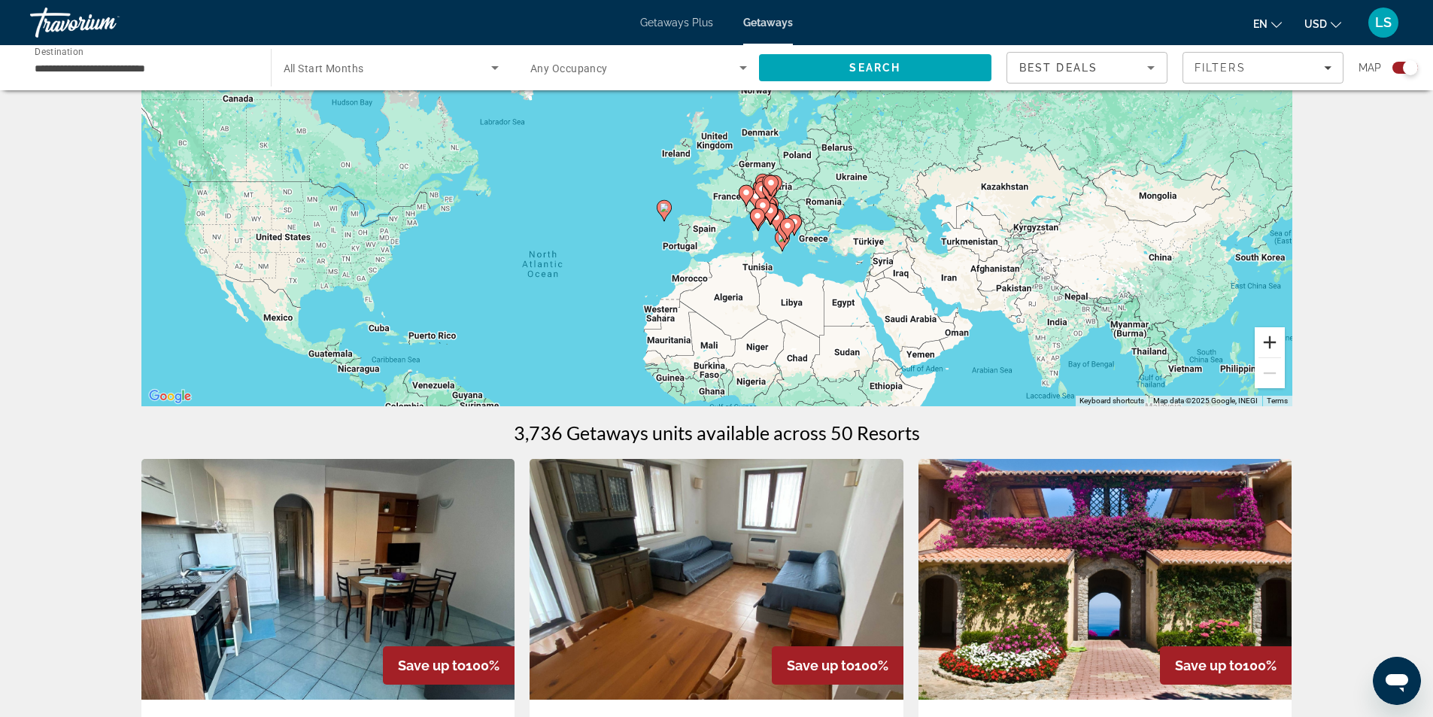
click at [1267, 345] on button "Zoom in" at bounding box center [1270, 342] width 30 height 30
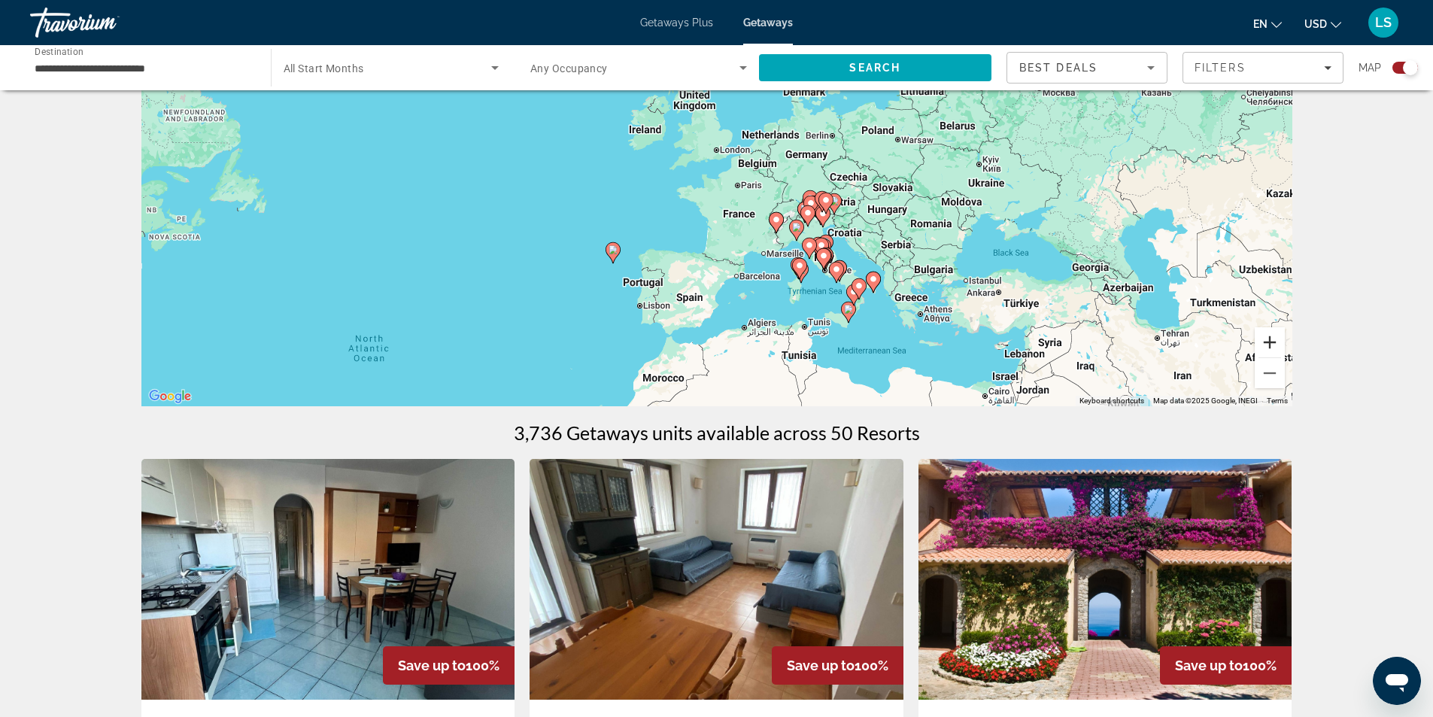
click at [1266, 338] on button "Zoom in" at bounding box center [1270, 342] width 30 height 30
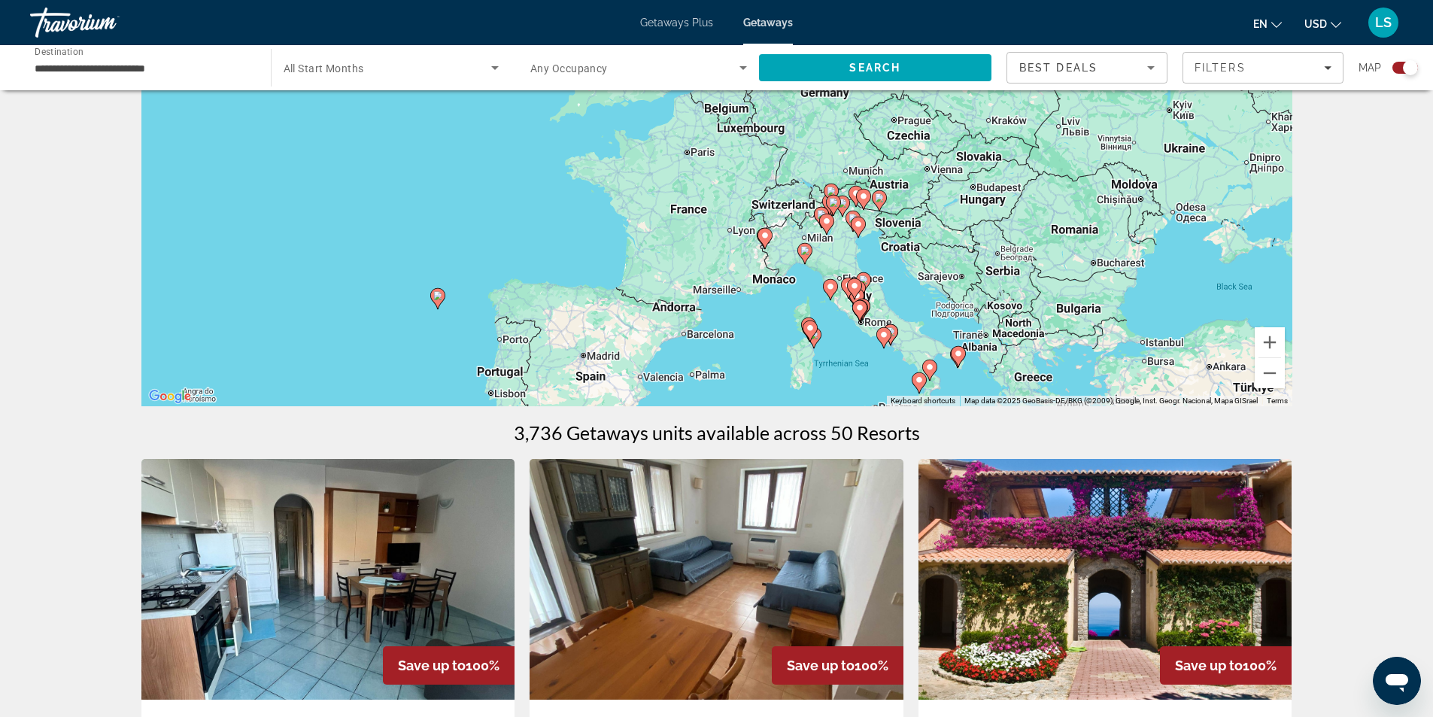
drag, startPoint x: 1174, startPoint y: 301, endPoint x: 1099, endPoint y: 263, distance: 83.4
click at [1099, 263] on div "To activate drag with keyboard, press Alt + Enter. Once in keyboard drag state,…" at bounding box center [716, 180] width 1151 height 451
click at [1270, 339] on button "Zoom in" at bounding box center [1270, 342] width 30 height 30
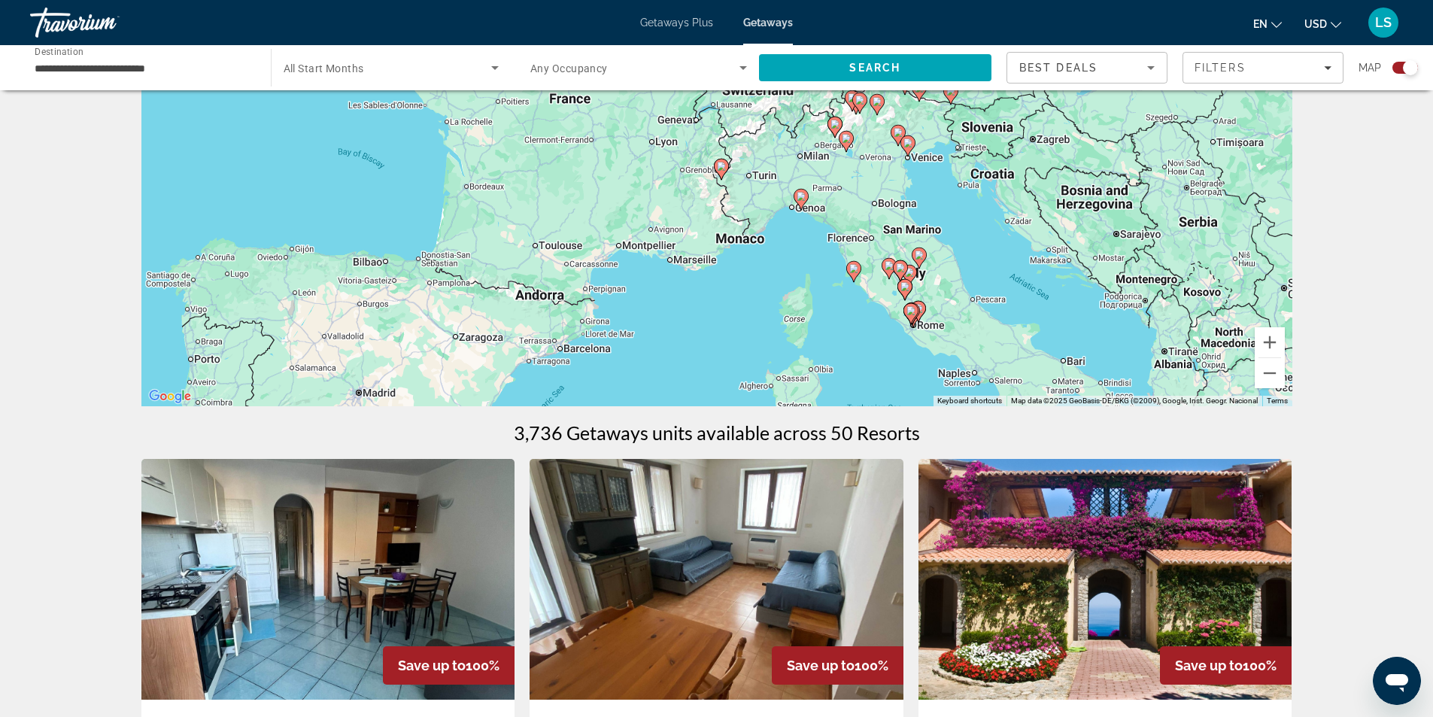
drag, startPoint x: 1086, startPoint y: 312, endPoint x: 1016, endPoint y: 199, distance: 133.4
click at [1016, 199] on div "To activate drag with keyboard, press Alt + Enter. Once in keyboard drag state,…" at bounding box center [716, 180] width 1151 height 451
click at [1269, 345] on button "Zoom in" at bounding box center [1270, 342] width 30 height 30
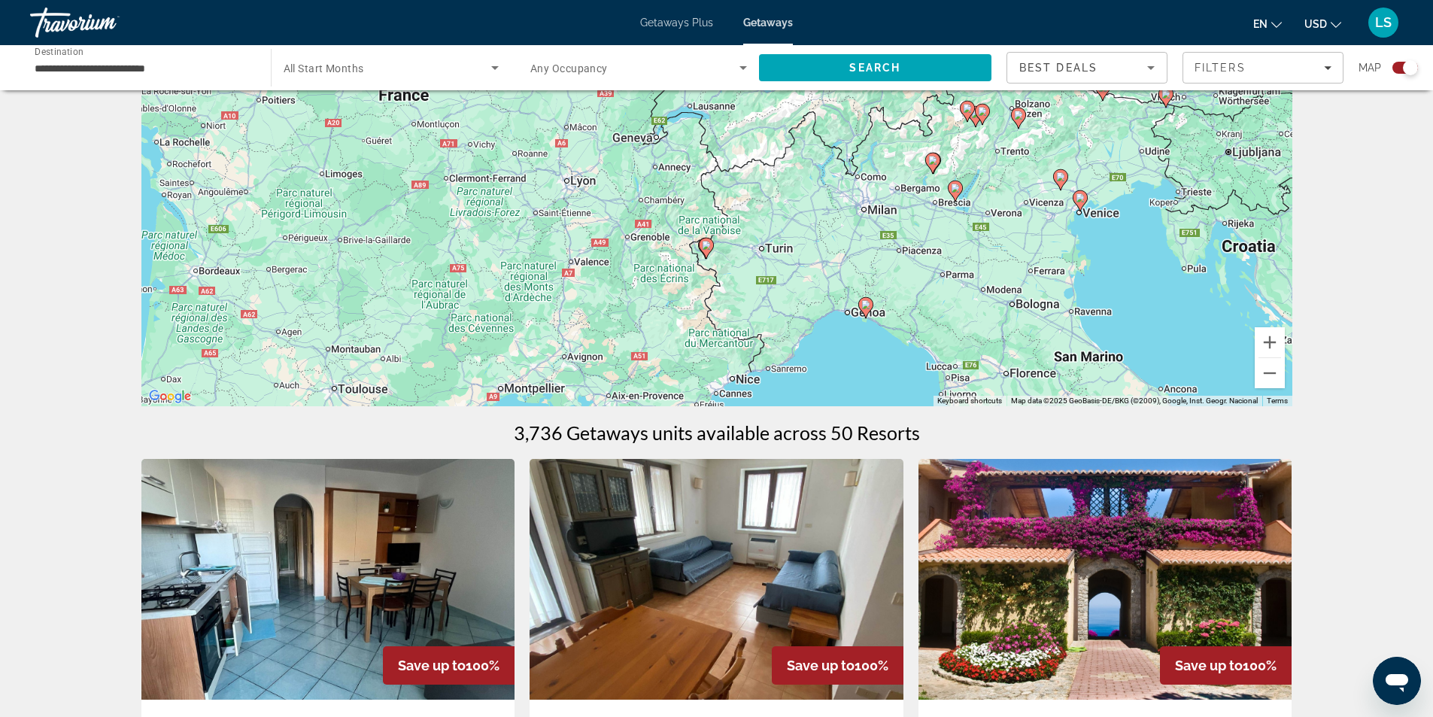
drag, startPoint x: 1004, startPoint y: 218, endPoint x: 983, endPoint y: 303, distance: 87.6
click at [983, 303] on div "To activate drag with keyboard, press Alt + Enter. Once in keyboard drag state,…" at bounding box center [716, 180] width 1151 height 451
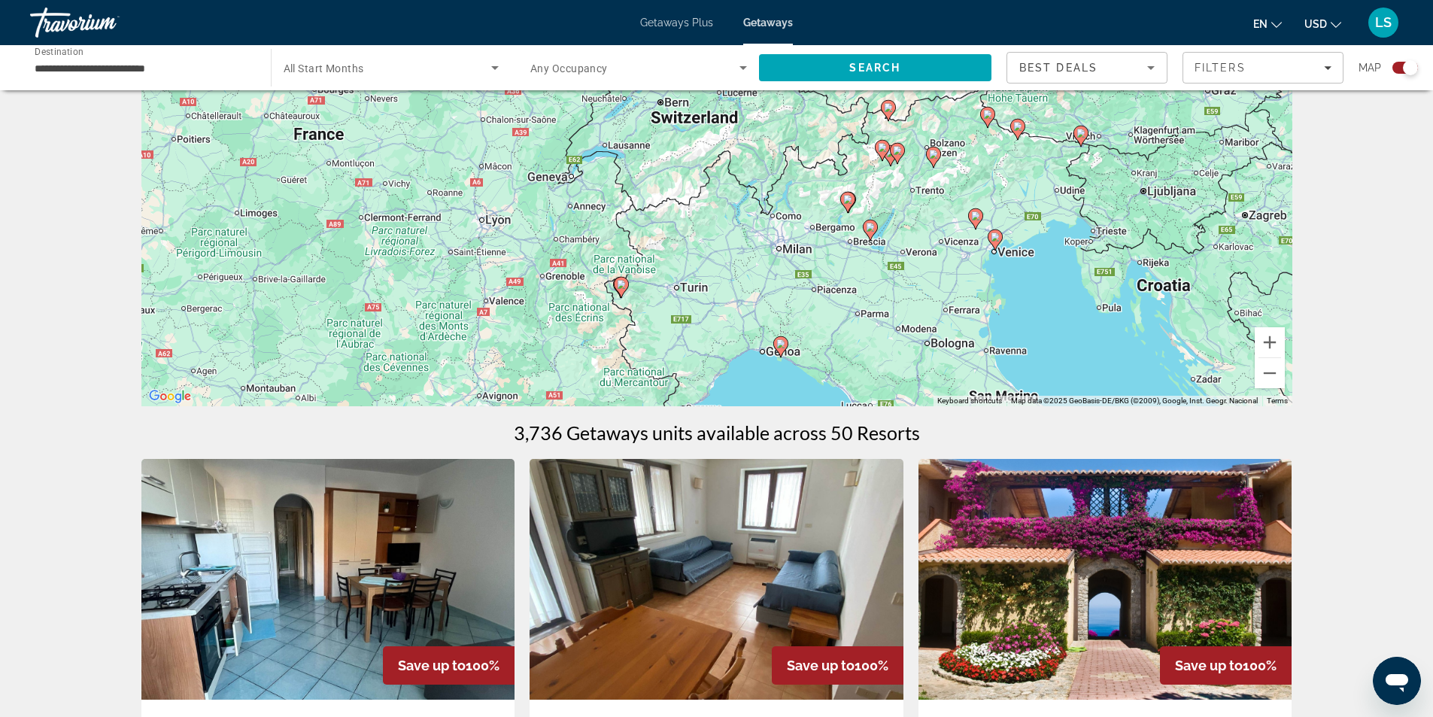
drag, startPoint x: 977, startPoint y: 262, endPoint x: 839, endPoint y: 334, distance: 156.2
click at [839, 334] on div "To activate drag with keyboard, press Alt + Enter. Once in keyboard drag state,…" at bounding box center [716, 180] width 1151 height 451
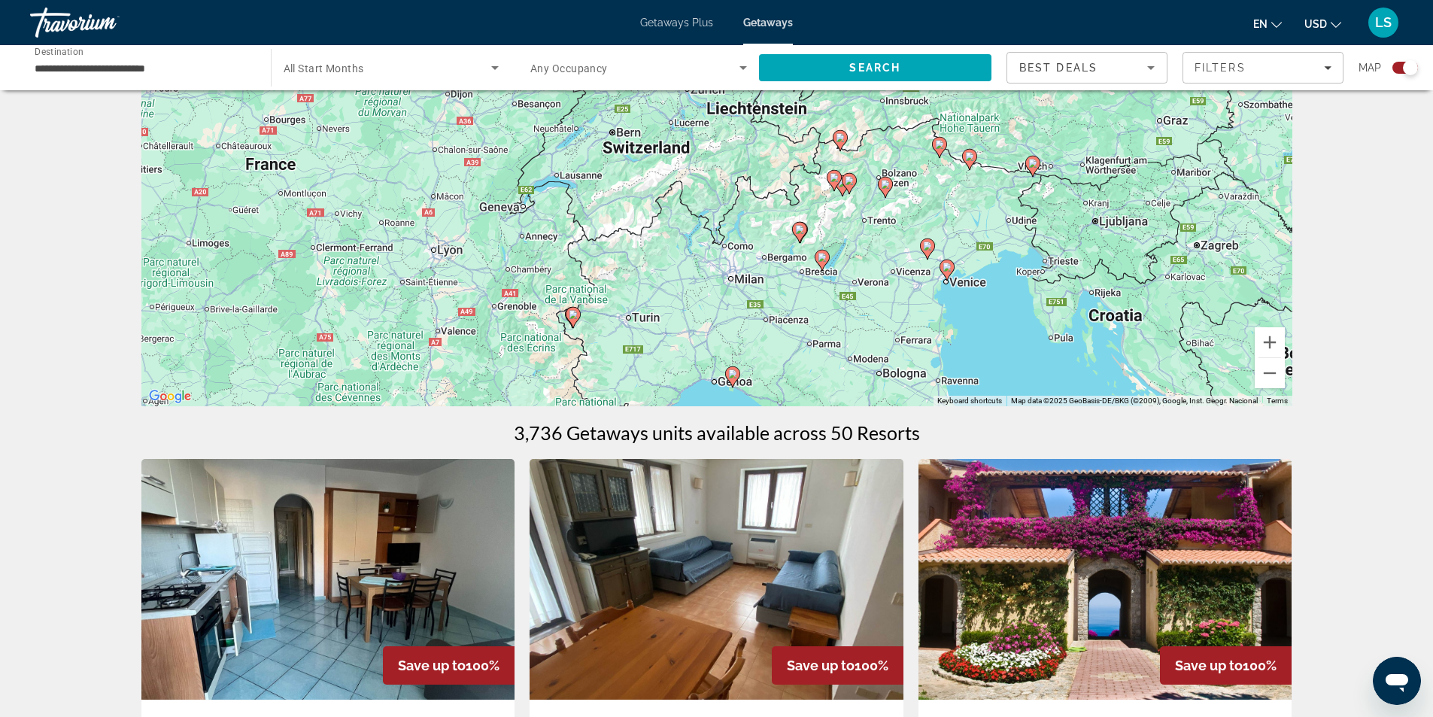
click at [945, 269] on image "Main content" at bounding box center [947, 267] width 9 height 9
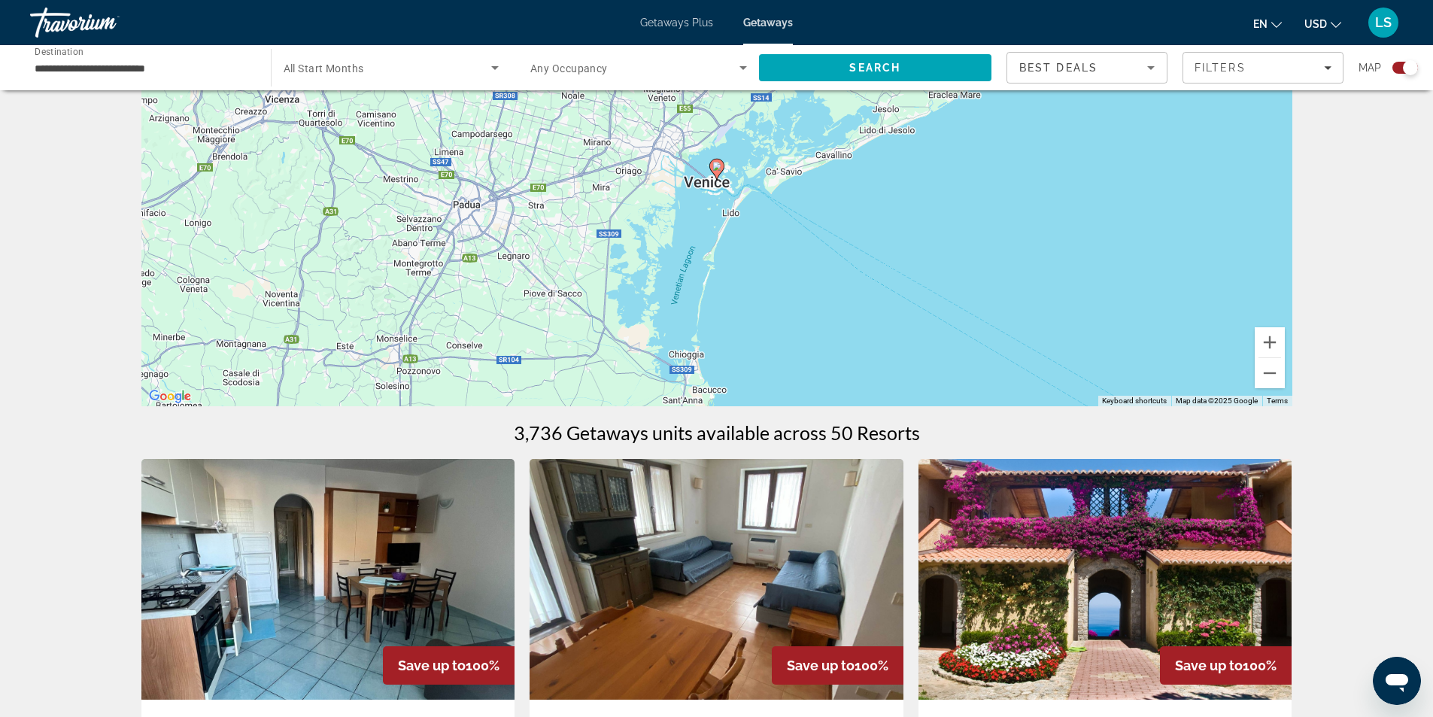
click at [714, 165] on image "Main content" at bounding box center [717, 166] width 9 height 9
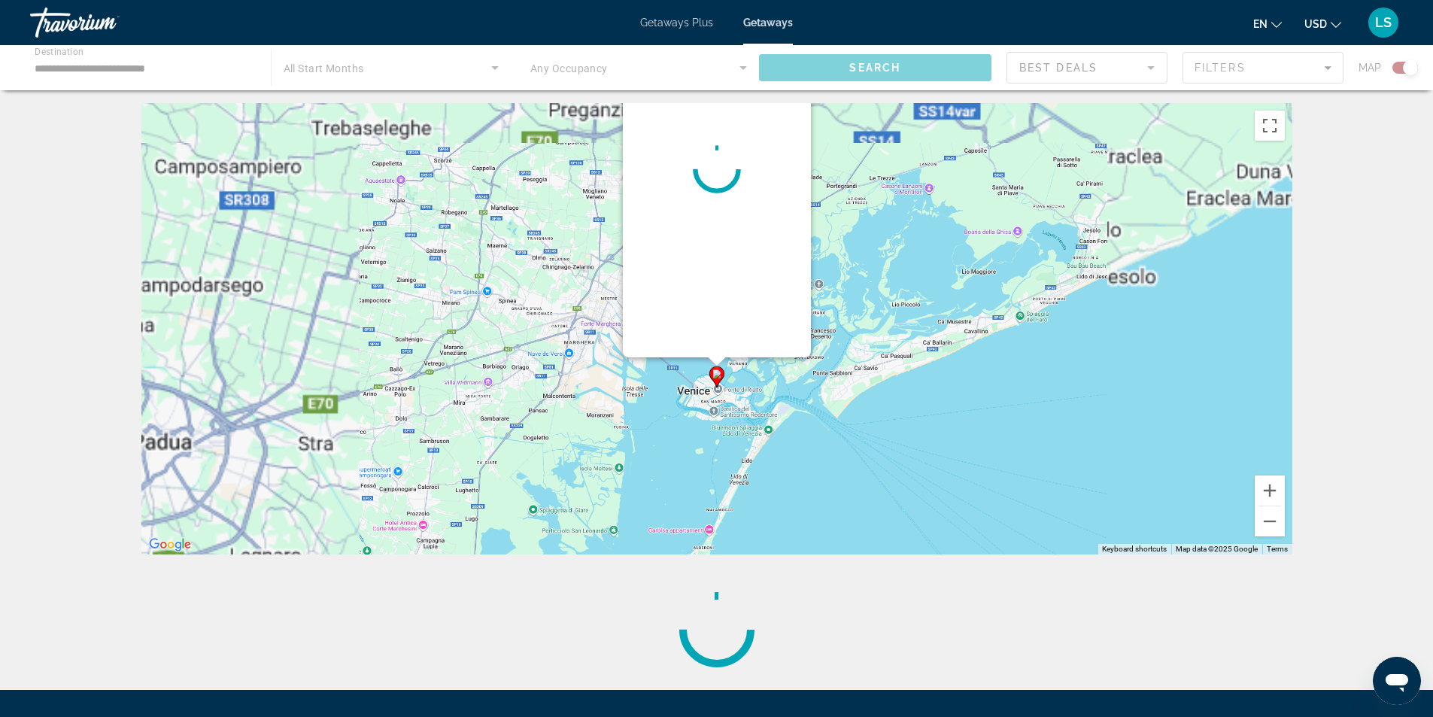
scroll to position [0, 0]
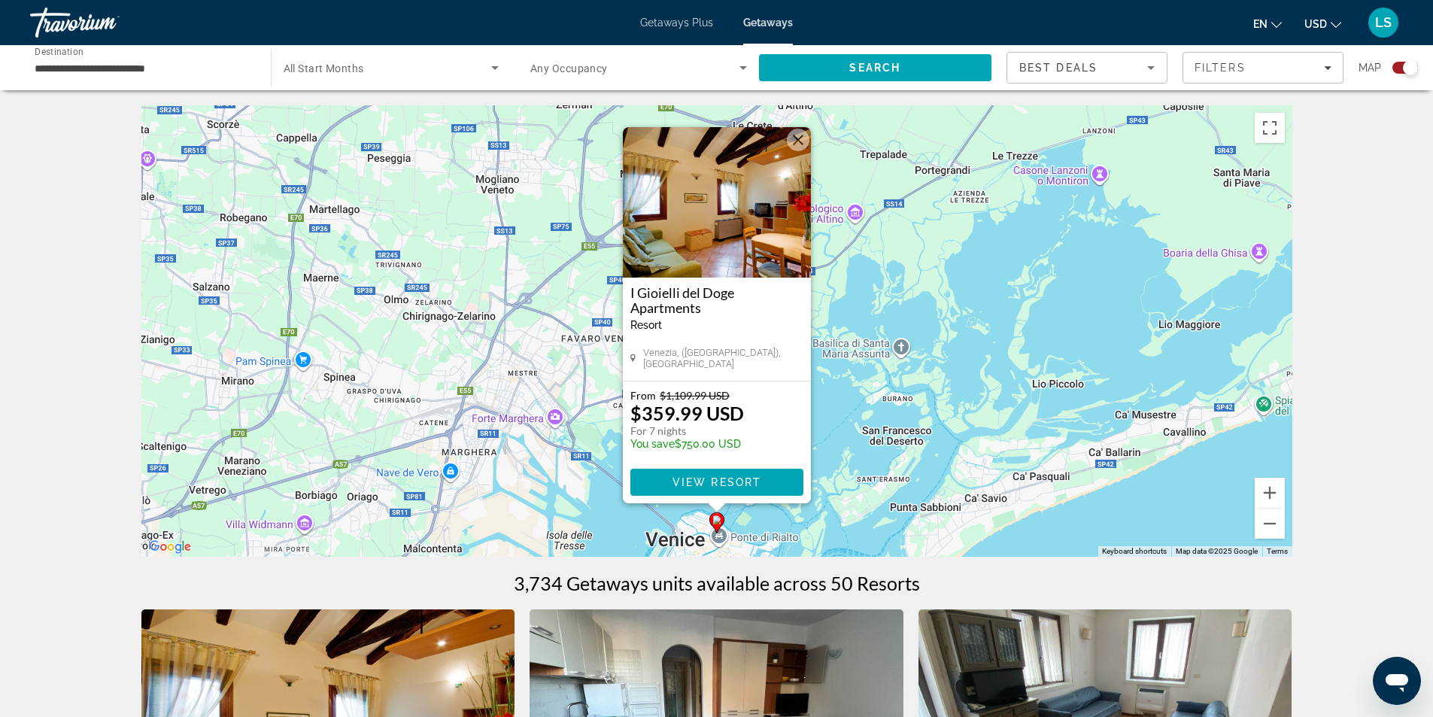
click at [709, 214] on img "Main content" at bounding box center [717, 202] width 188 height 150
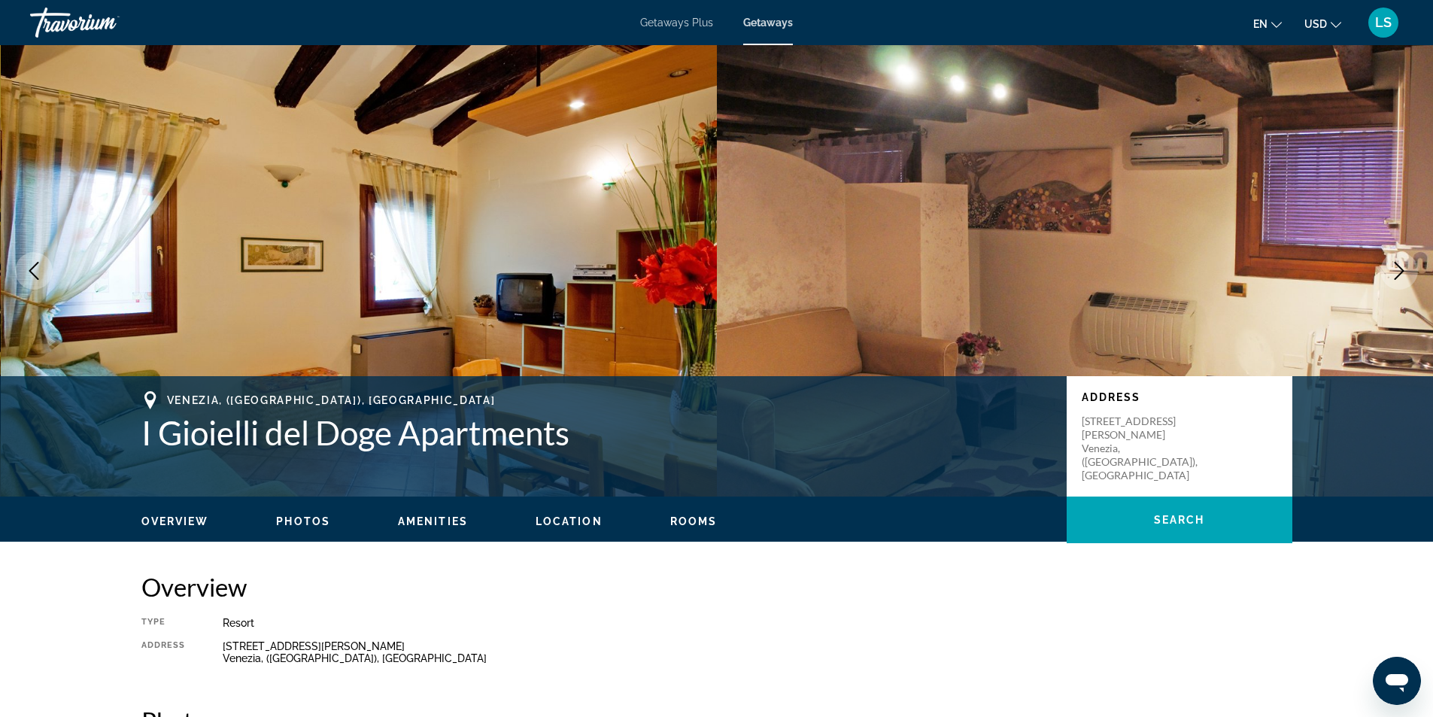
click at [1394, 272] on icon "Next image" at bounding box center [1399, 271] width 18 height 18
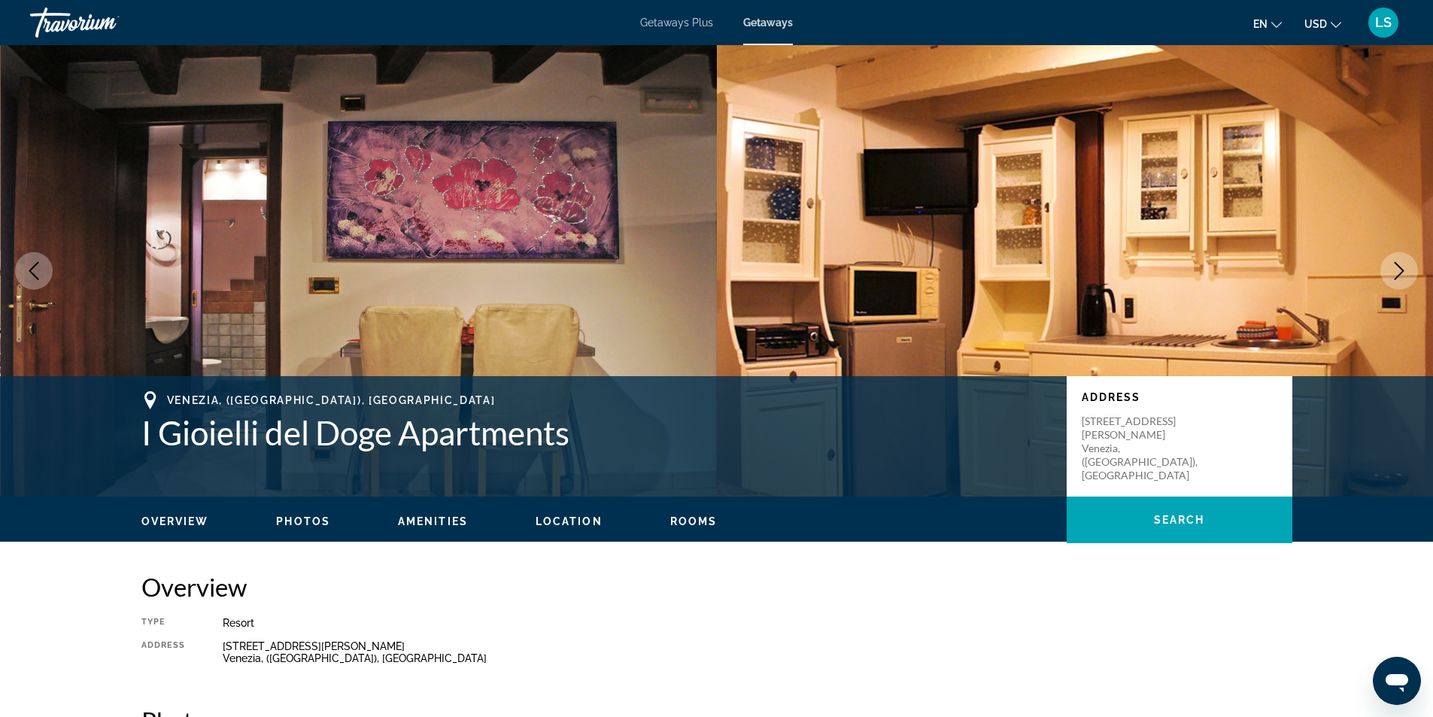
click at [1394, 272] on icon "Next image" at bounding box center [1399, 271] width 18 height 18
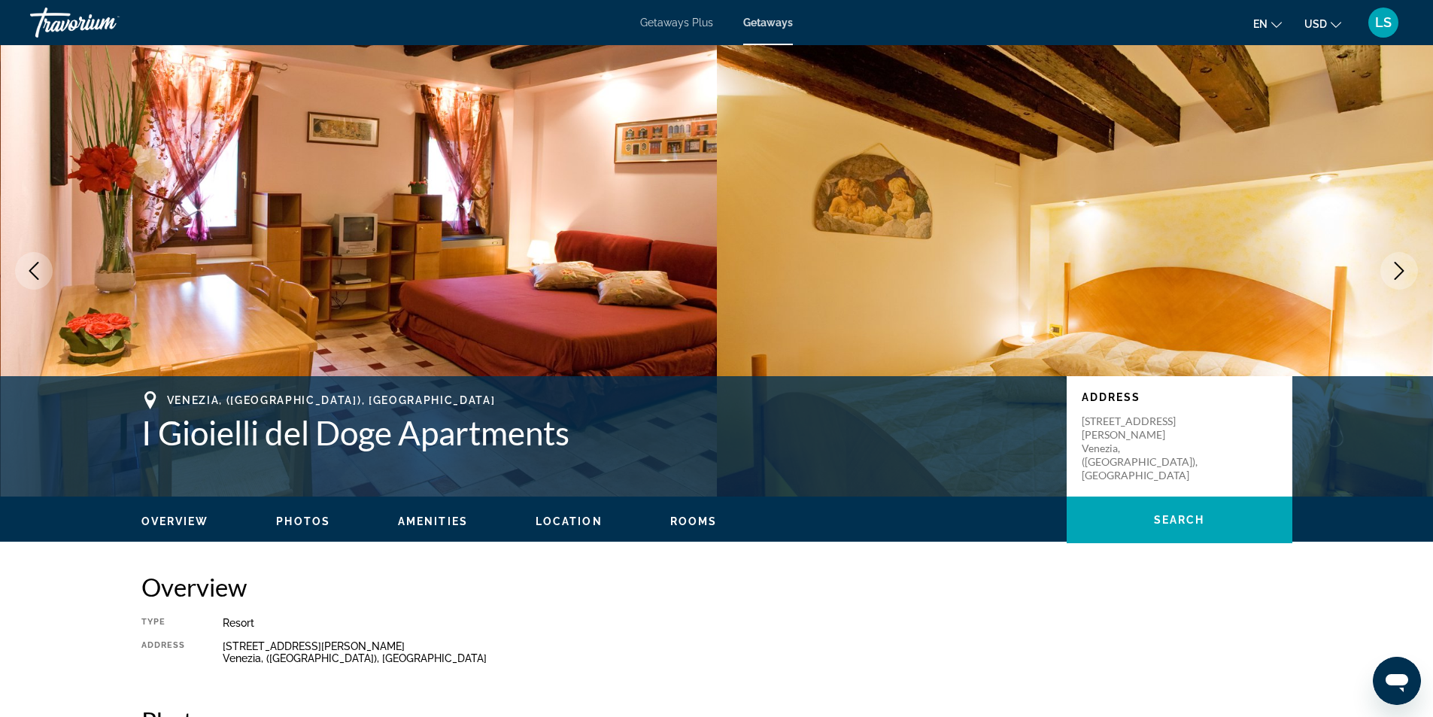
click at [1394, 272] on icon "Next image" at bounding box center [1399, 271] width 18 height 18
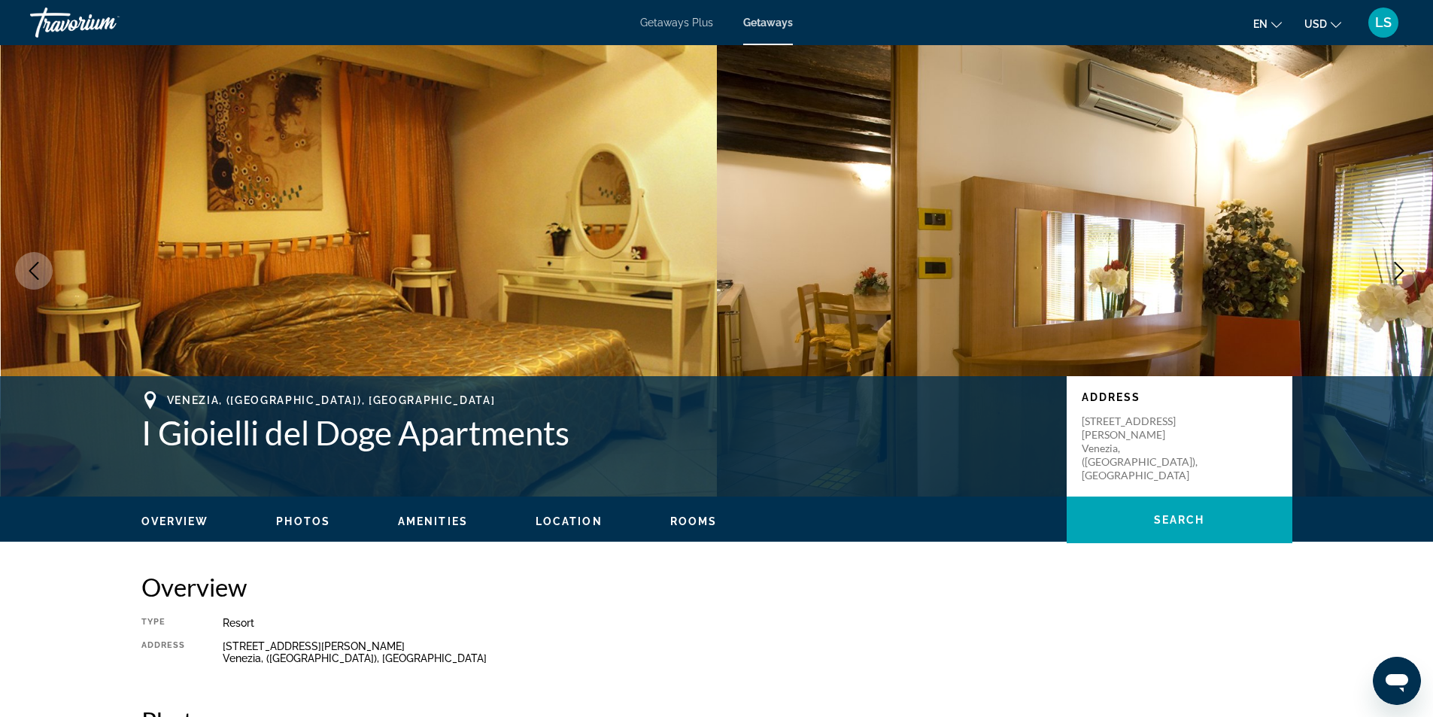
click at [1394, 272] on icon "Next image" at bounding box center [1399, 271] width 18 height 18
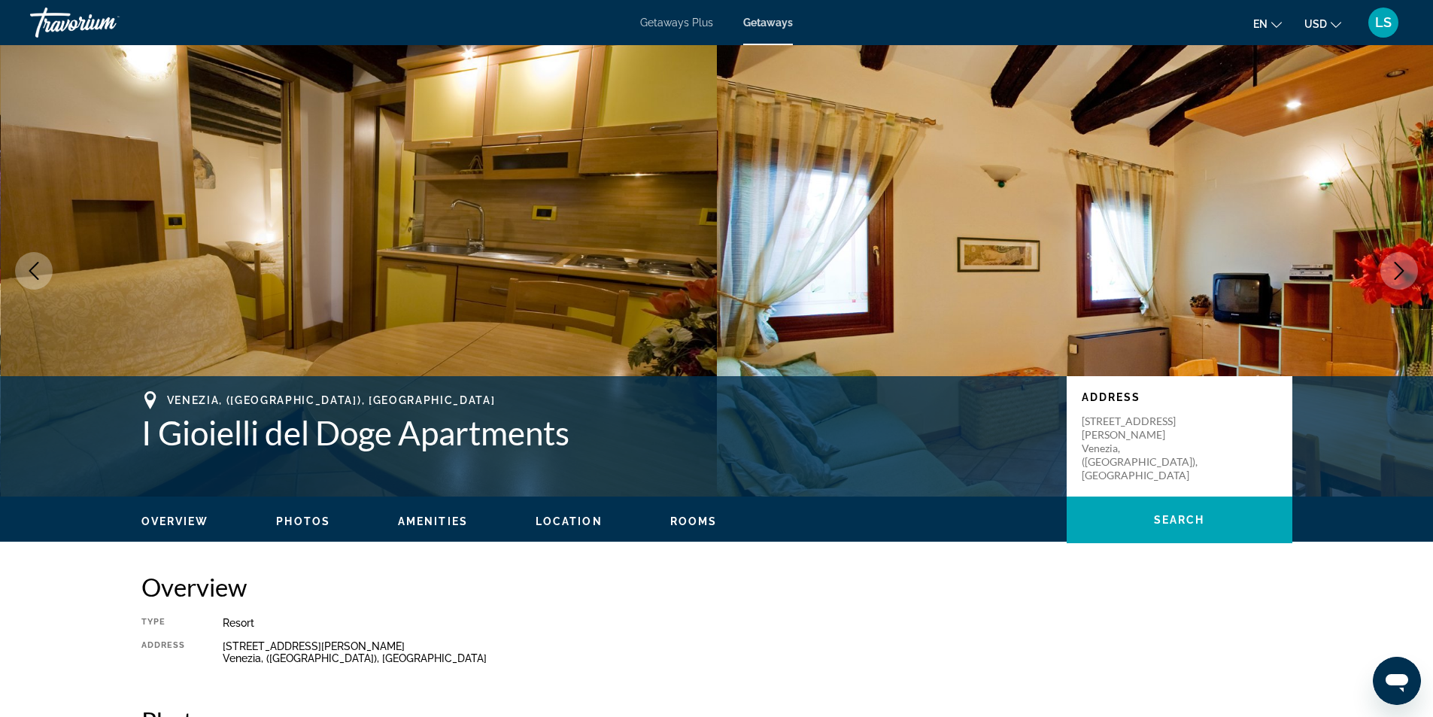
click at [1394, 272] on icon "Next image" at bounding box center [1399, 271] width 18 height 18
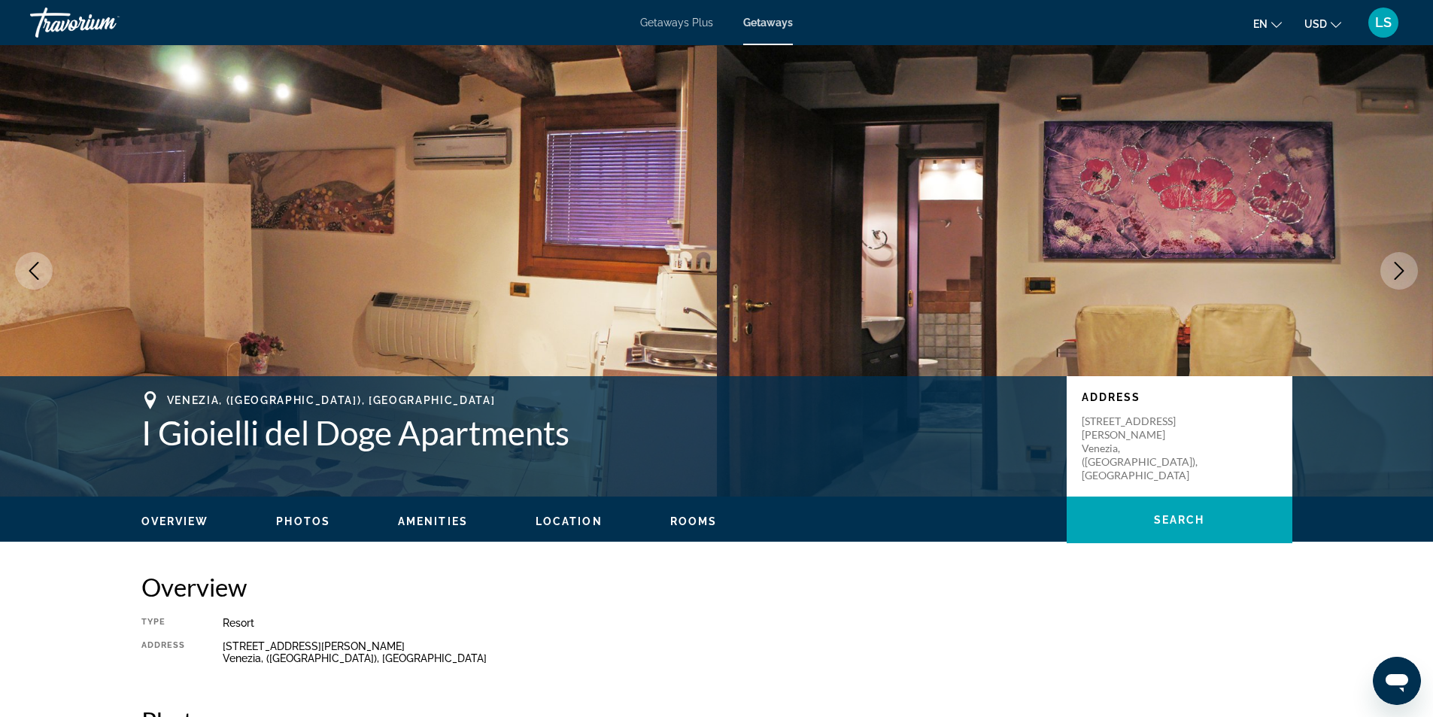
click at [1394, 272] on icon "Next image" at bounding box center [1399, 271] width 18 height 18
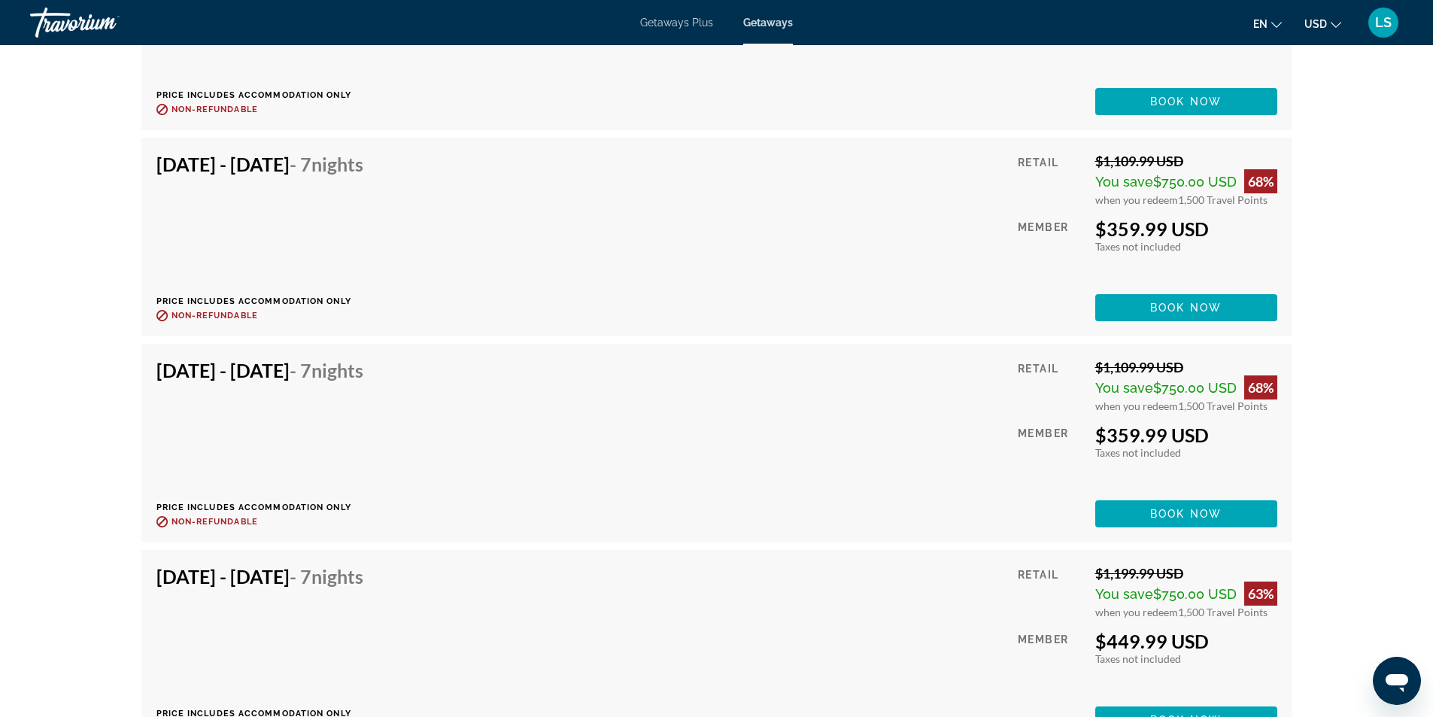
scroll to position [10233, 0]
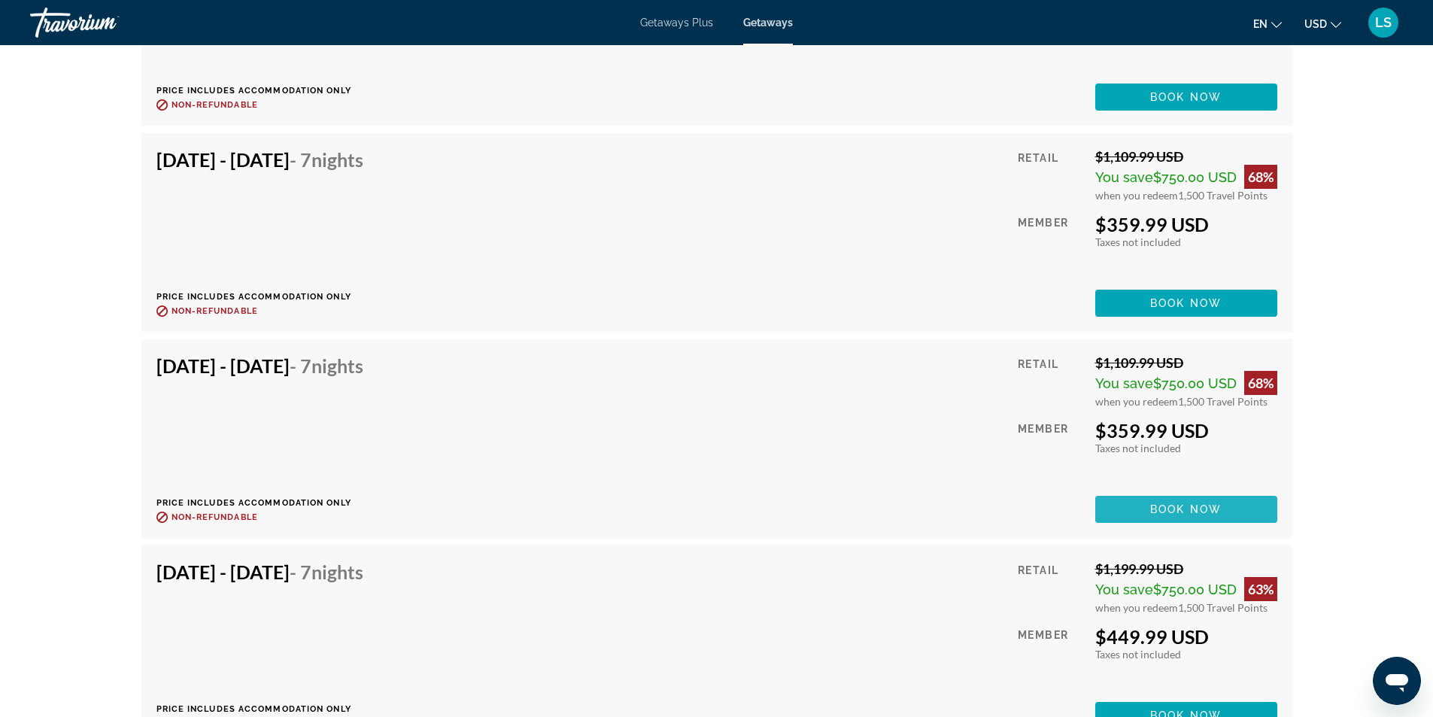
click at [1162, 503] on span "Book now" at bounding box center [1185, 509] width 71 height 12
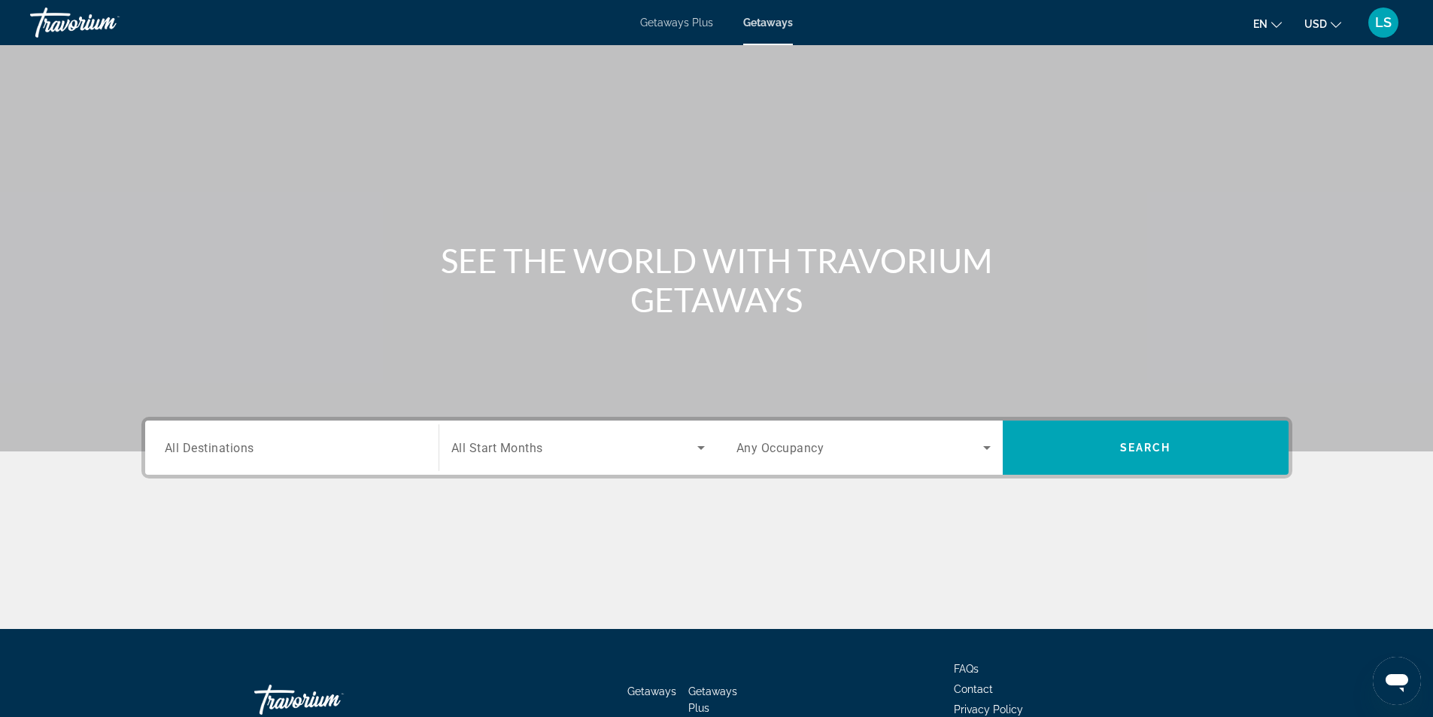
click at [1382, 27] on span "LS" at bounding box center [1383, 22] width 17 height 15
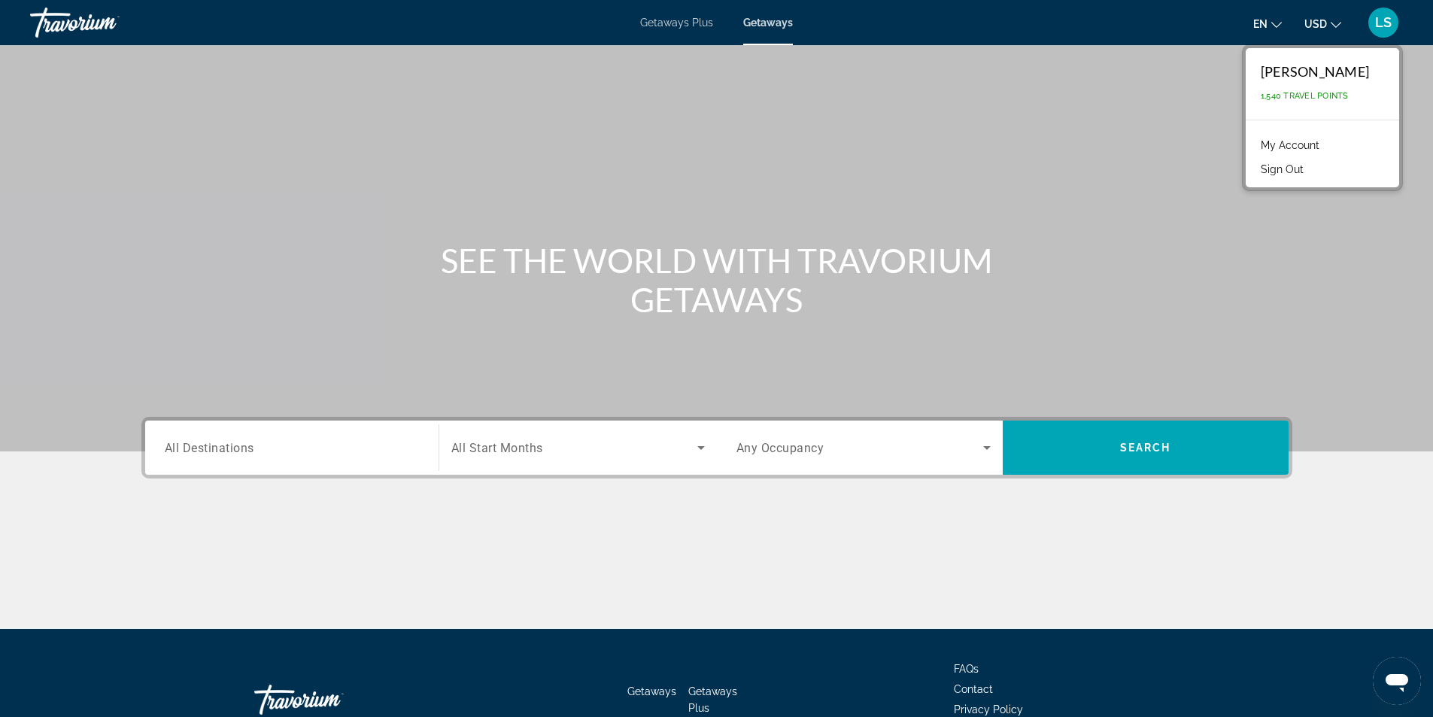
click at [1275, 171] on button "Sign Out" at bounding box center [1283, 170] width 58 height 20
